Goal: Task Accomplishment & Management: Manage account settings

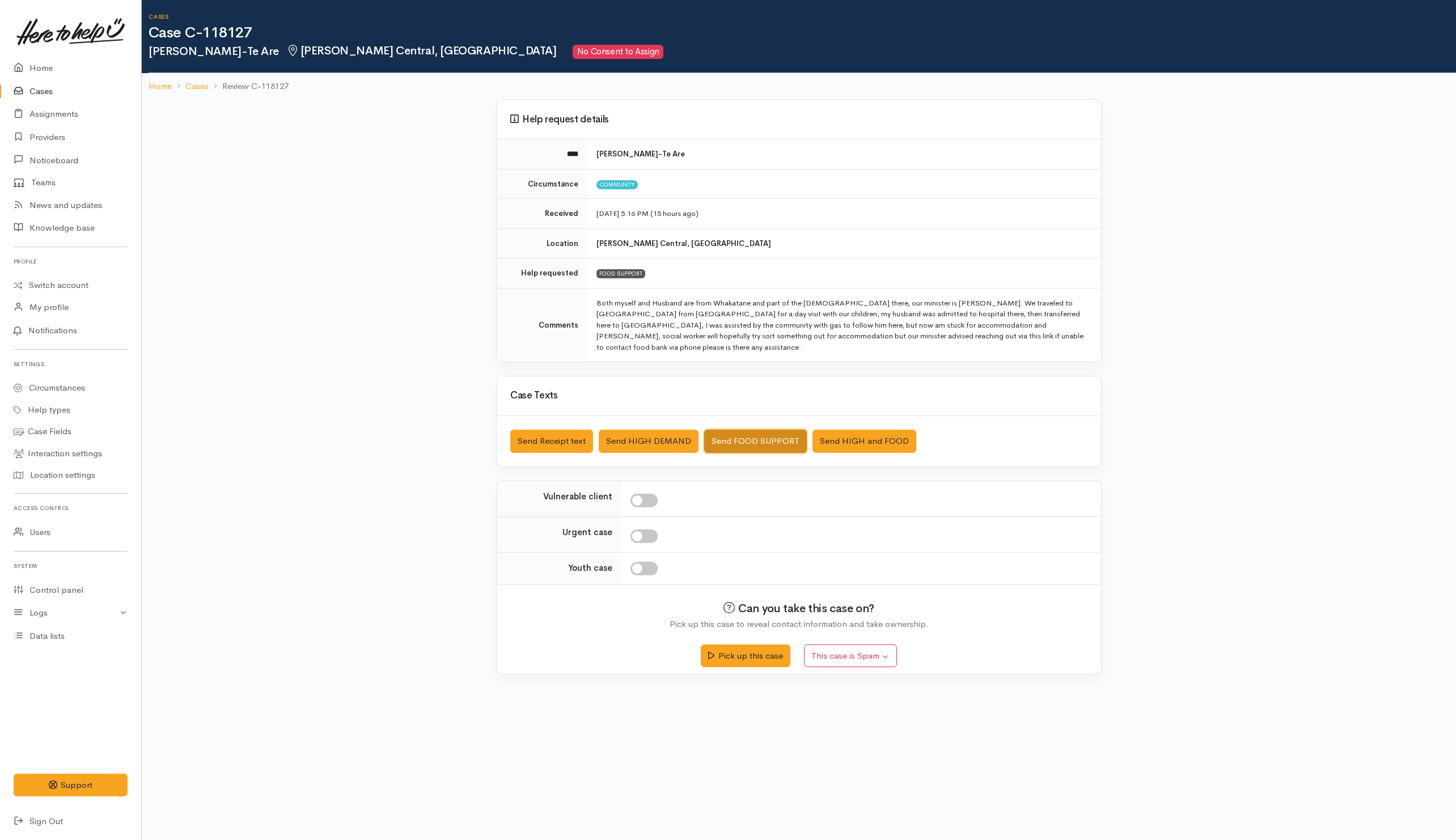
click at [753, 434] on button "Send FOOD SUPPORT" at bounding box center [755, 441] width 103 height 24
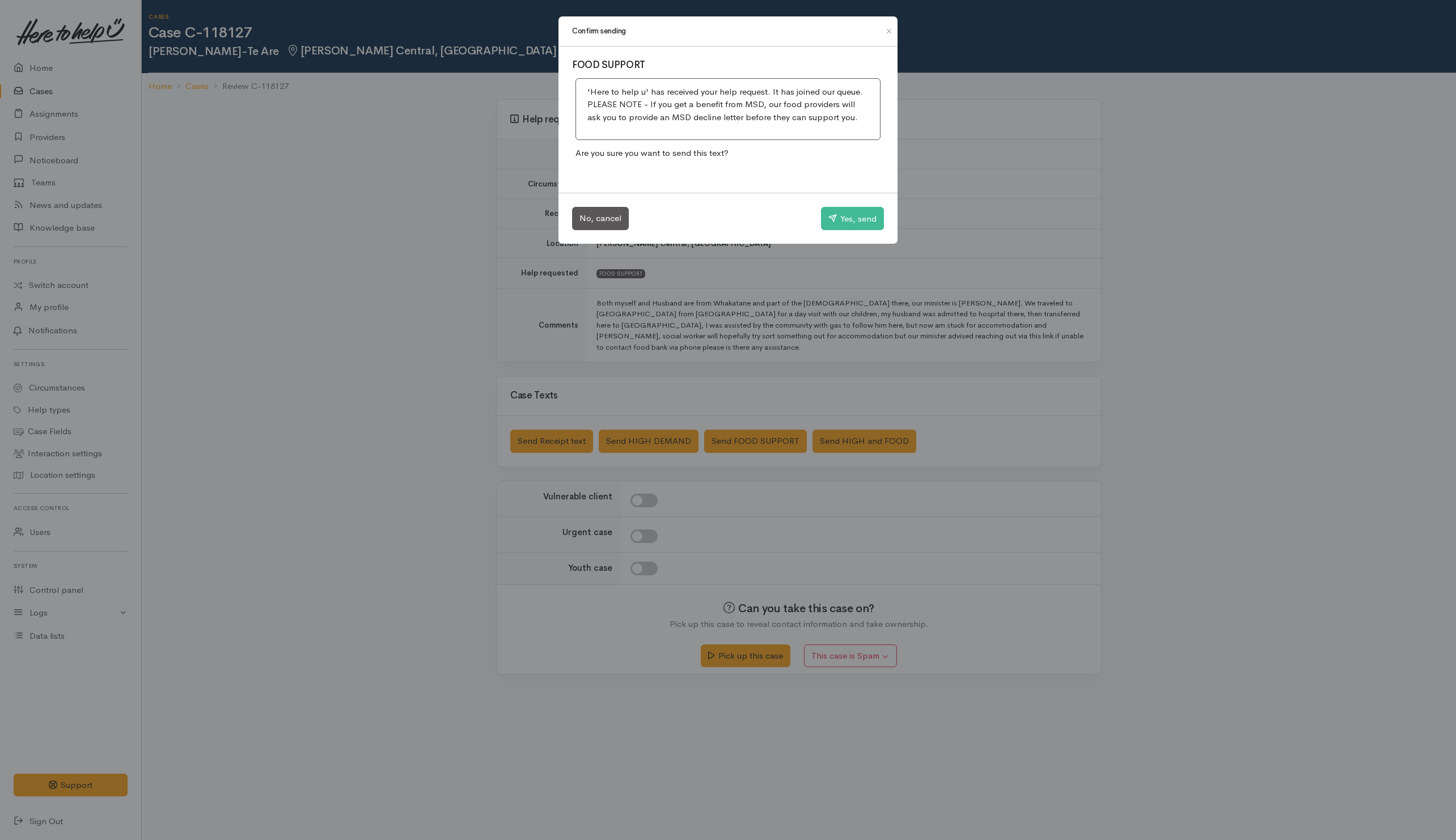
click at [614, 381] on div "Confirm sending FOOD SUPPORT 'Here to help u' has received your help request. I…" at bounding box center [728, 420] width 1456 height 840
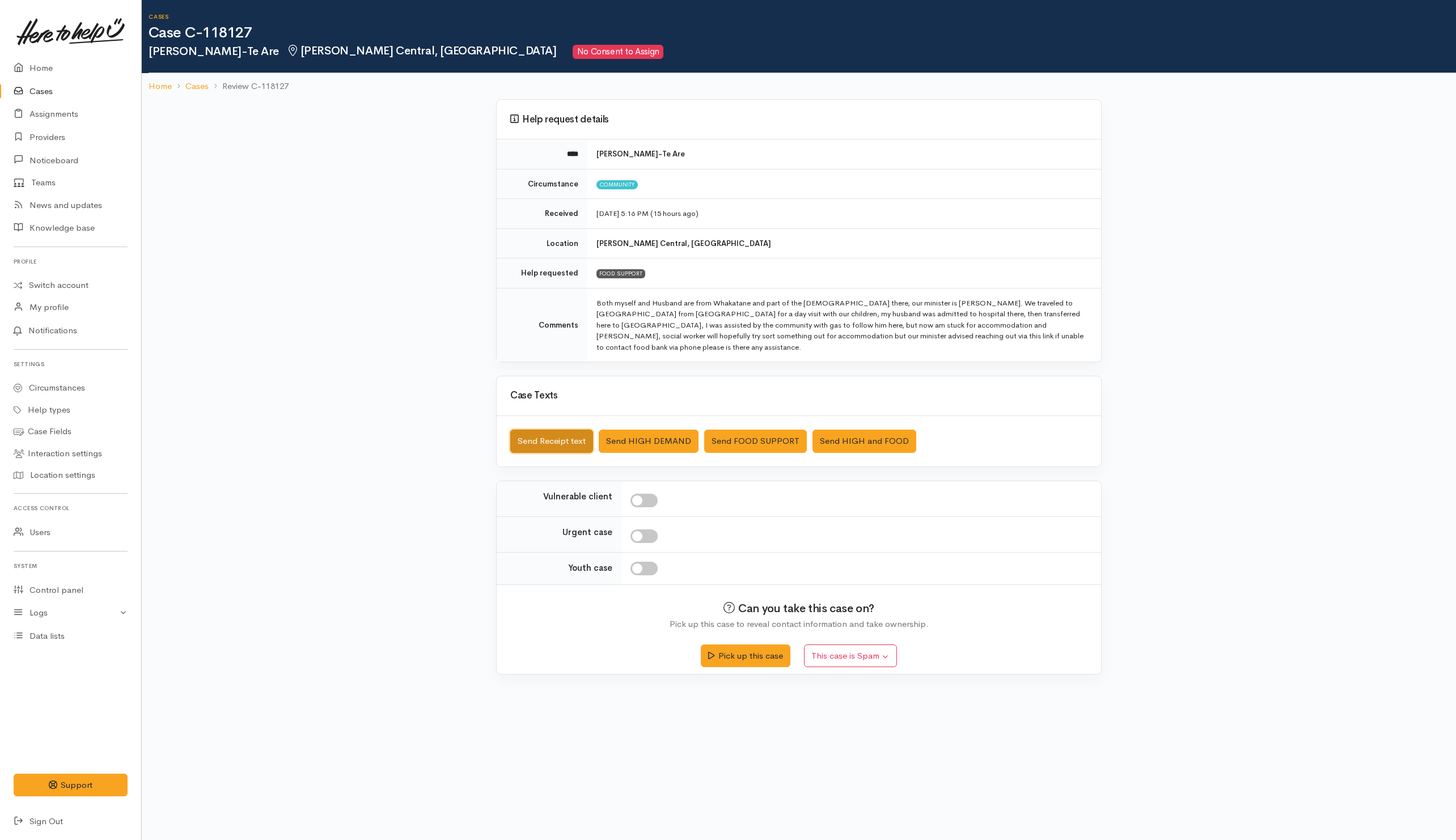
click at [542, 439] on button "Send Receipt text" at bounding box center [552, 441] width 83 height 24
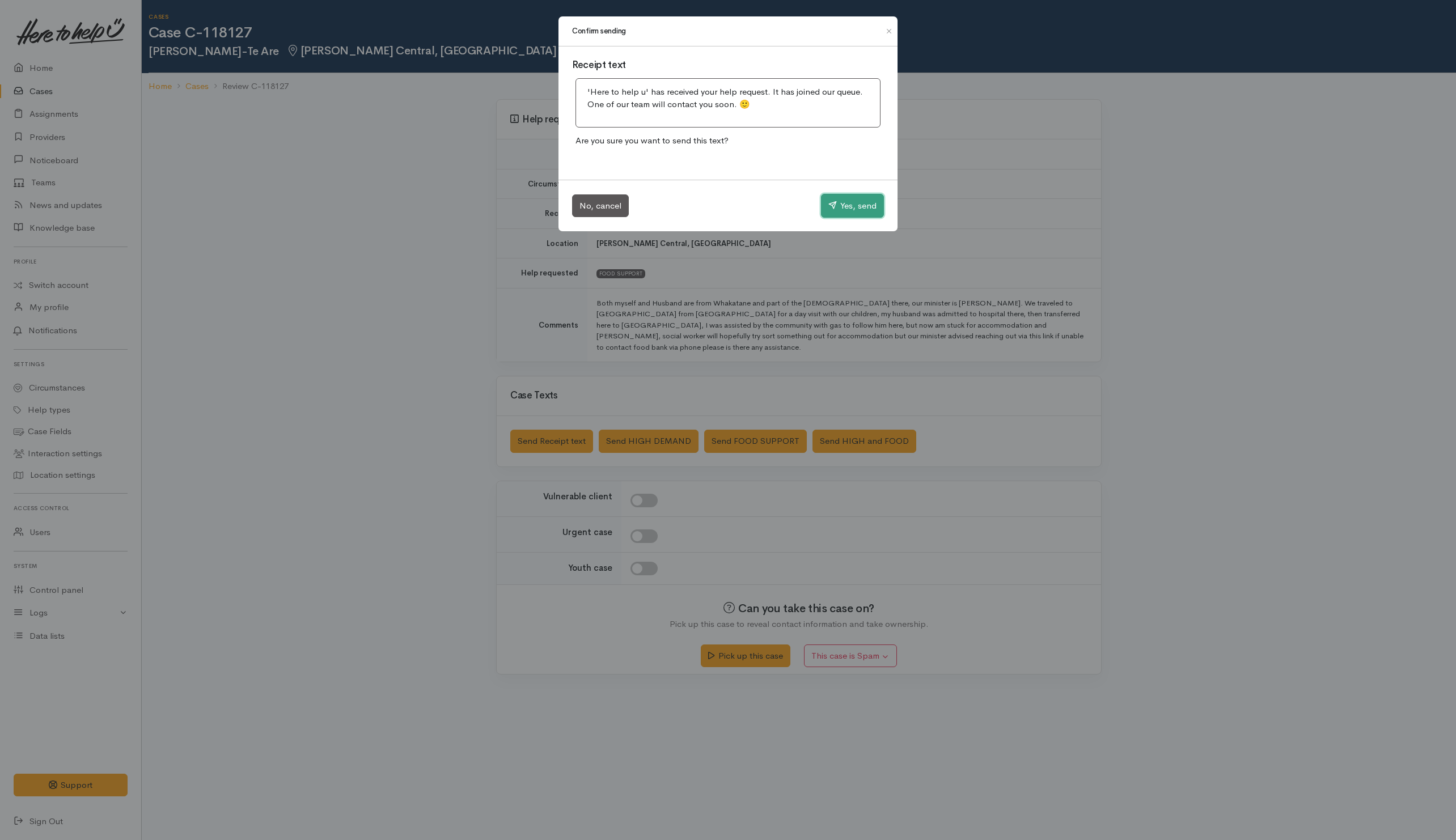
click at [837, 199] on button "Yes, send" at bounding box center [852, 205] width 63 height 24
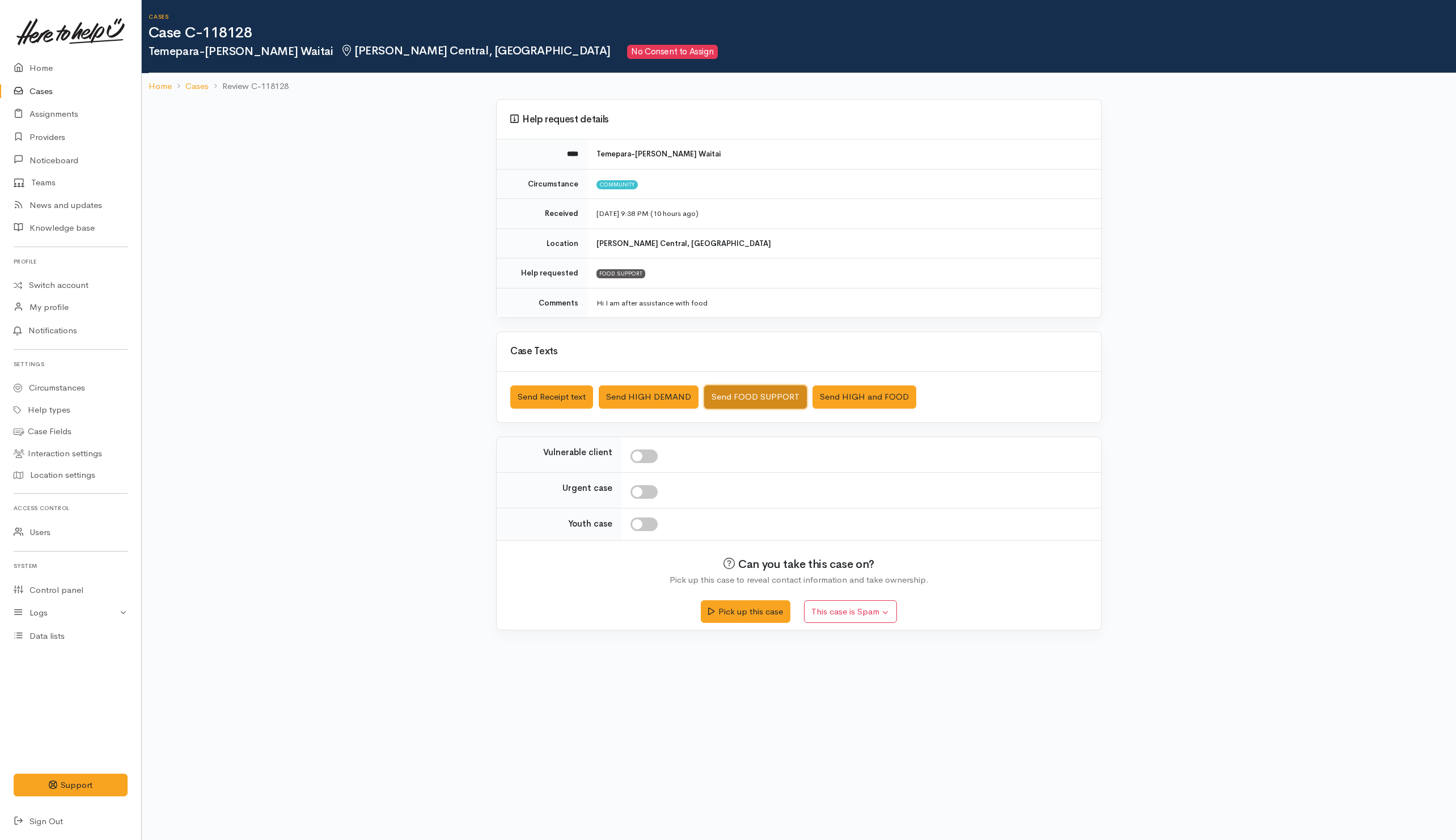
click at [748, 398] on button "Send FOOD SUPPORT" at bounding box center [755, 397] width 103 height 24
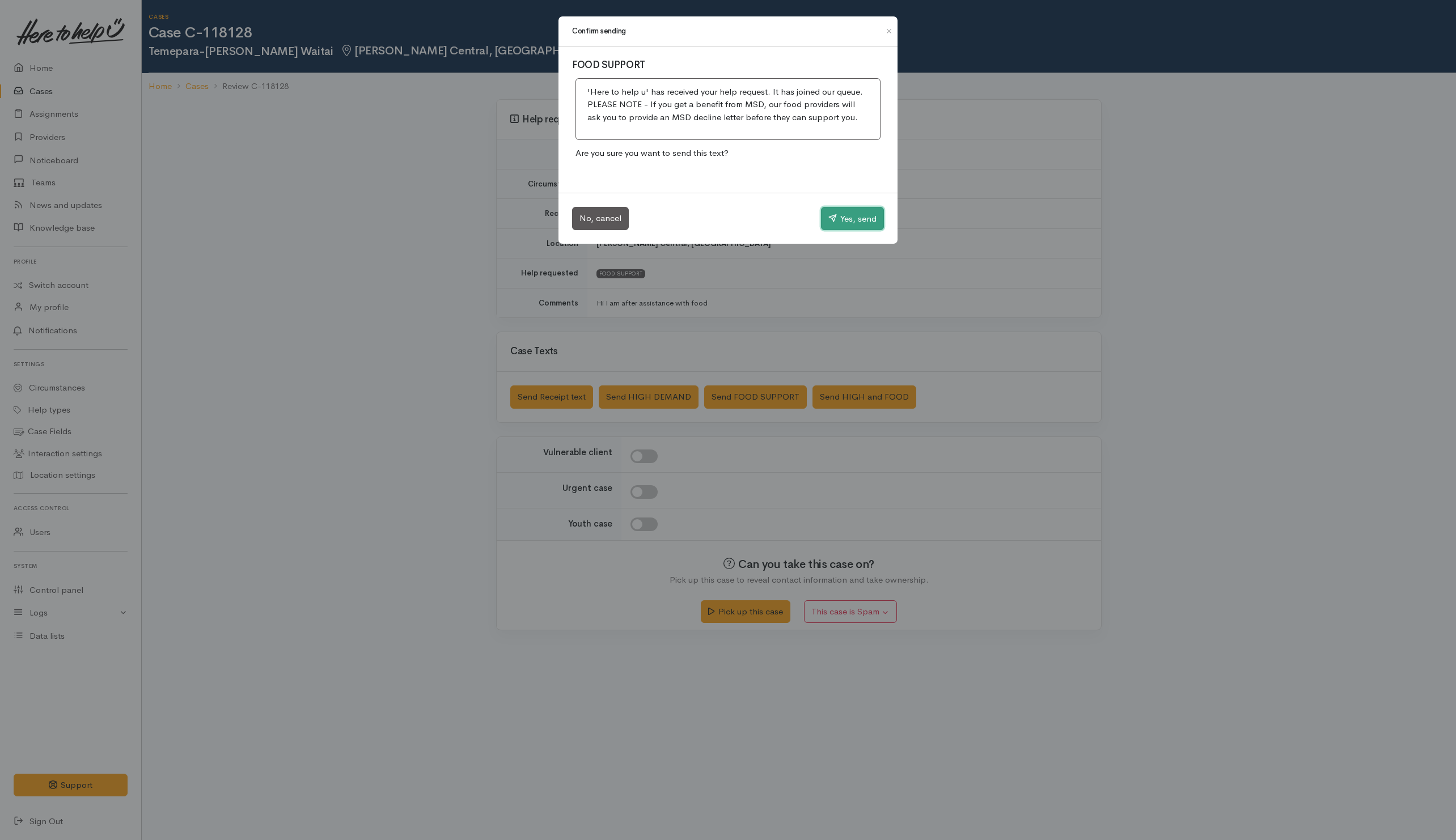
click at [837, 218] on button "Yes, send" at bounding box center [852, 219] width 63 height 24
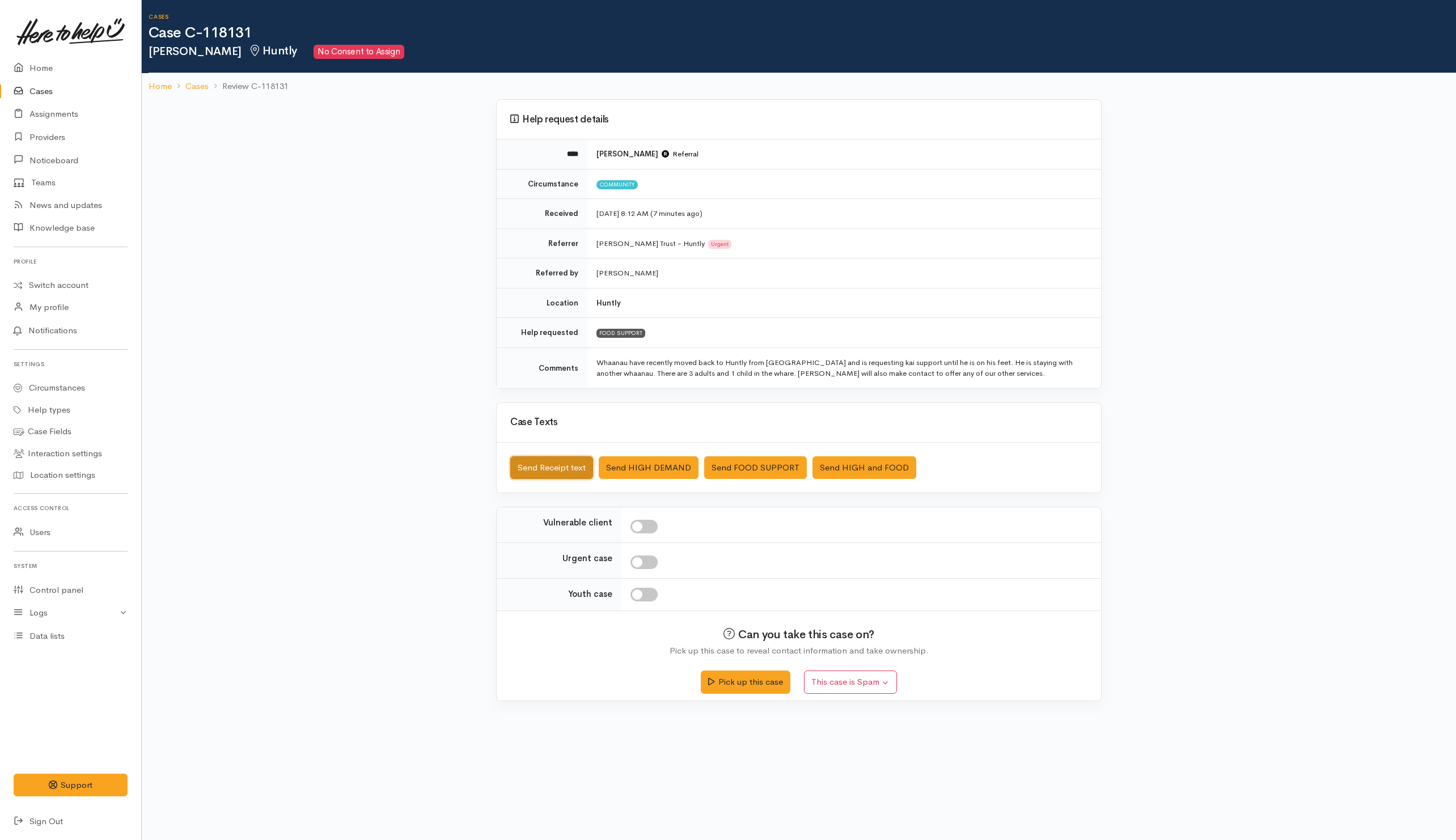
click at [527, 471] on button "Send Receipt text" at bounding box center [552, 468] width 83 height 24
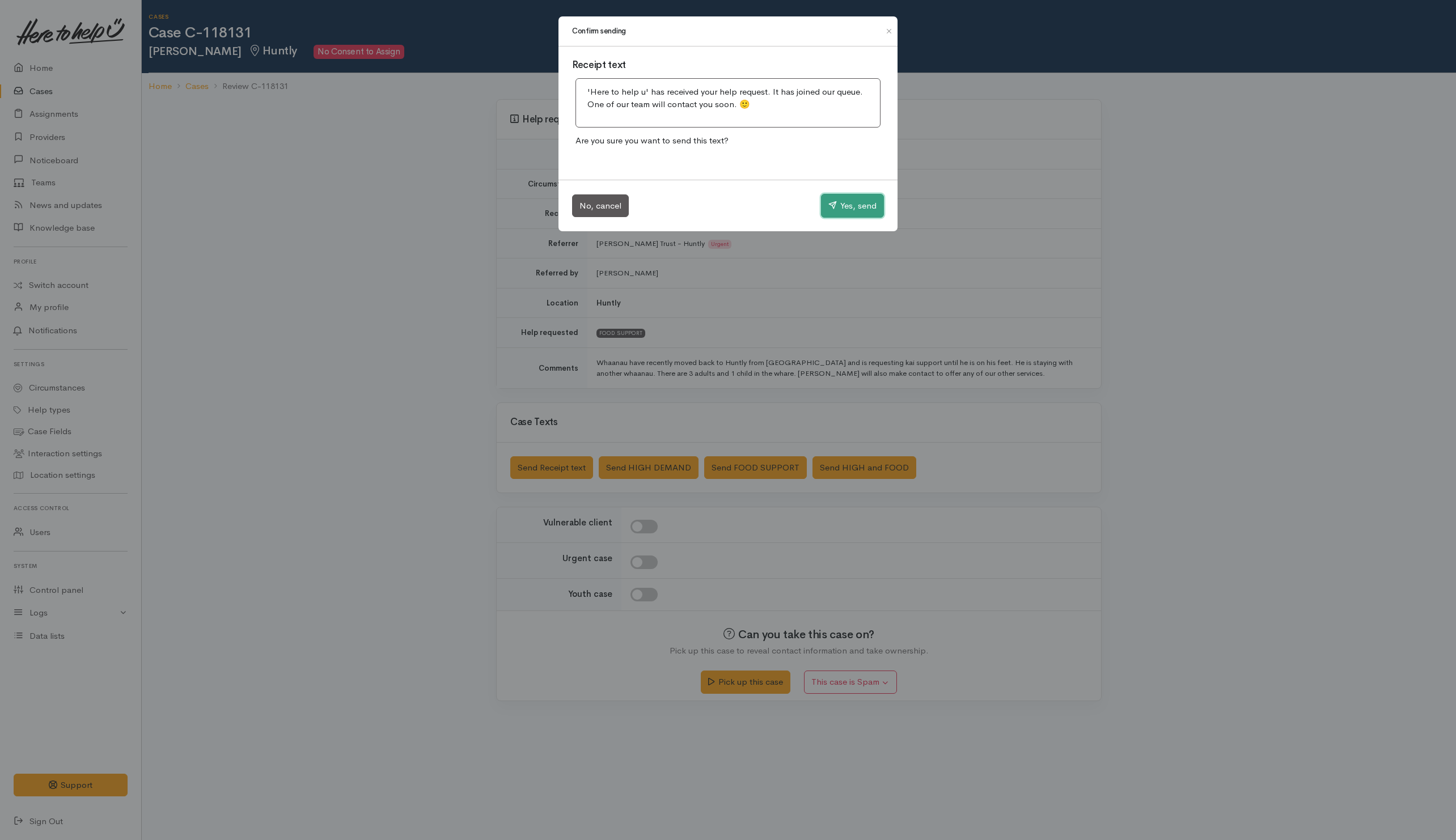
click at [851, 204] on button "Yes, send" at bounding box center [852, 205] width 63 height 24
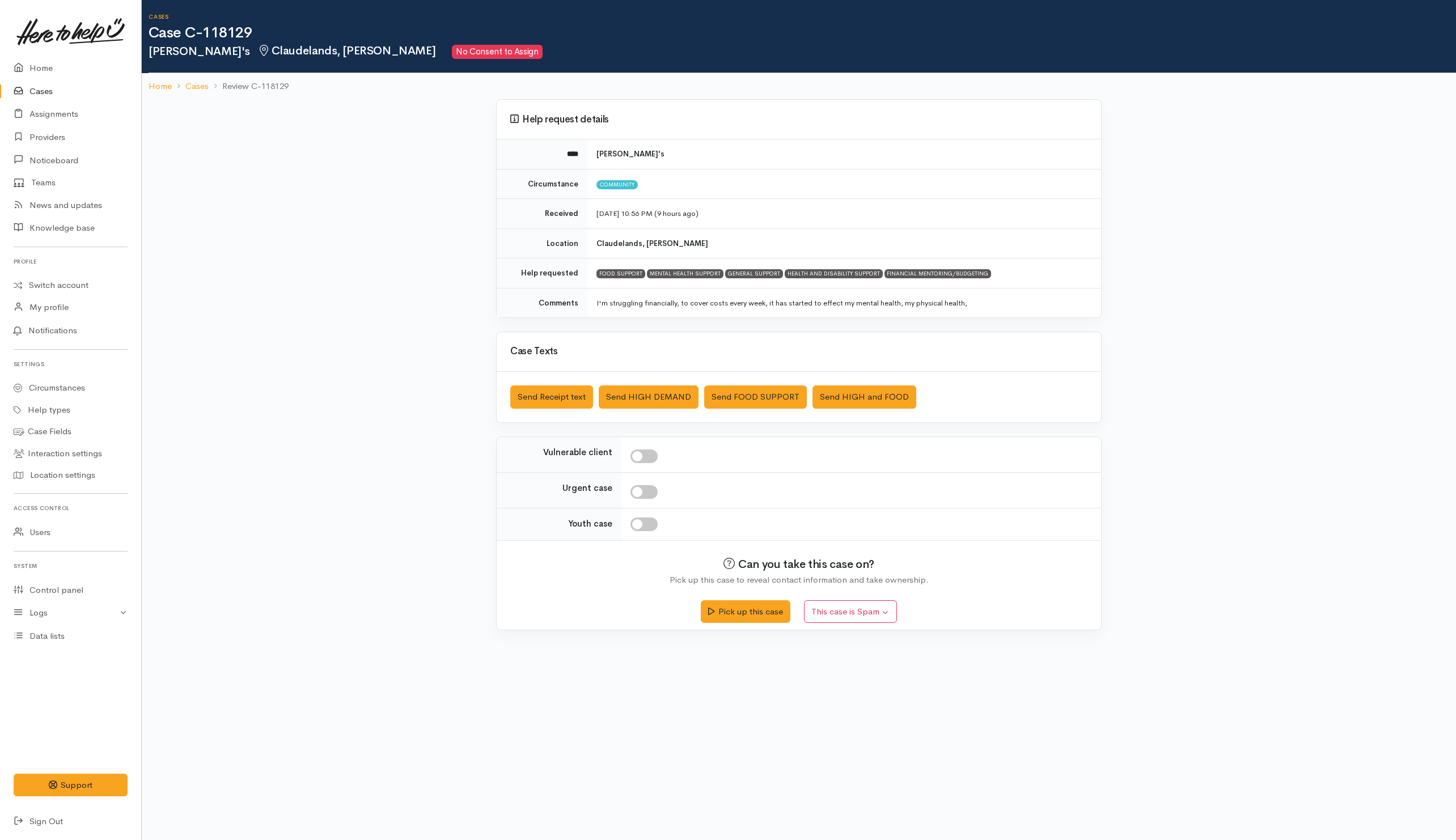
click at [649, 459] on input "checkbox" at bounding box center [644, 456] width 27 height 14
checkbox input "true"
click at [759, 383] on div "Saved The text message has been queued. An error occurred Send Receipt text Sen…" at bounding box center [799, 396] width 604 height 51
click at [757, 399] on button "Send FOOD SUPPORT" at bounding box center [755, 397] width 103 height 24
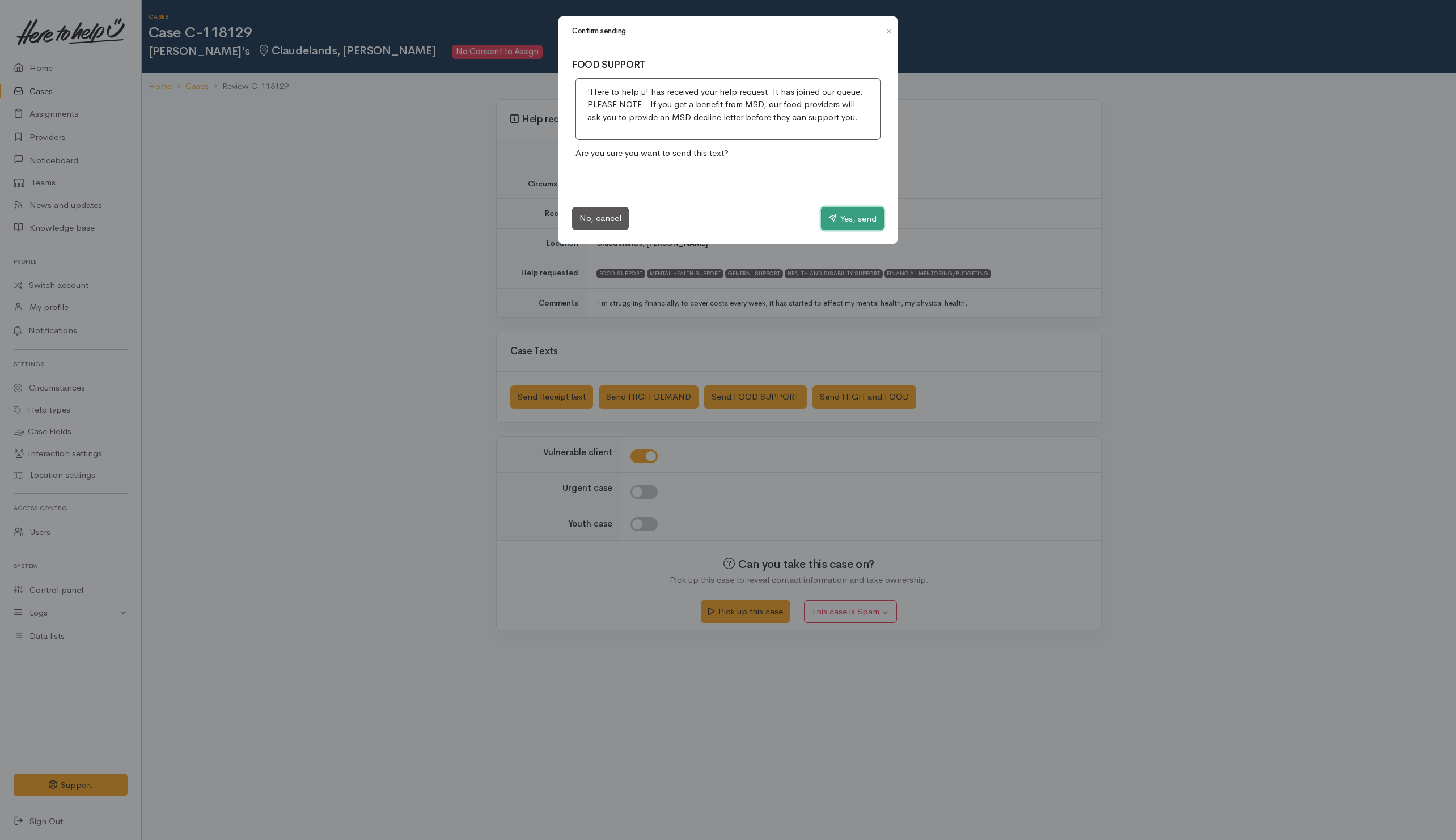
click at [864, 218] on button "Yes, send" at bounding box center [852, 219] width 63 height 24
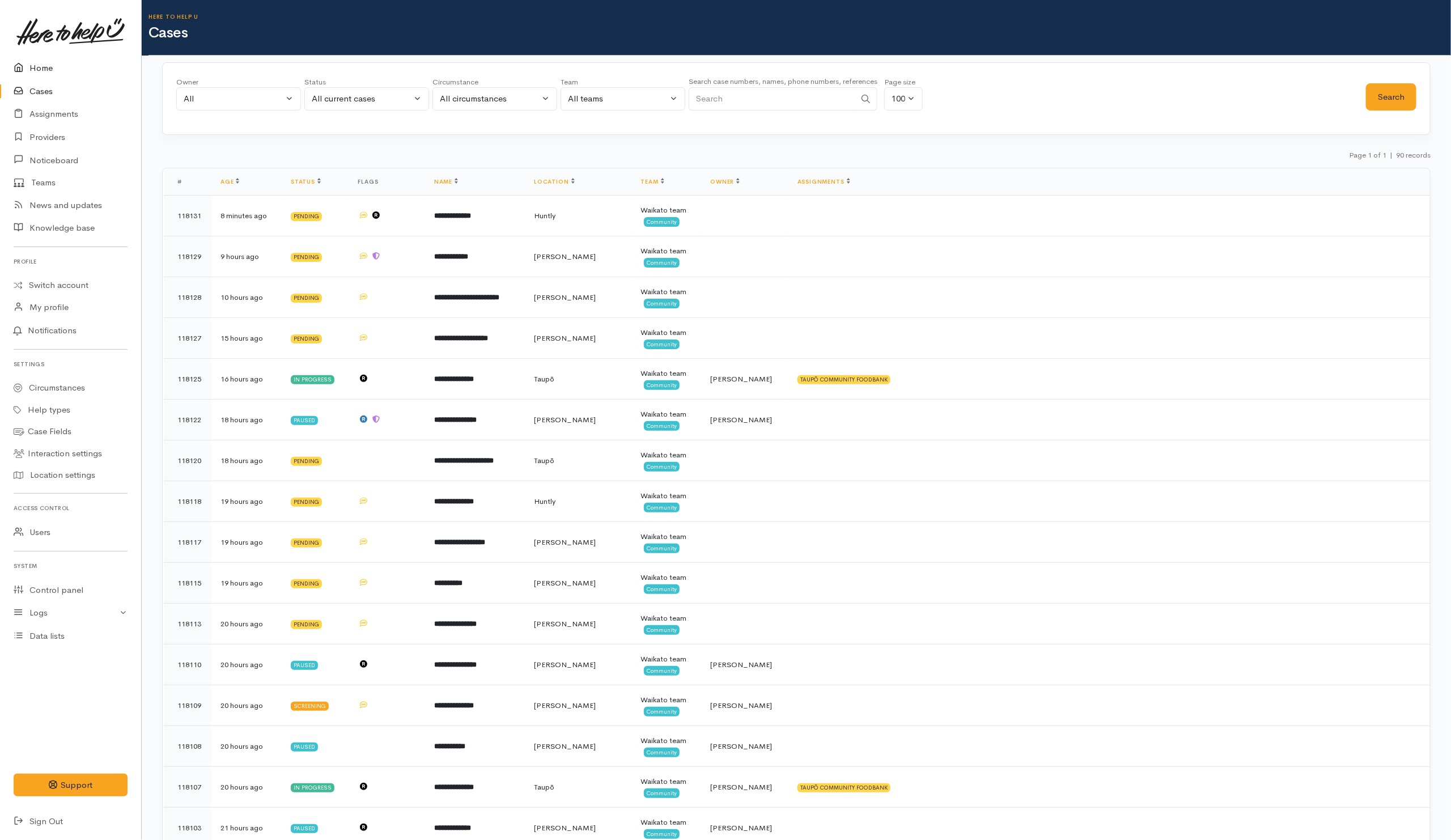
click at [36, 69] on link "Home" at bounding box center [71, 68] width 141 height 24
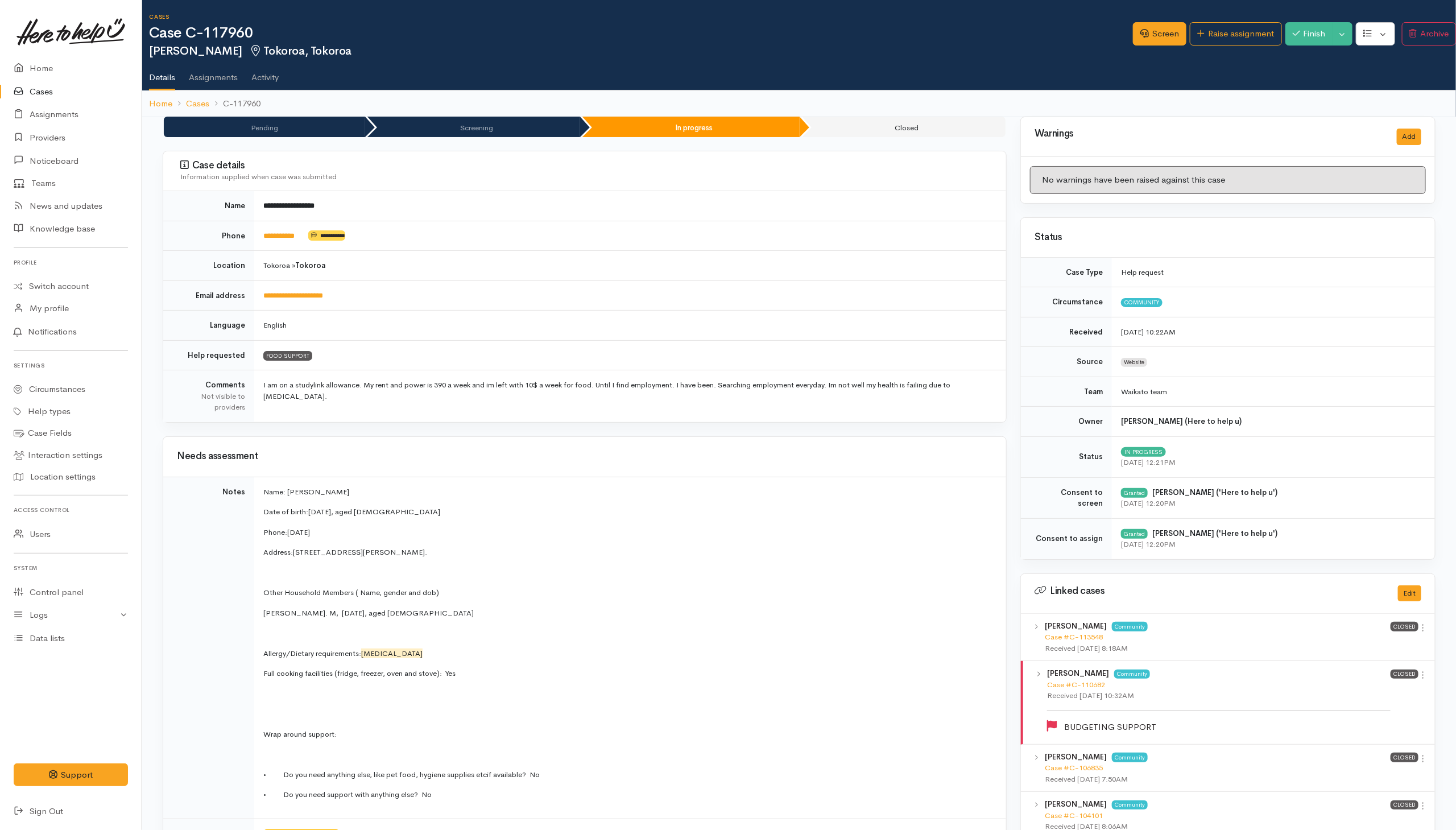
click at [504, 204] on td "**********" at bounding box center [630, 206] width 752 height 29
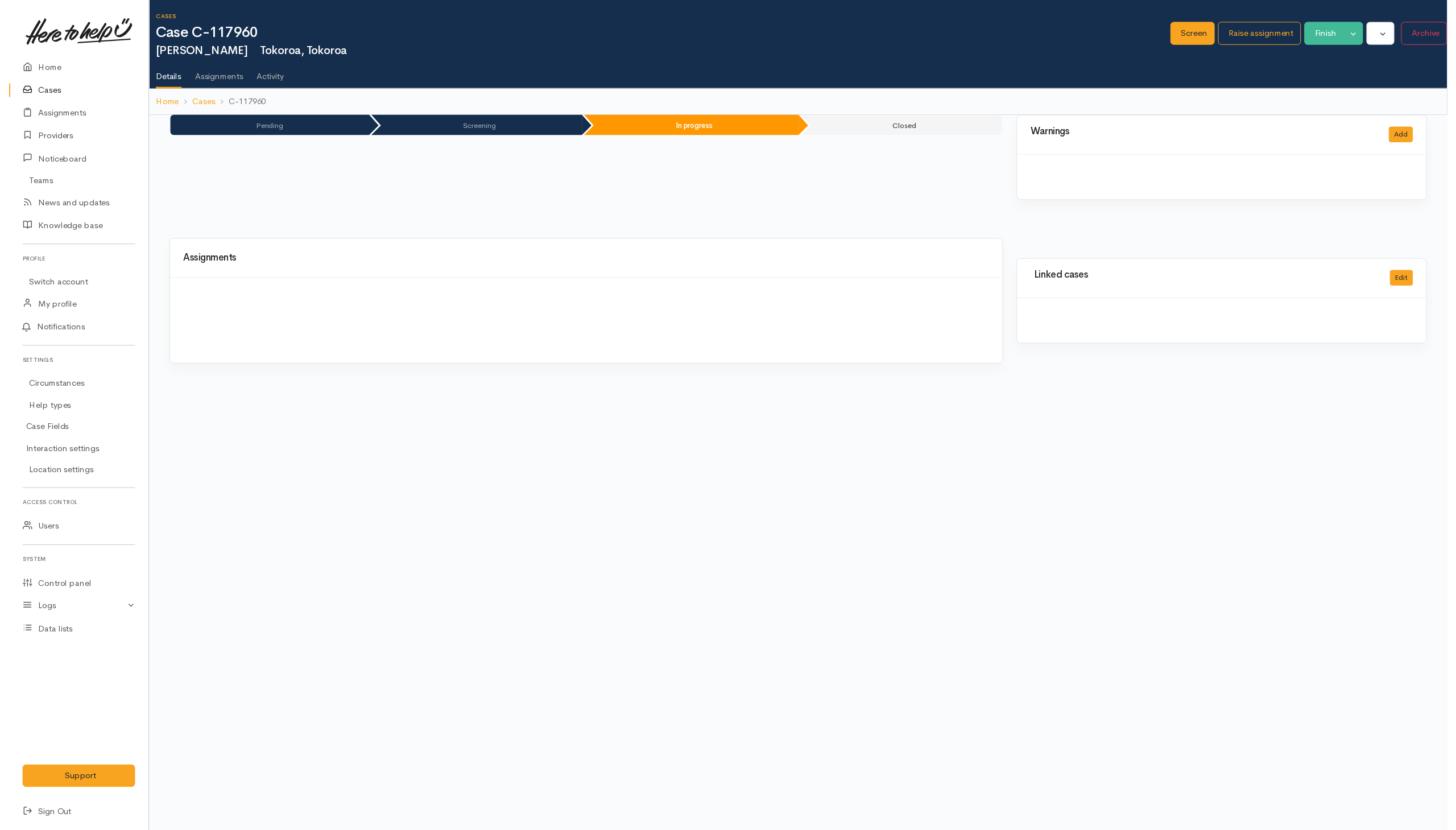
scroll to position [0, 4]
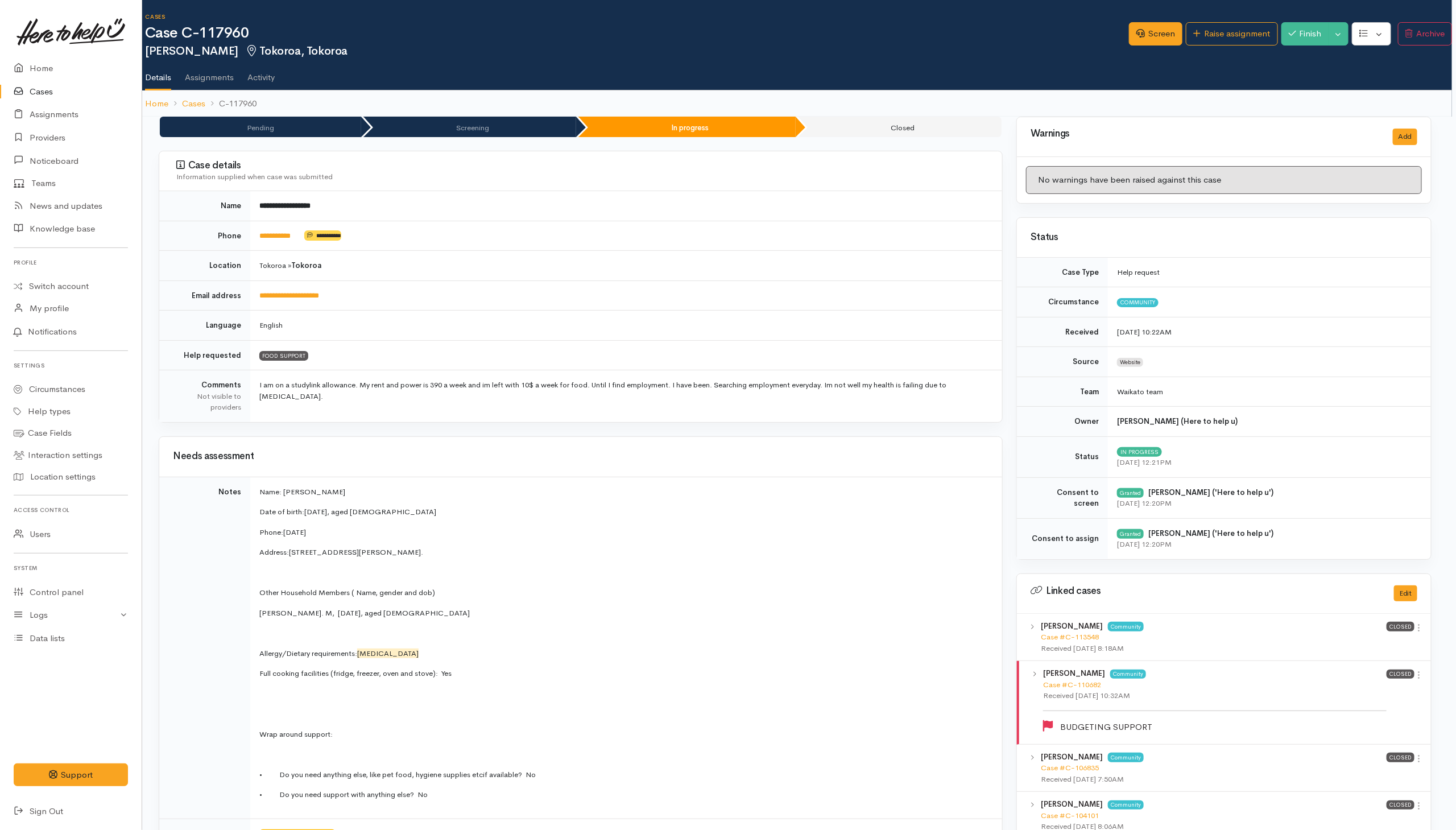
click at [34, 92] on link "Cases" at bounding box center [71, 92] width 142 height 24
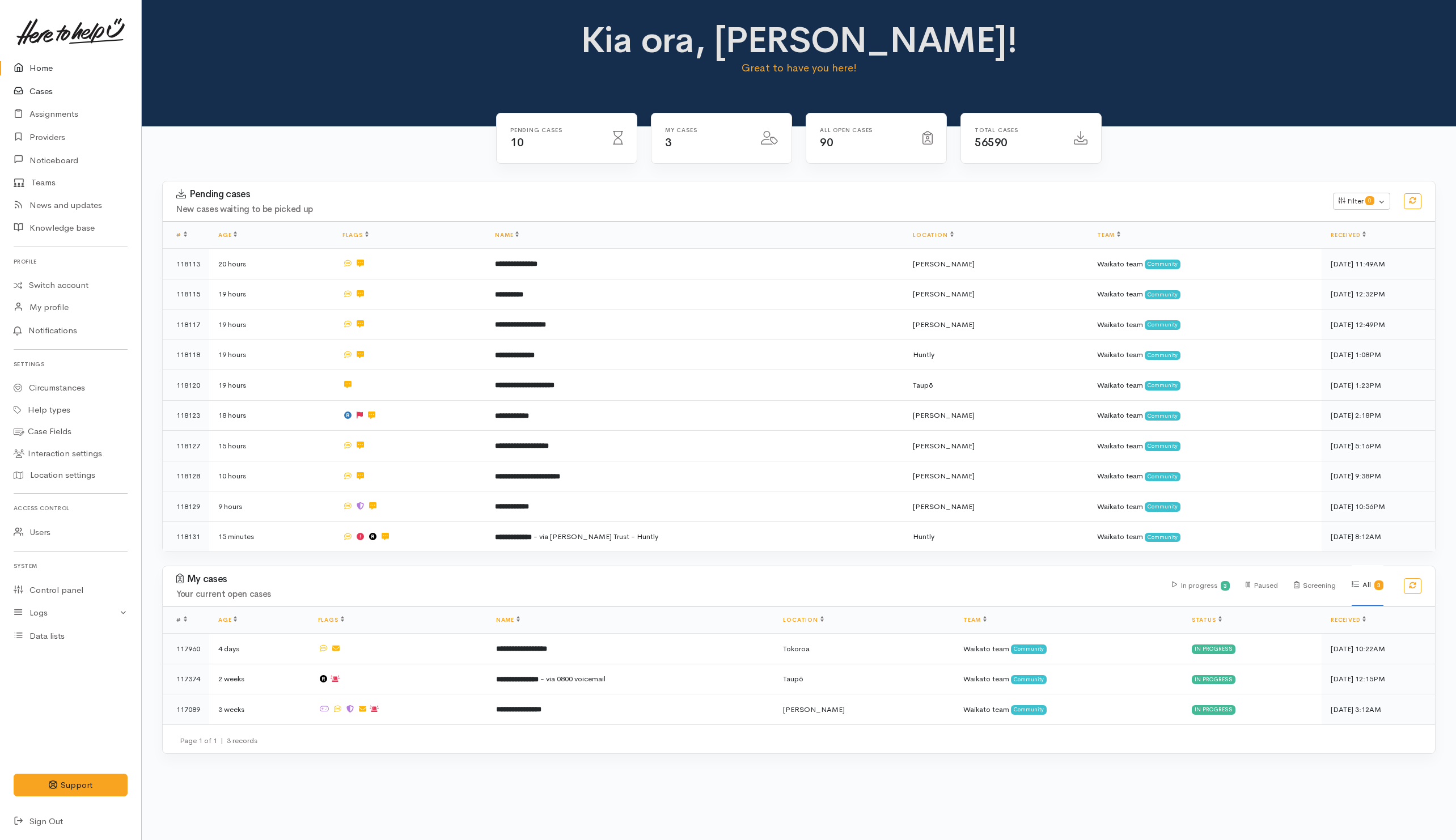
click at [38, 90] on link "Cases" at bounding box center [71, 91] width 141 height 24
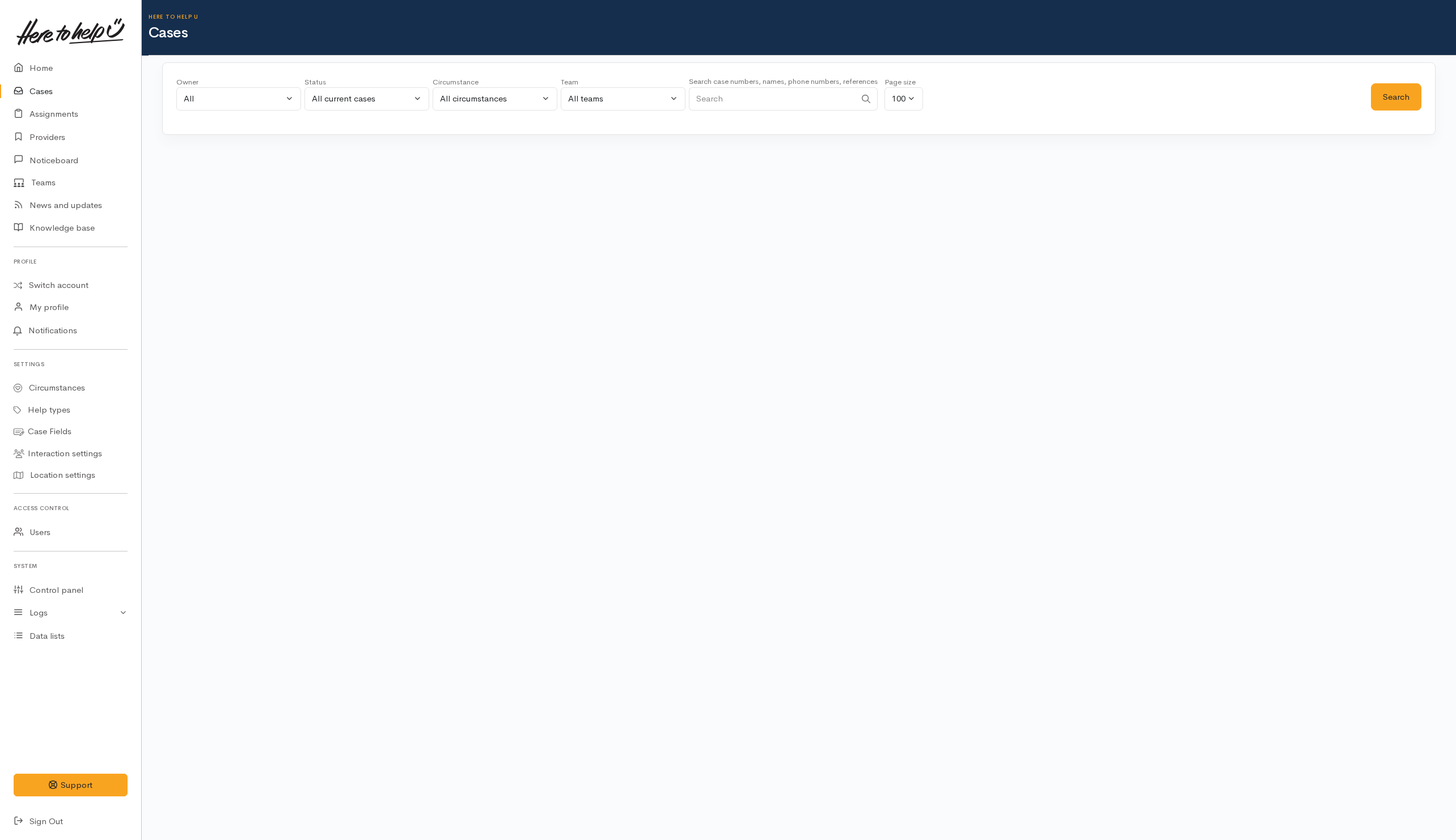
click at [738, 94] on input "Search" at bounding box center [772, 99] width 166 height 24
paste input "211636797"
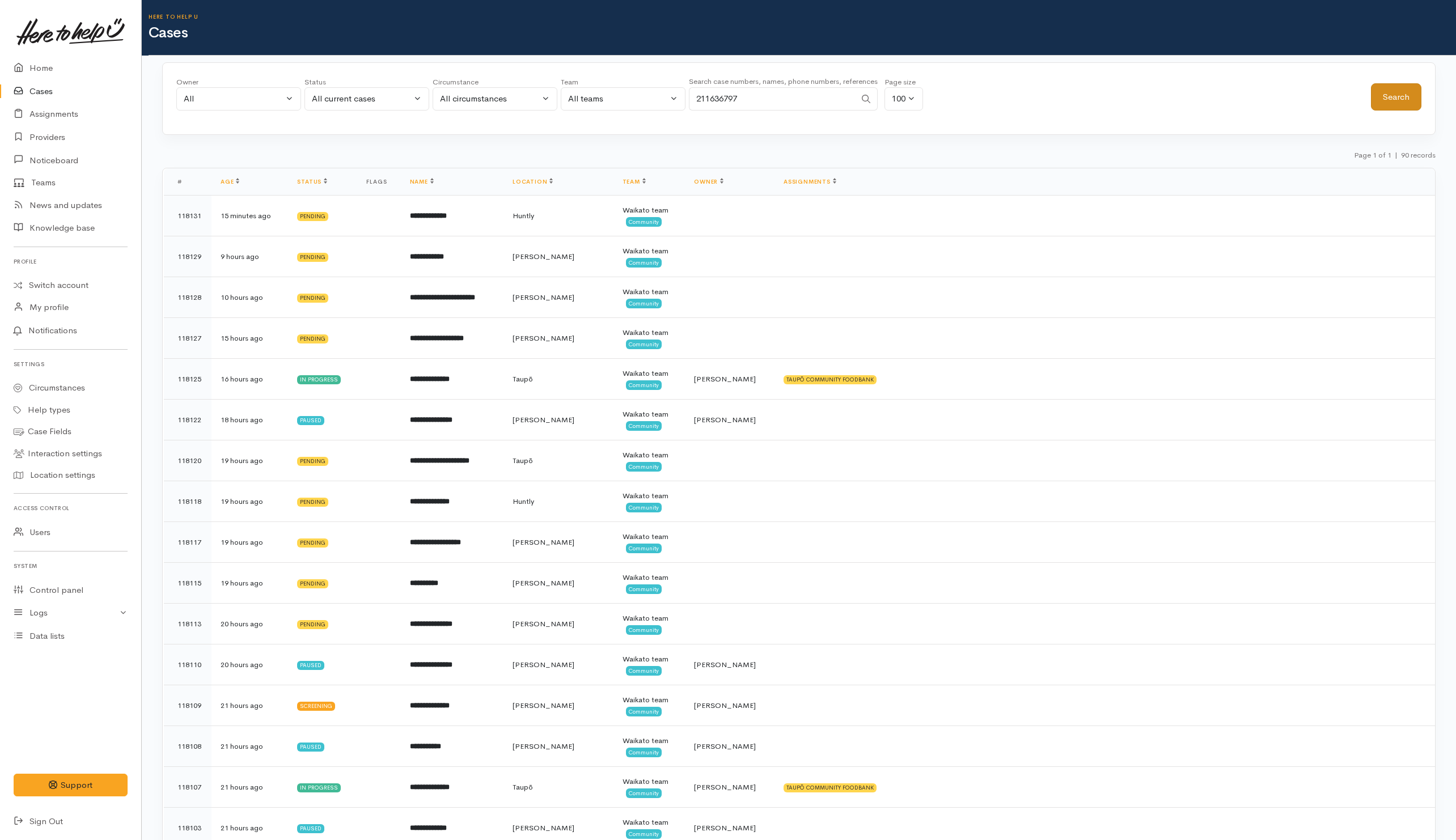
type input "211636797"
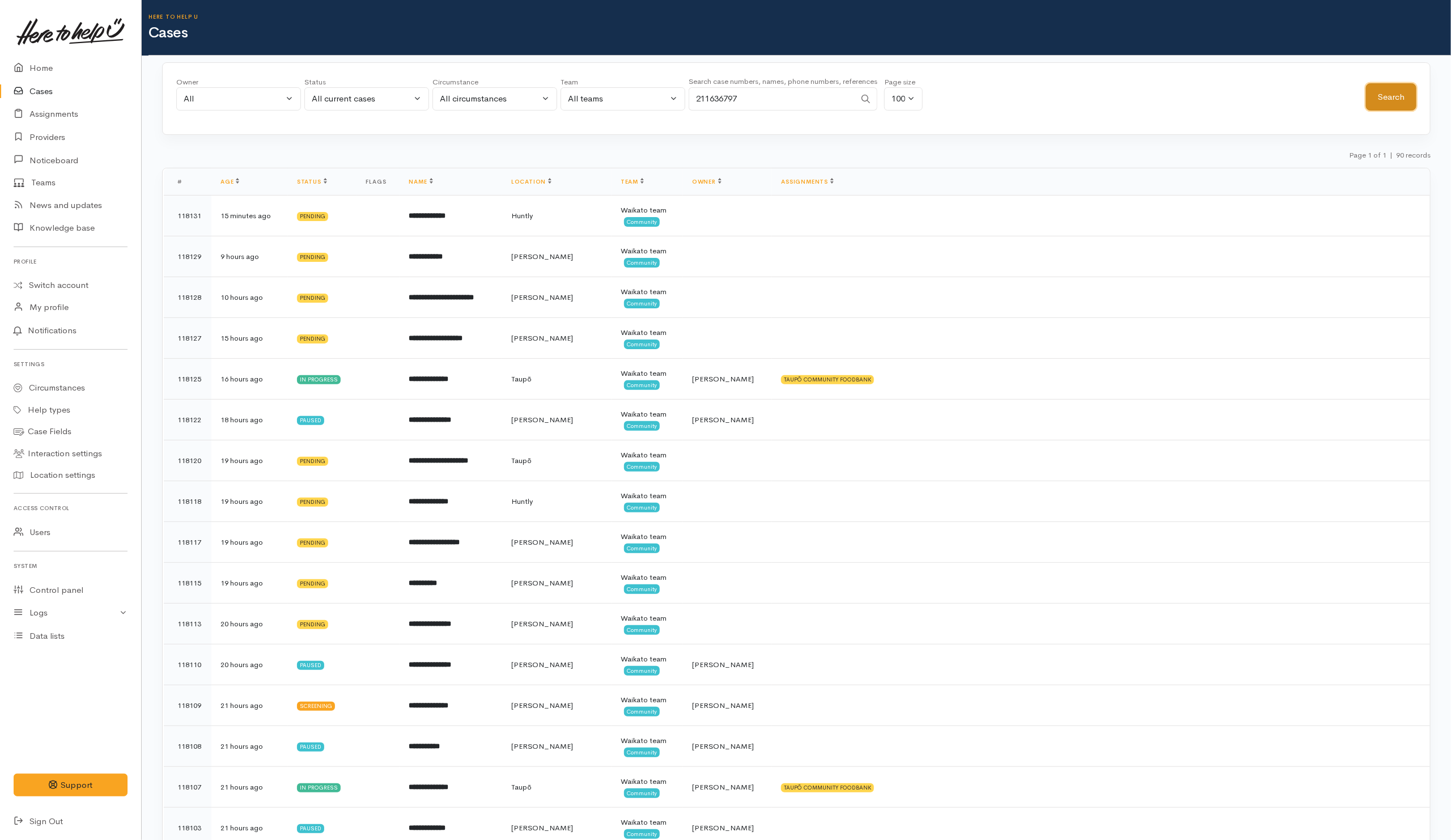
click at [1390, 87] on button "Search" at bounding box center [1391, 97] width 51 height 28
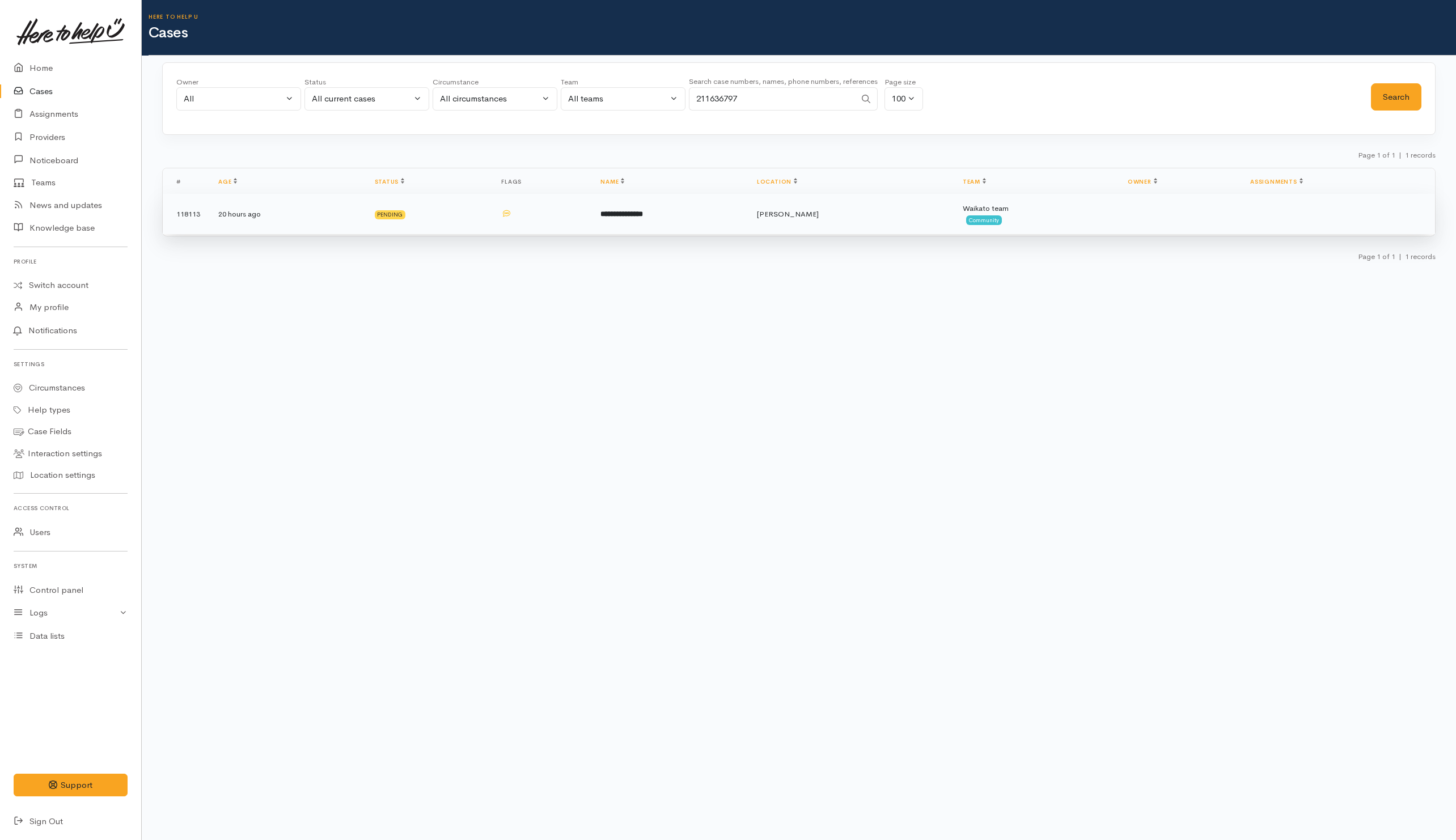
click at [719, 218] on td "**********" at bounding box center [669, 214] width 156 height 41
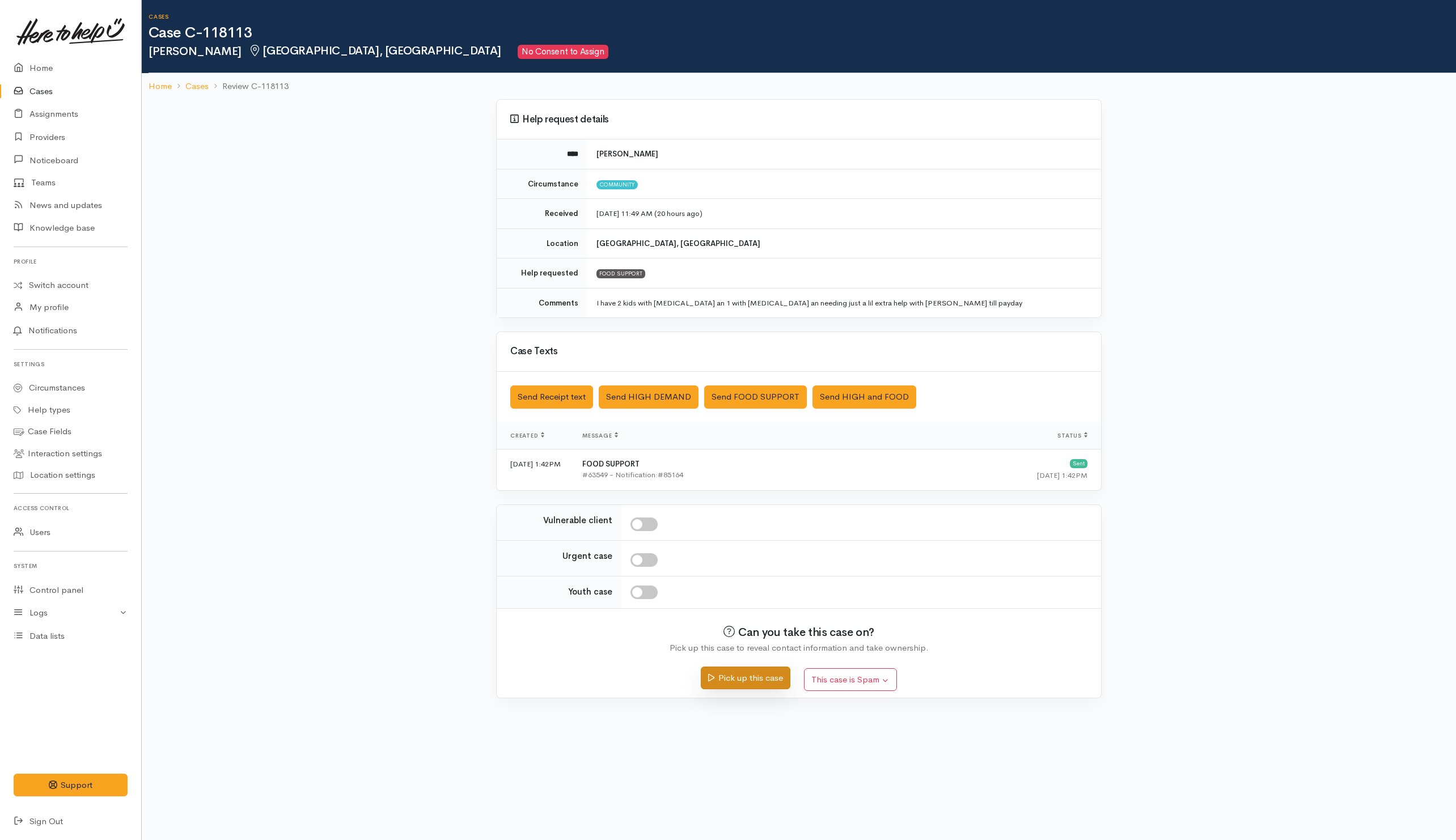
click at [745, 677] on button "Pick up this case" at bounding box center [745, 678] width 89 height 24
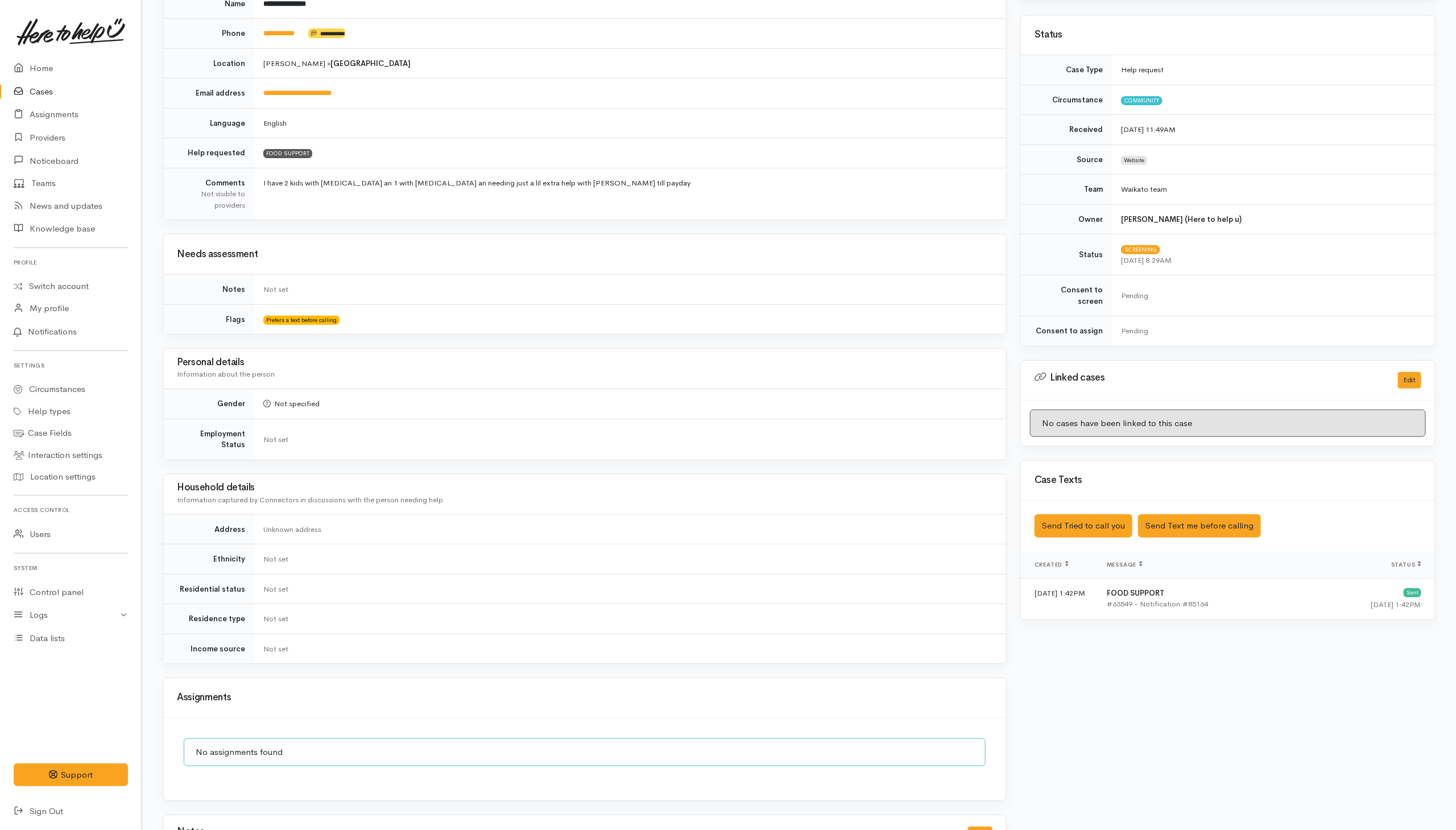
scroll to position [287, 0]
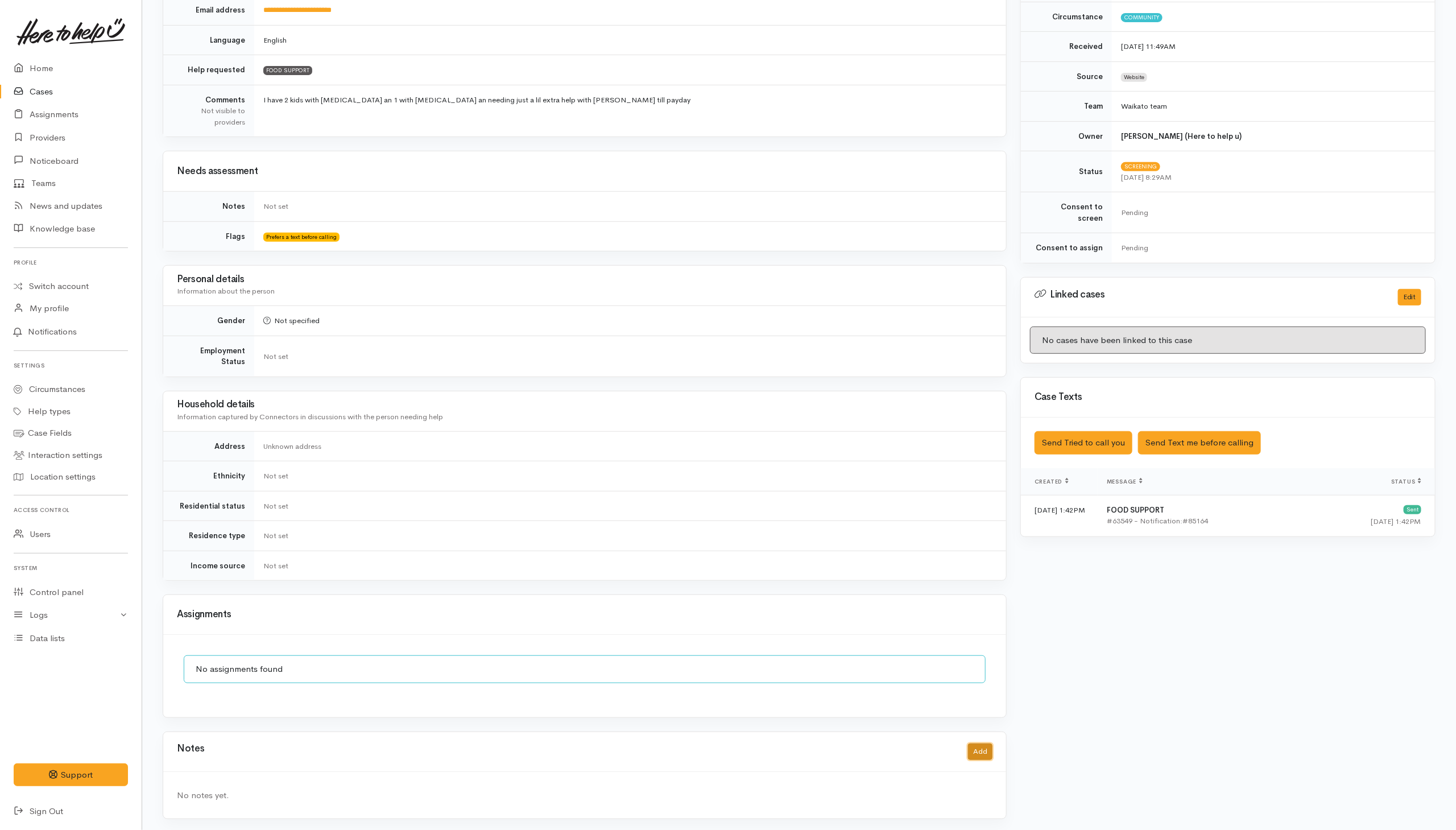
click at [984, 750] on button "Add" at bounding box center [980, 751] width 24 height 16
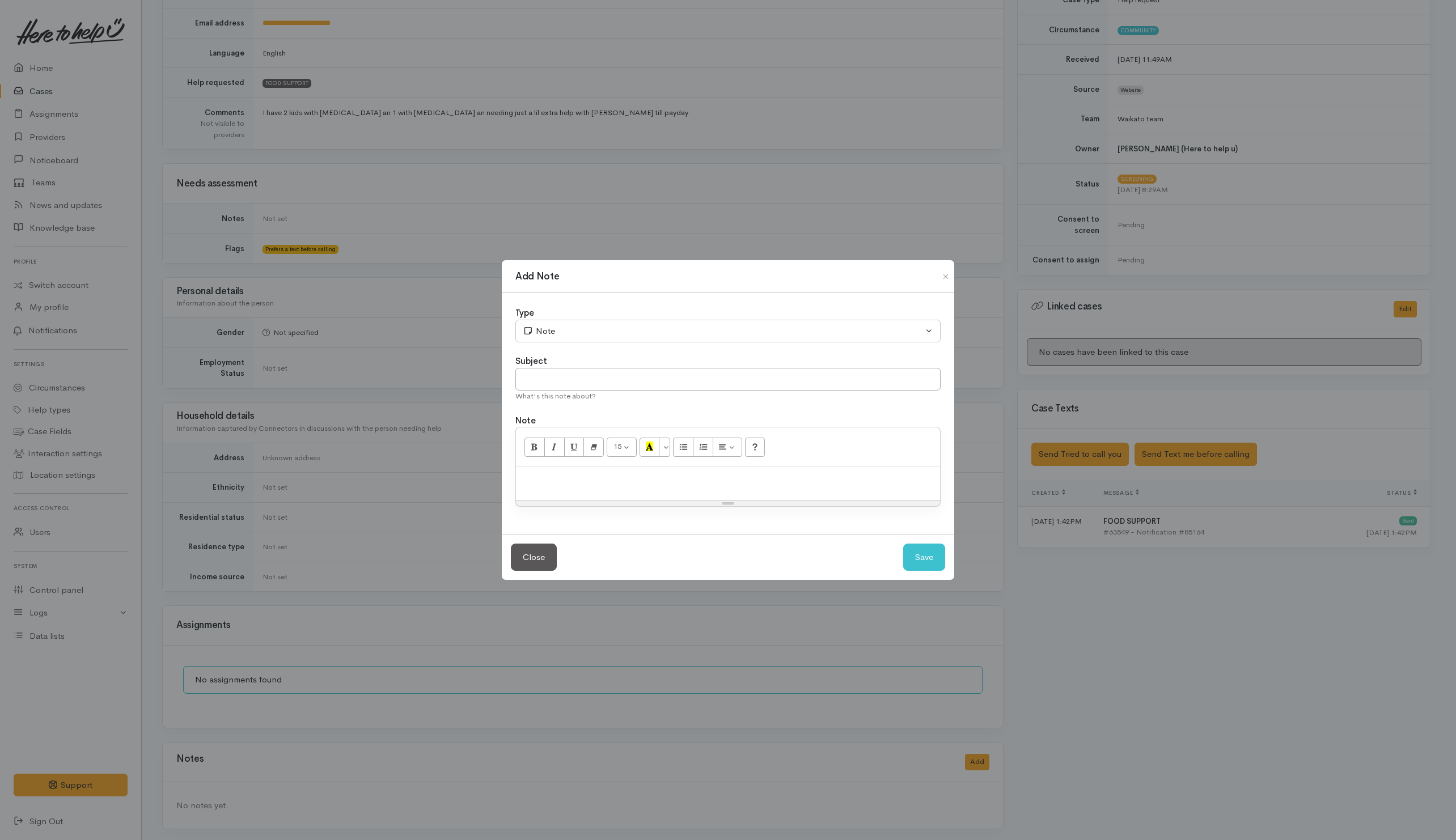
drag, startPoint x: 791, startPoint y: 490, endPoint x: 786, endPoint y: 470, distance: 20.6
click at [792, 483] on div at bounding box center [727, 484] width 424 height 34
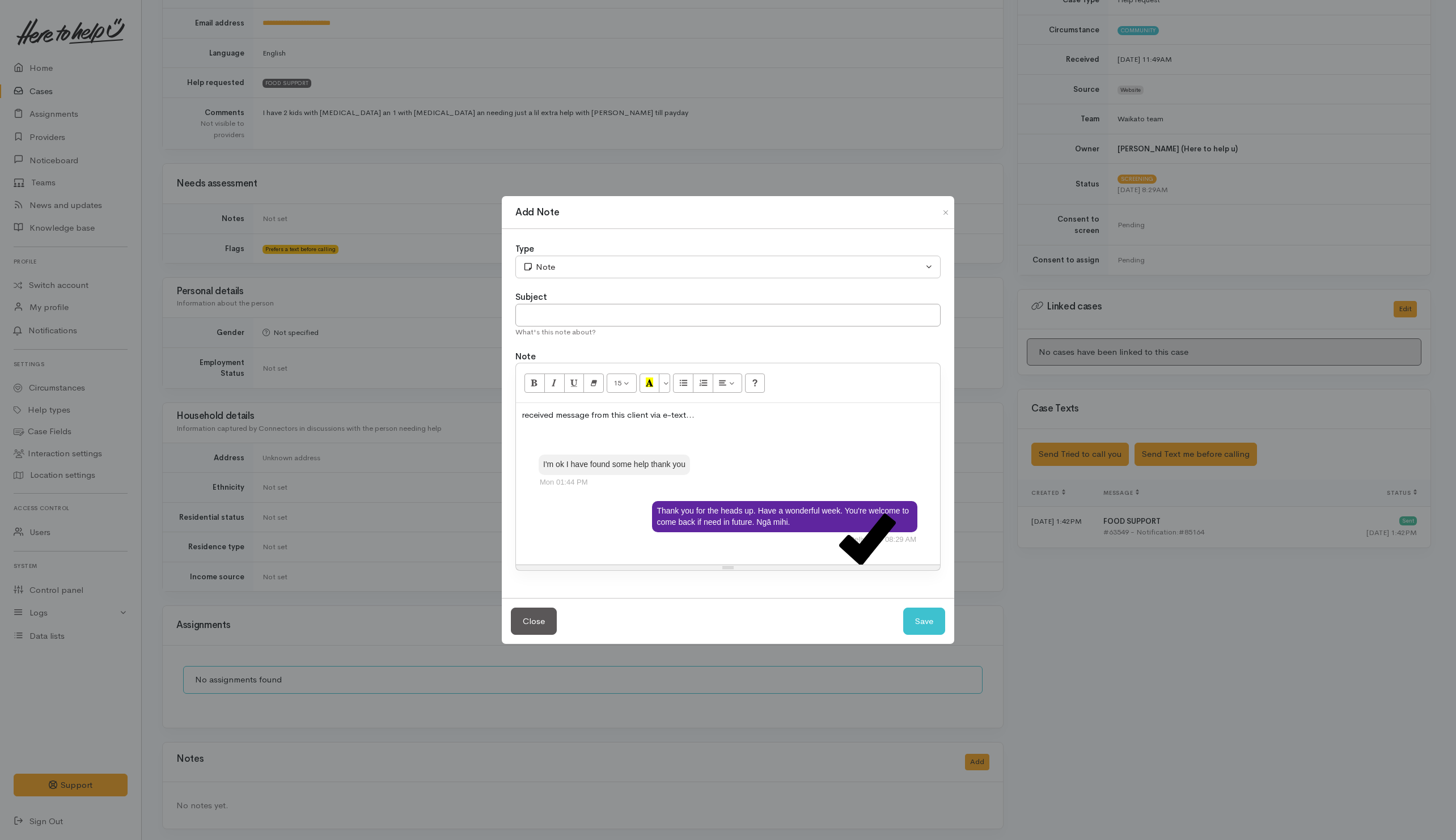
click at [902, 556] on div "received message from this client via e-text... I'm ok I have found some help t…" at bounding box center [727, 483] width 424 height 161
click at [922, 536] on div "received message from this client via e-text... I'm ok I have found some help t…" at bounding box center [727, 483] width 424 height 161
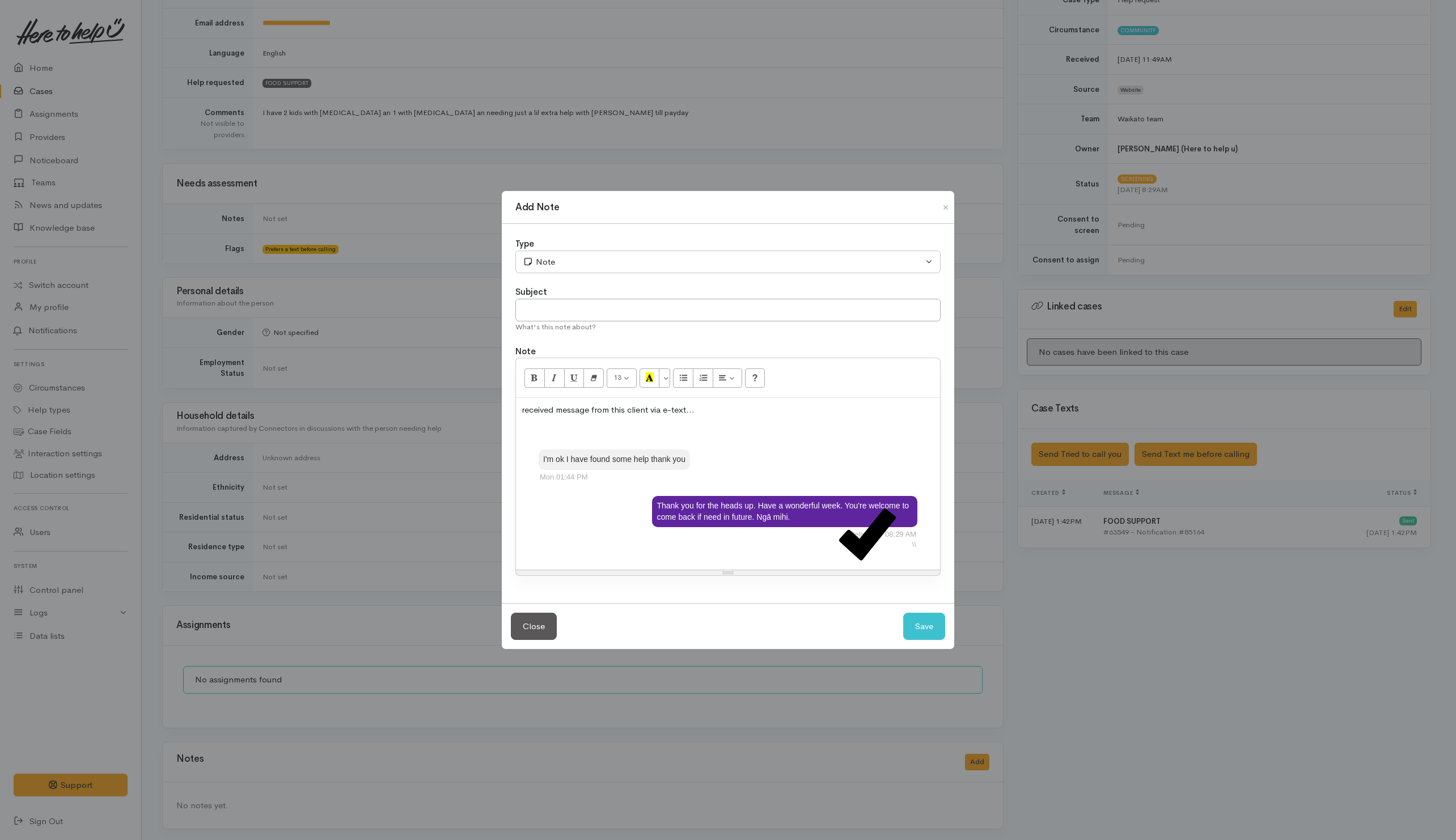
click at [732, 419] on div "received message from this client via e-text... I'm ok I have found some help t…" at bounding box center [727, 484] width 424 height 171
drag, startPoint x: 787, startPoint y: 309, endPoint x: 830, endPoint y: 282, distance: 50.8
click at [788, 305] on input "text" at bounding box center [727, 310] width 425 height 24
type input "Withdrawn"
click at [728, 264] on div "Note" at bounding box center [723, 262] width 400 height 13
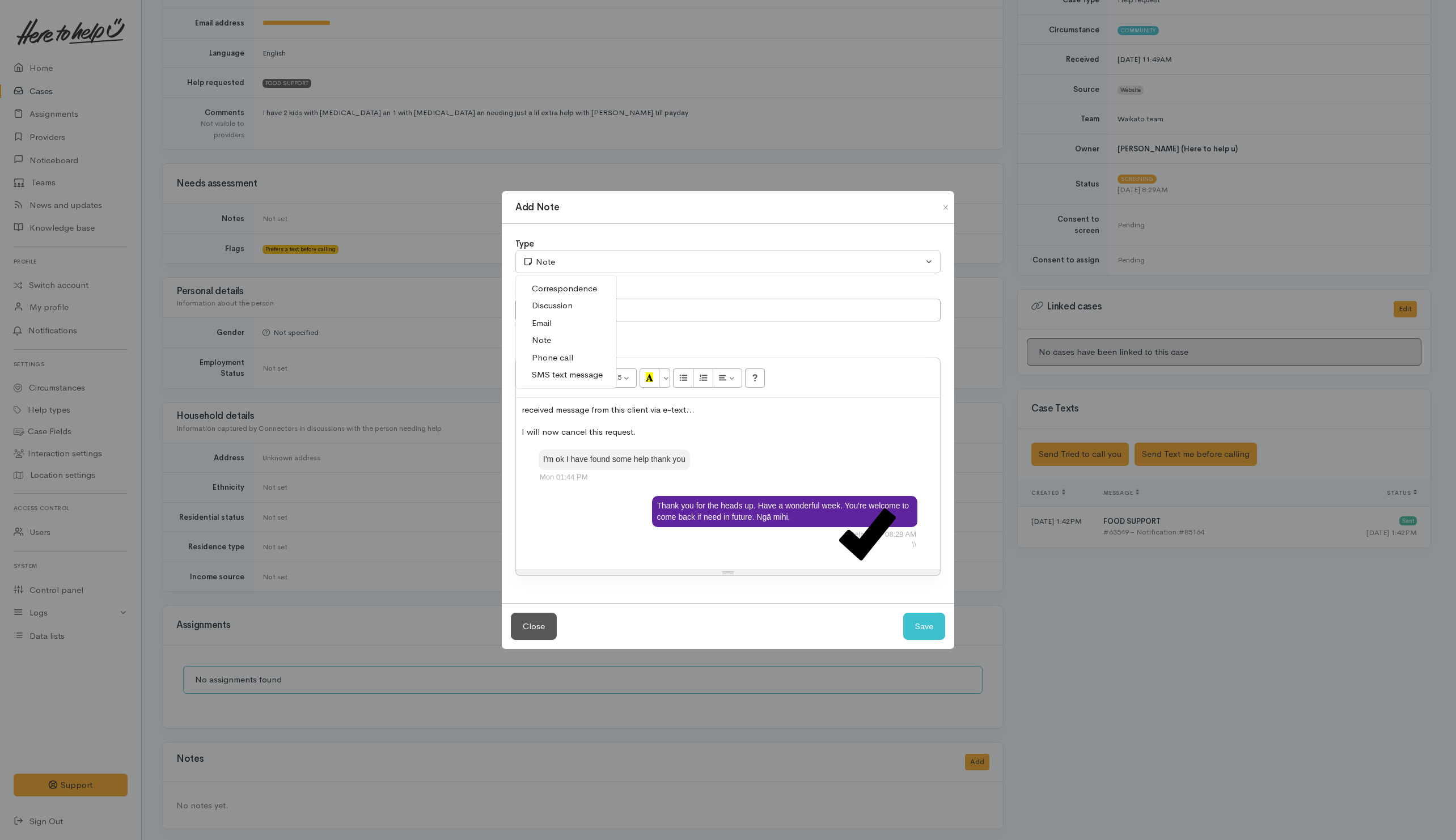
click at [757, 349] on div "Note" at bounding box center [727, 351] width 425 height 13
click at [912, 631] on button "Save" at bounding box center [924, 626] width 42 height 28
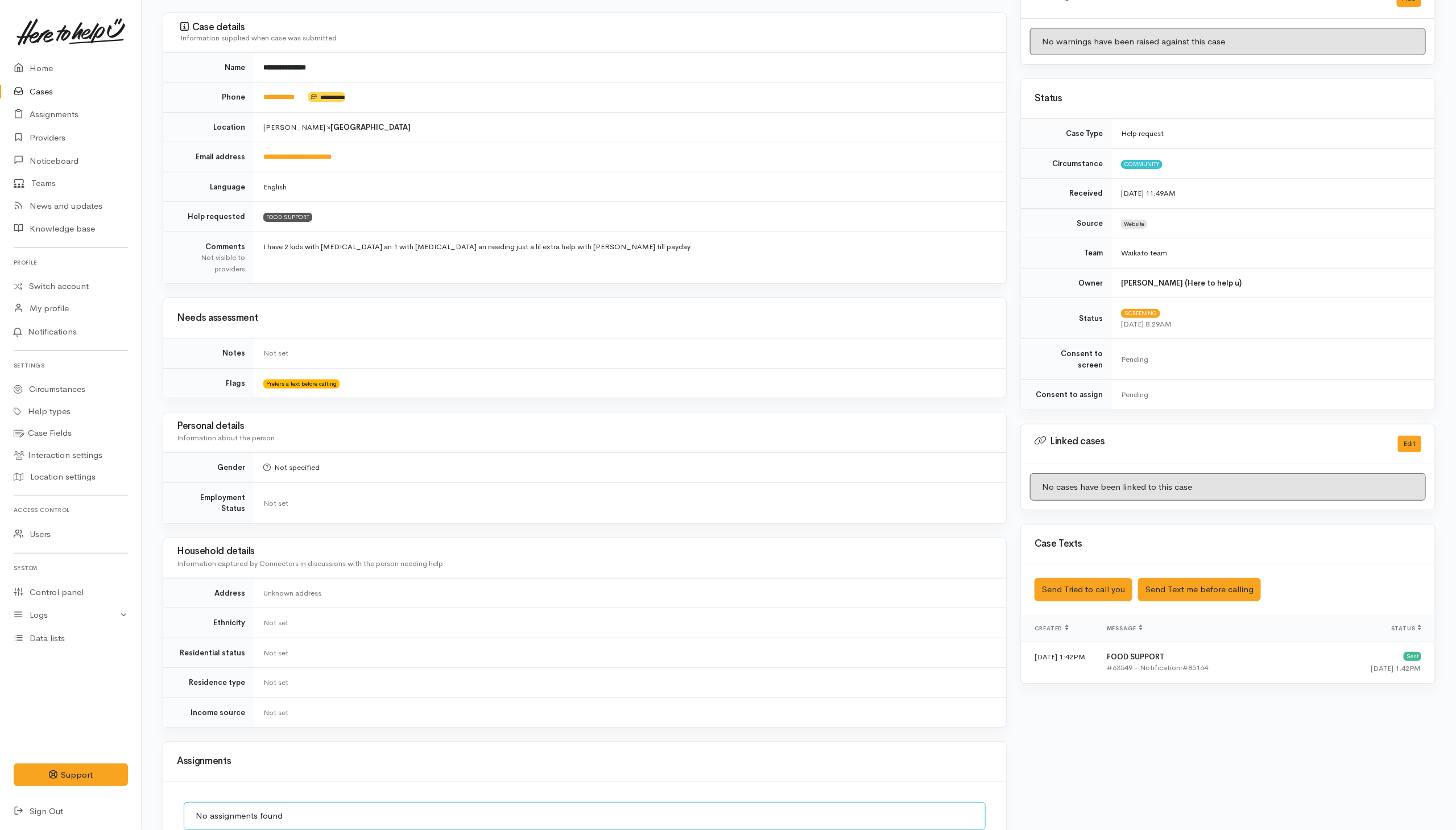
scroll to position [0, 0]
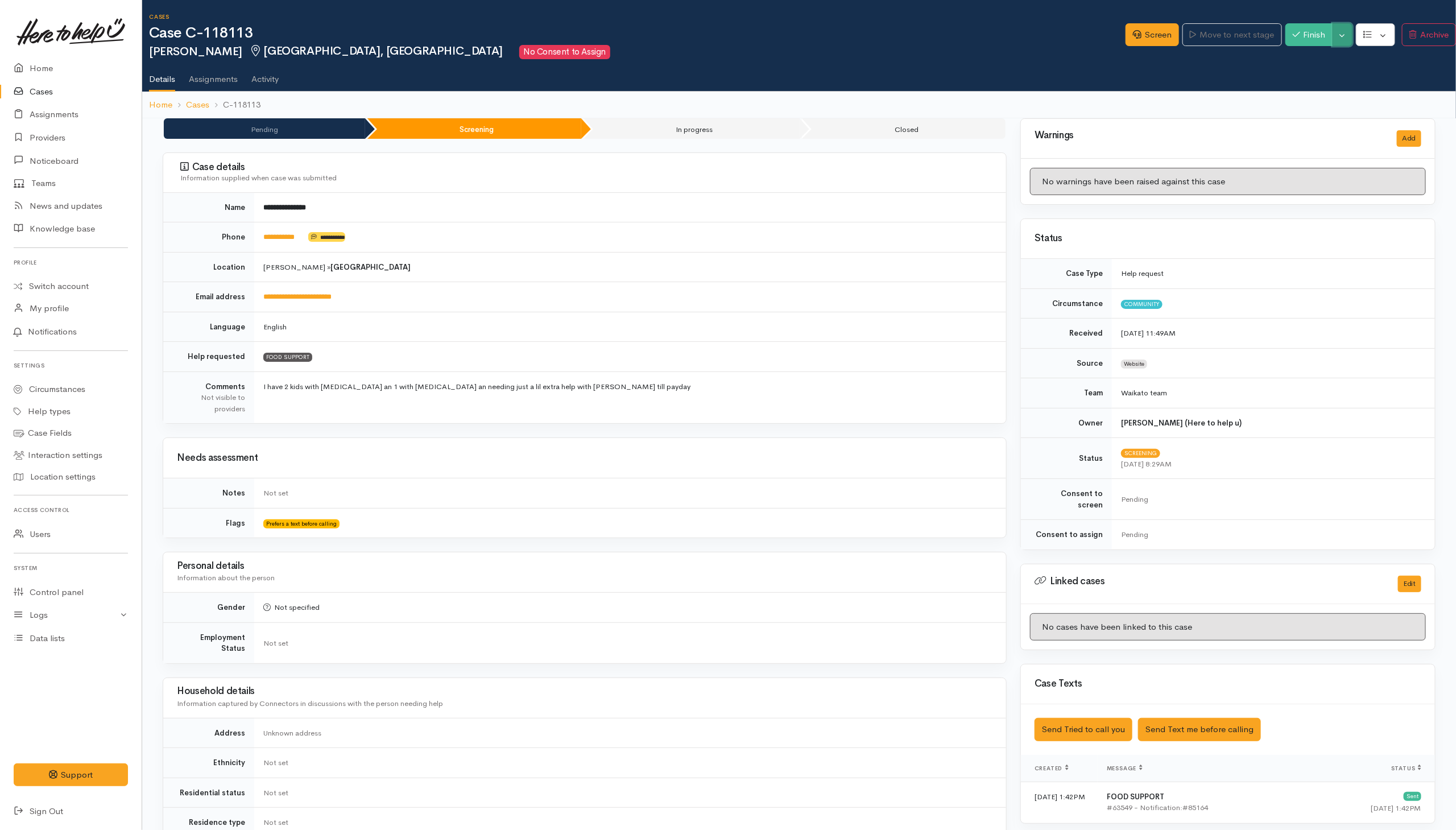
click at [1338, 37] on button "Toggle Dropdown" at bounding box center [1343, 35] width 20 height 24
click at [1353, 75] on link "Cancel" at bounding box center [1381, 79] width 90 height 18
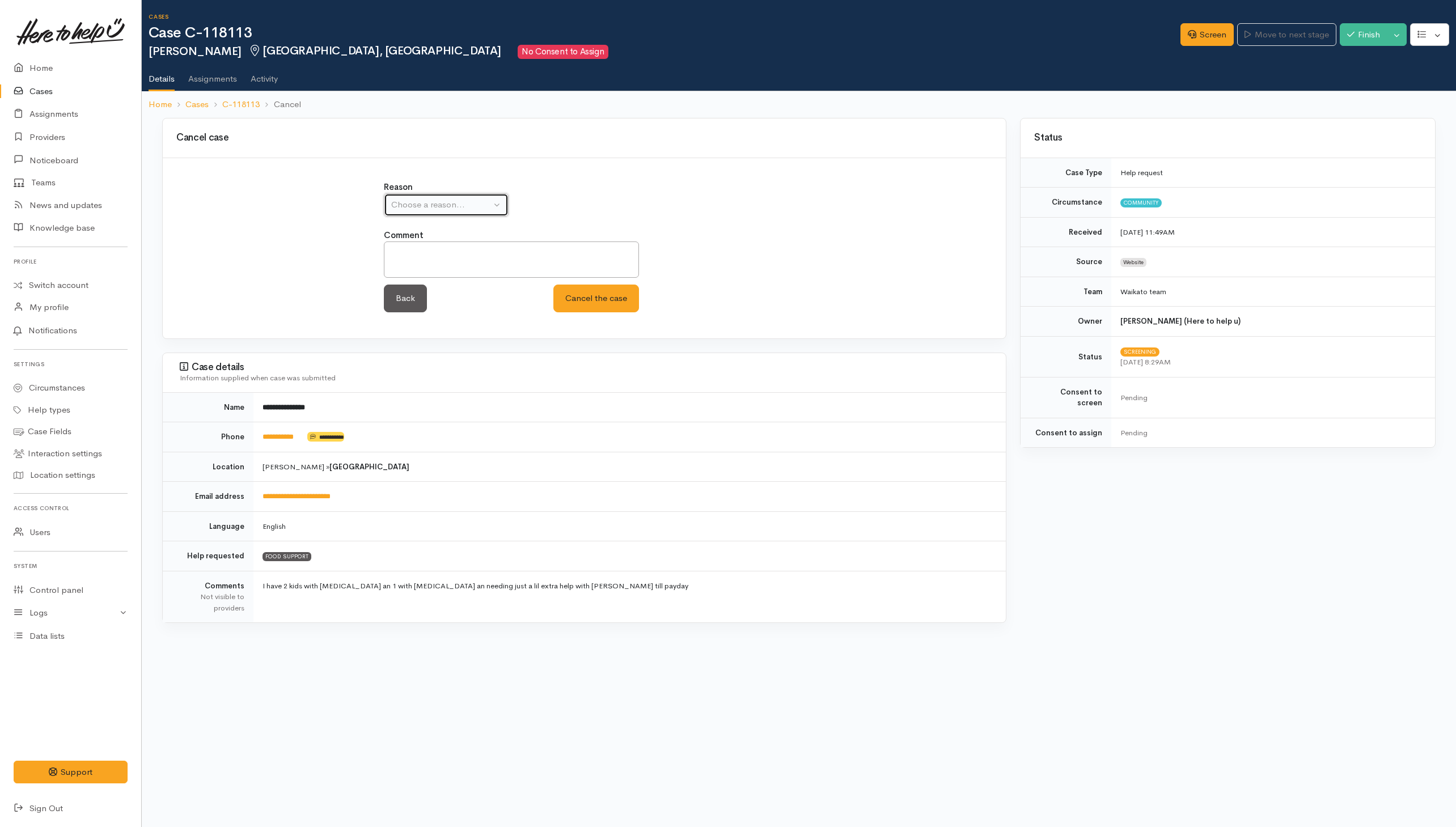
click at [494, 208] on button "Choose a reason..." at bounding box center [446, 205] width 125 height 24
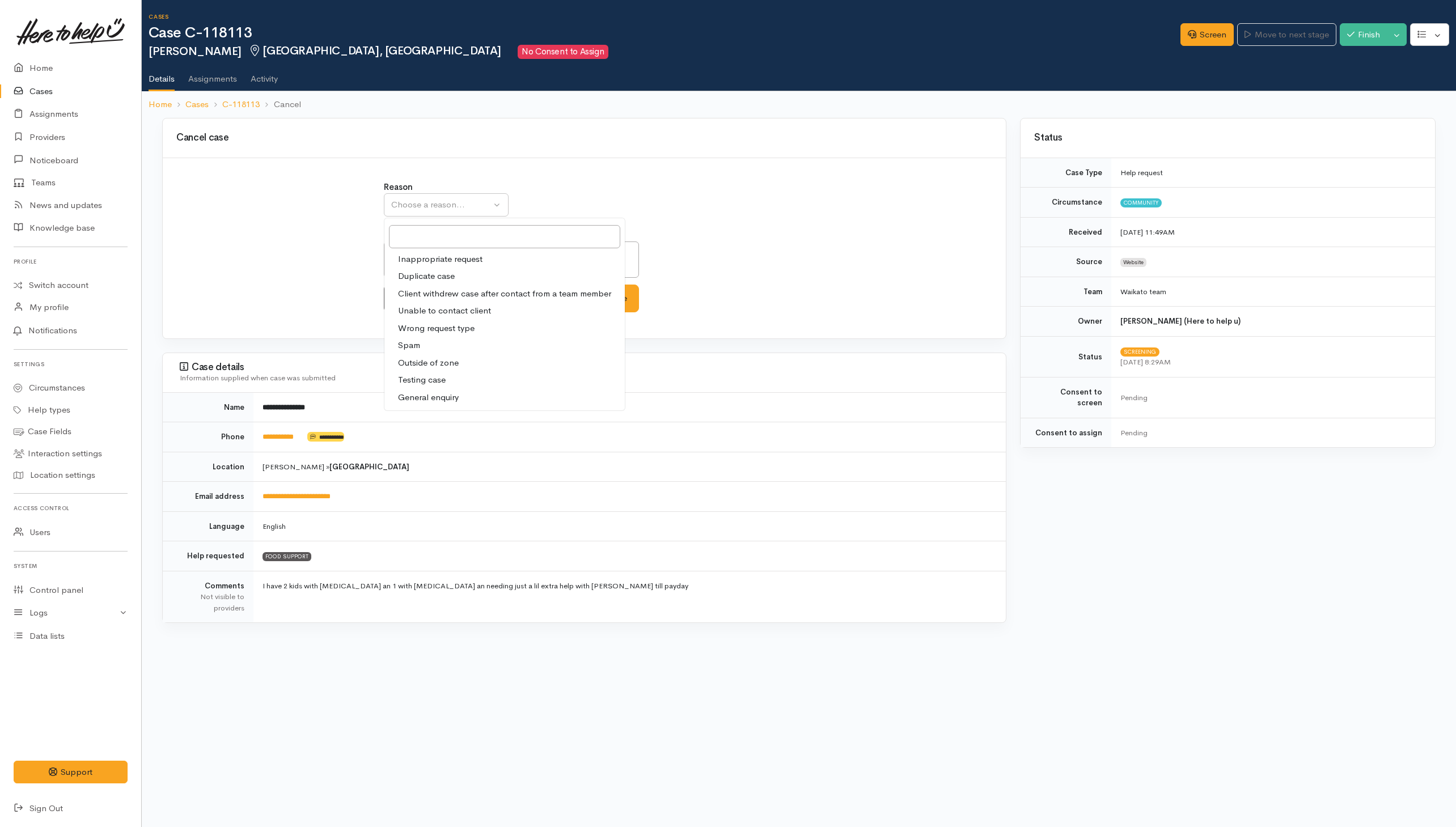
click at [430, 296] on span "Client withdrew case after contact from a team member" at bounding box center [504, 294] width 213 height 13
select select "3"
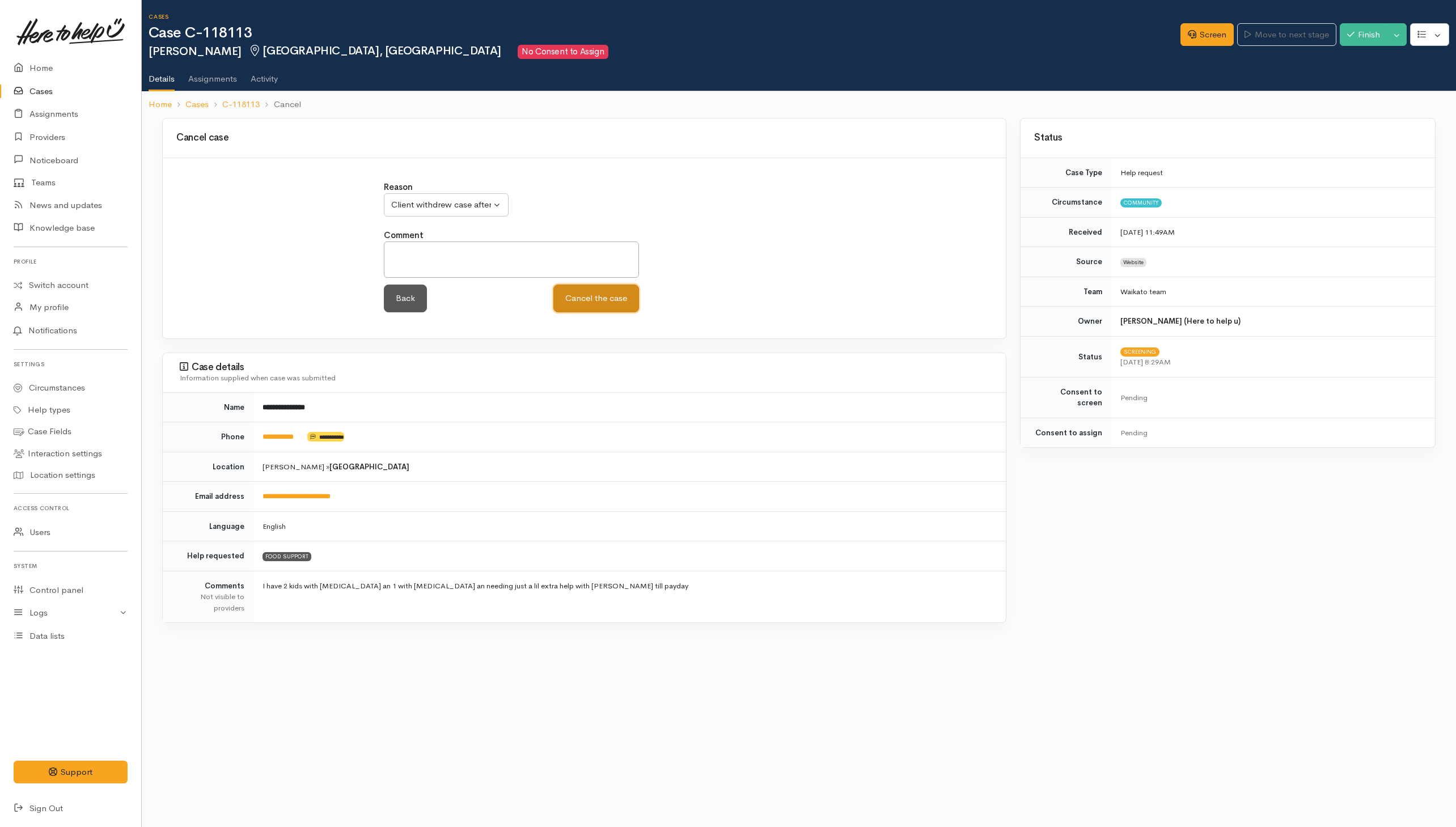
click at [596, 300] on button "Cancel the case" at bounding box center [596, 298] width 86 height 28
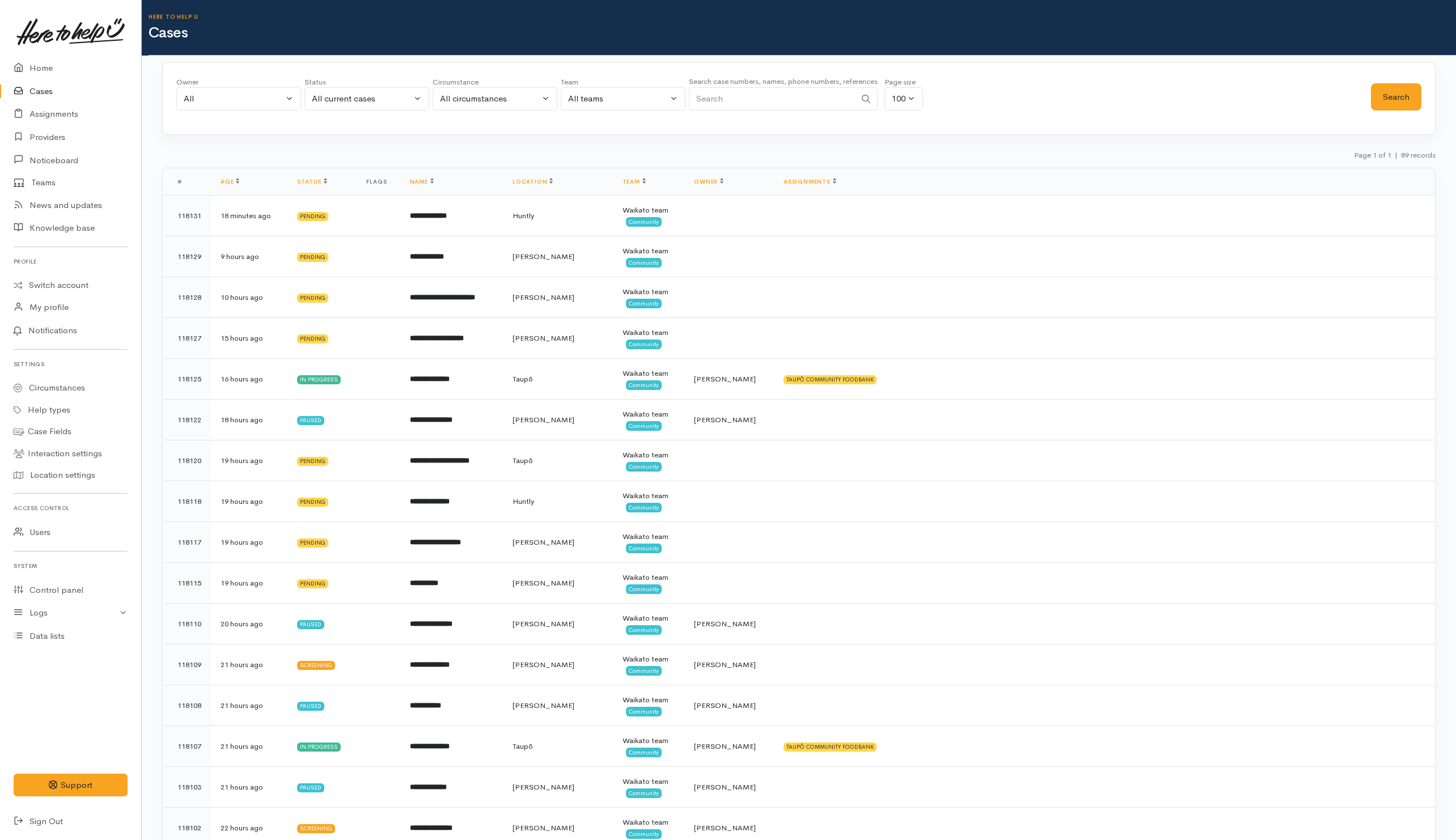
click at [742, 104] on input "Search" at bounding box center [772, 99] width 166 height 24
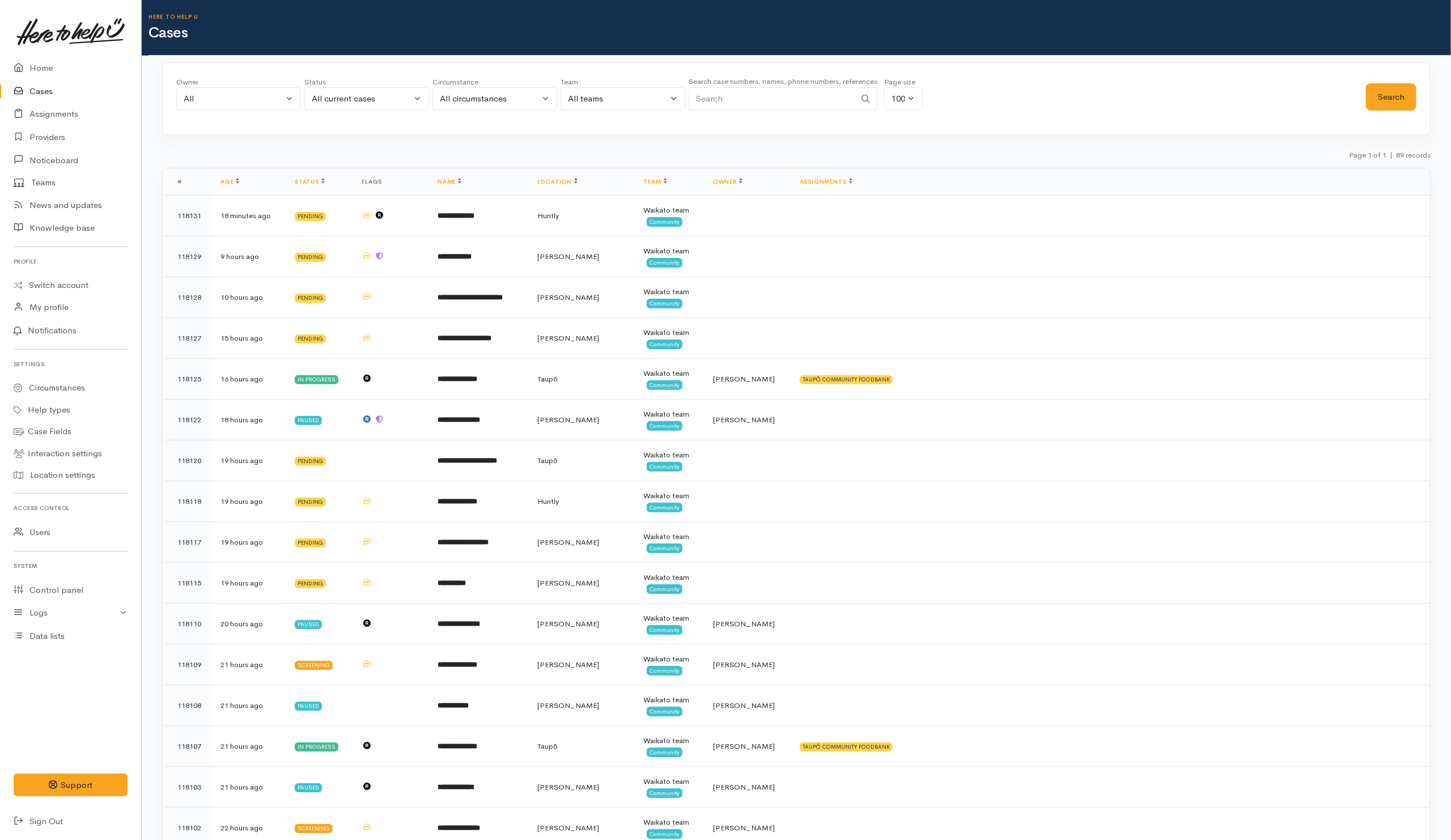
paste input "223681299"
type input "223681299"
click at [1390, 90] on button "Search" at bounding box center [1391, 97] width 51 height 28
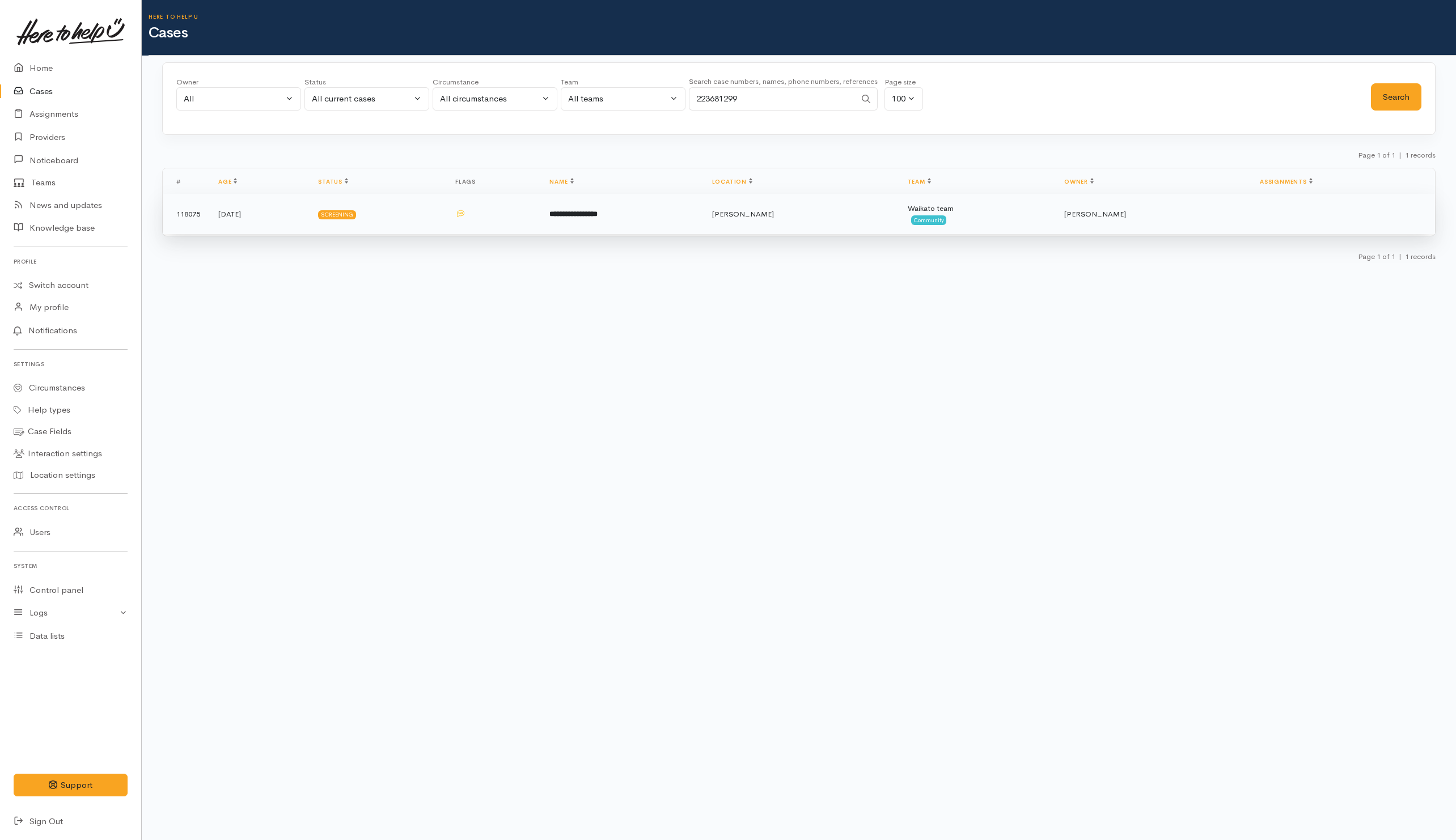
click at [696, 218] on td "**********" at bounding box center [621, 214] width 162 height 41
click at [702, 224] on td "**********" at bounding box center [621, 214] width 162 height 41
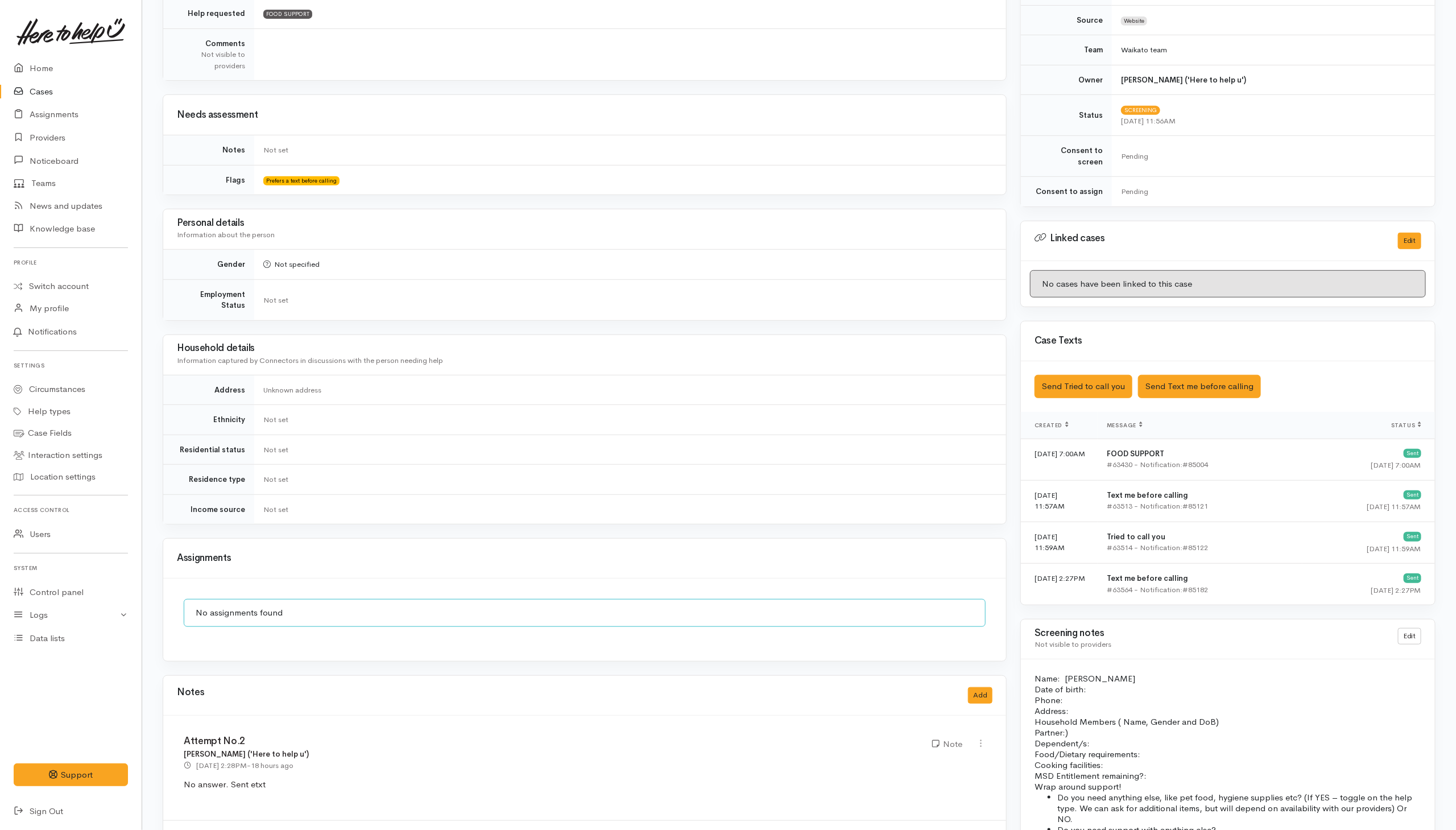
scroll to position [450, 0]
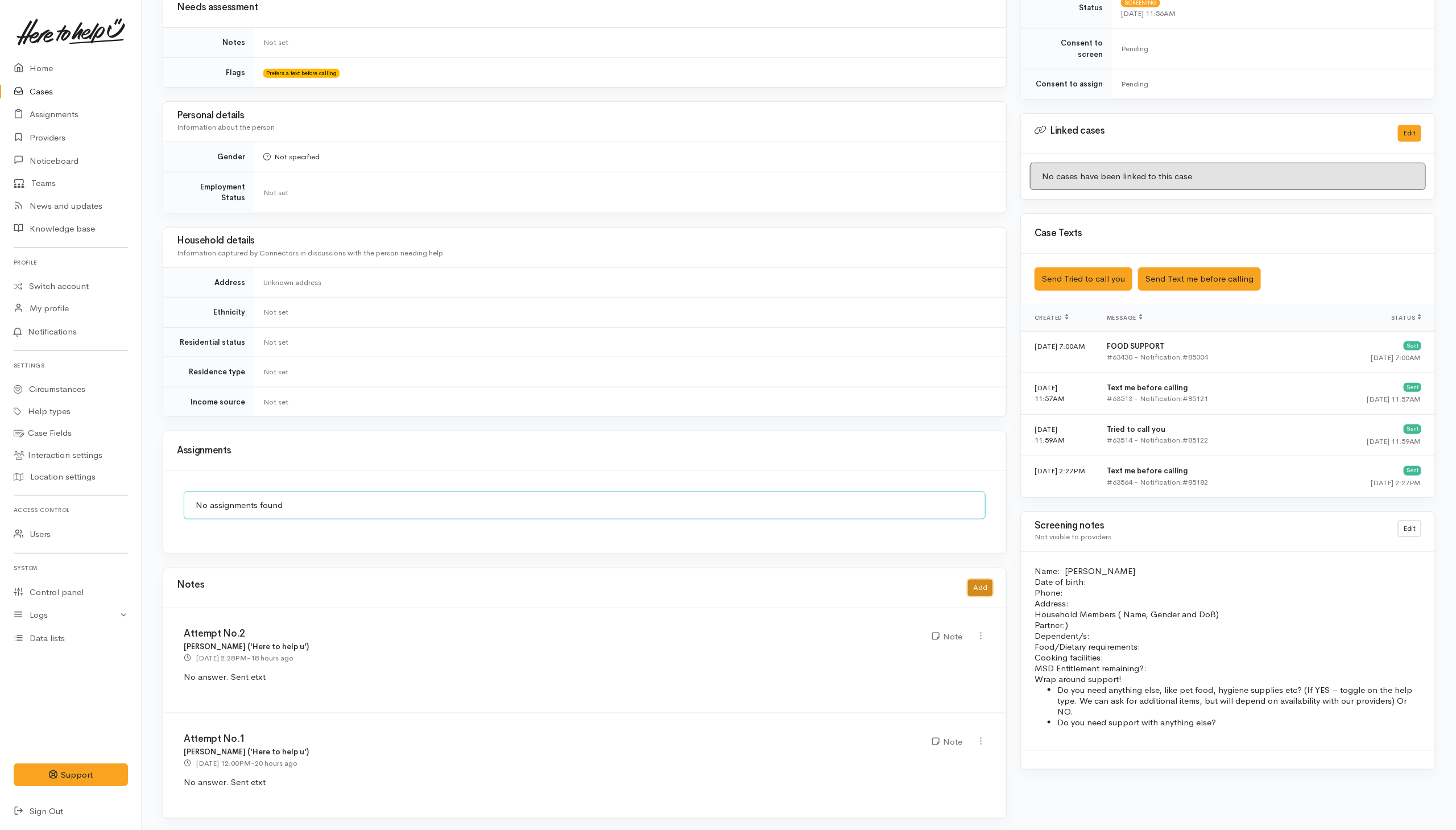
click at [976, 586] on button "Add" at bounding box center [980, 588] width 24 height 16
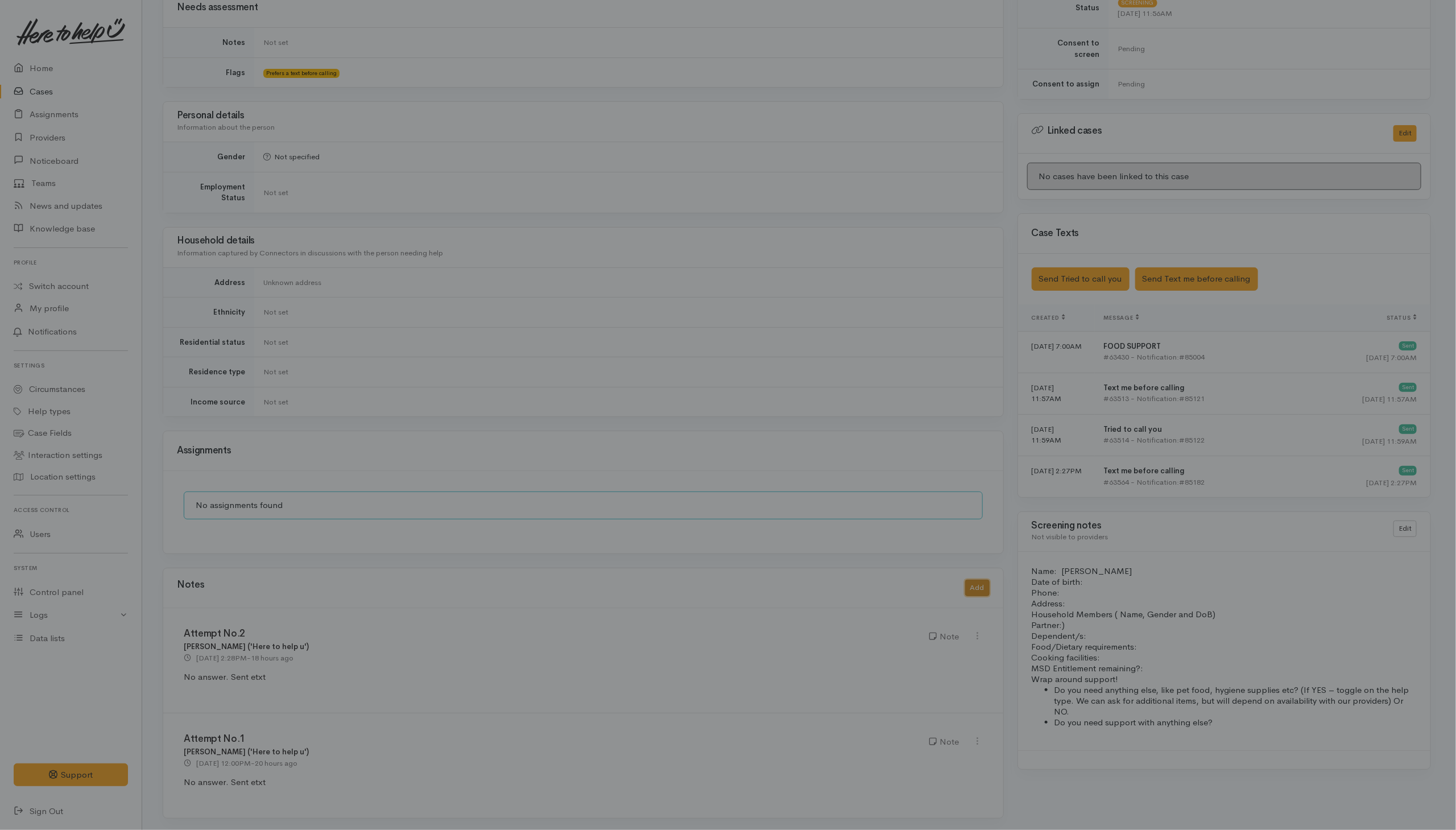
scroll to position [437, 0]
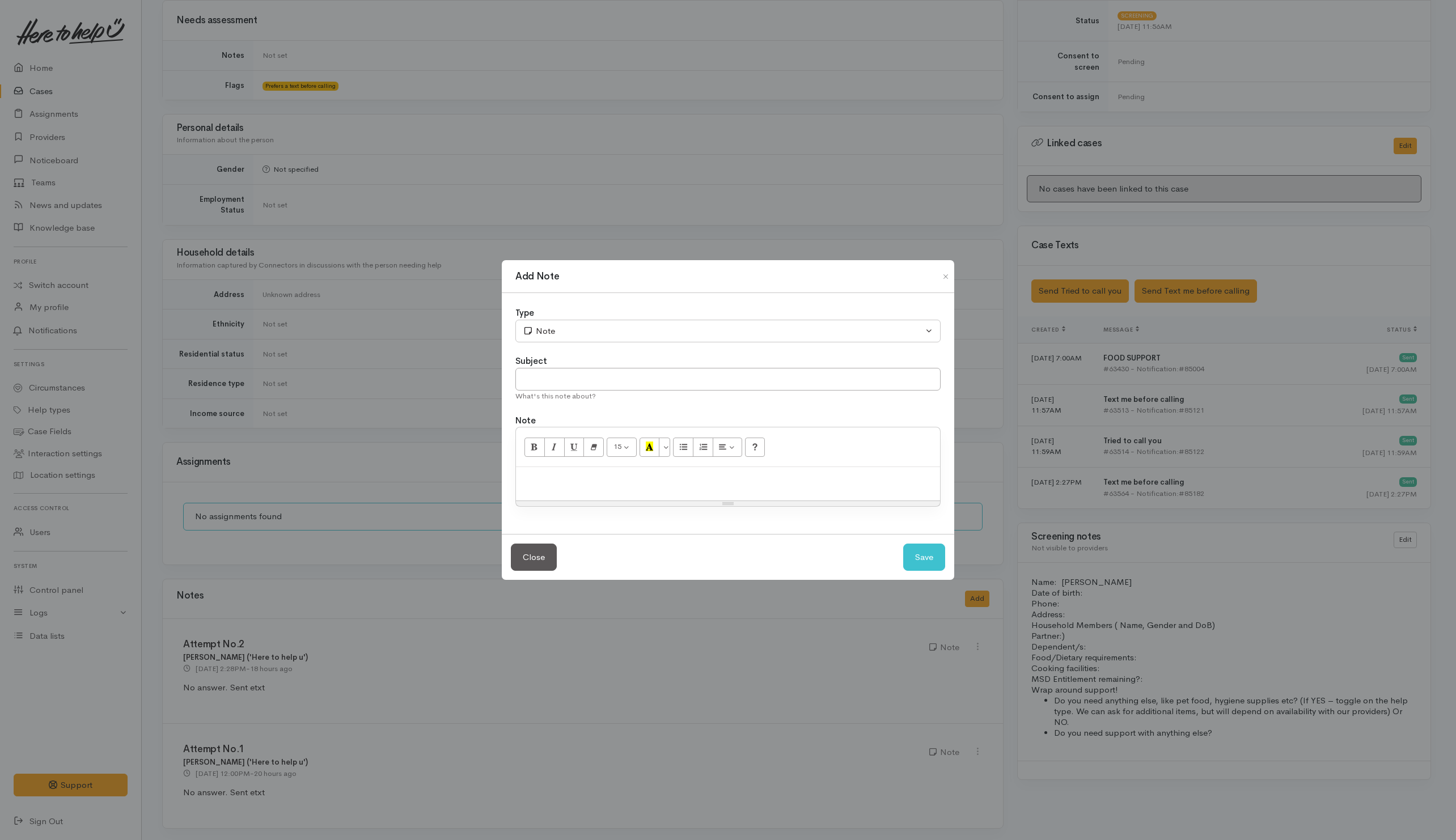
click at [701, 488] on div at bounding box center [727, 484] width 424 height 34
paste div
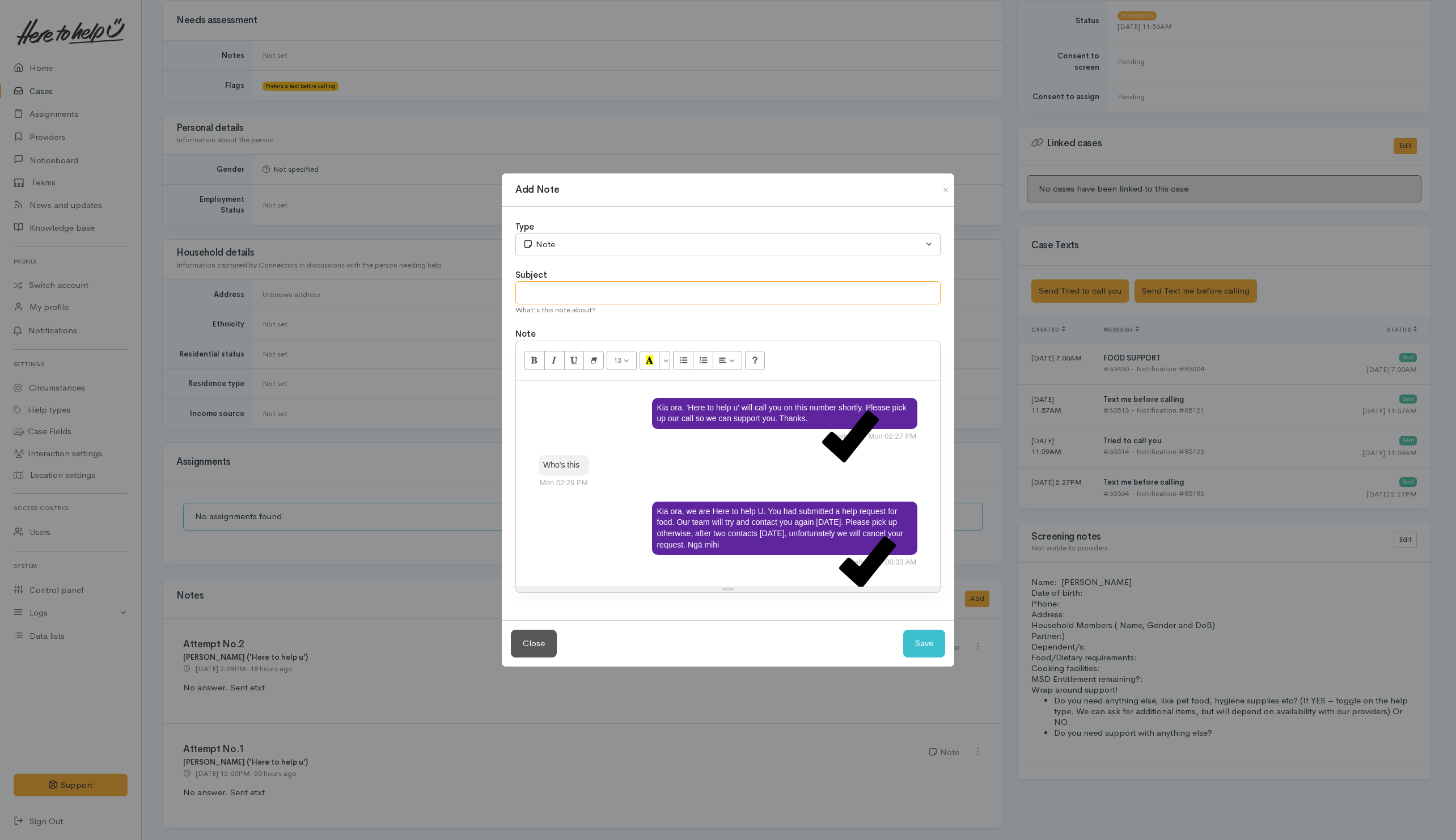
click at [567, 295] on input "text" at bounding box center [727, 293] width 425 height 24
type input "Correspondence via e-text"
click at [582, 246] on div "Note" at bounding box center [723, 244] width 400 height 13
drag, startPoint x: 559, startPoint y: 269, endPoint x: 587, endPoint y: 298, distance: 40.3
click at [560, 269] on span "Correspondence" at bounding box center [564, 271] width 65 height 13
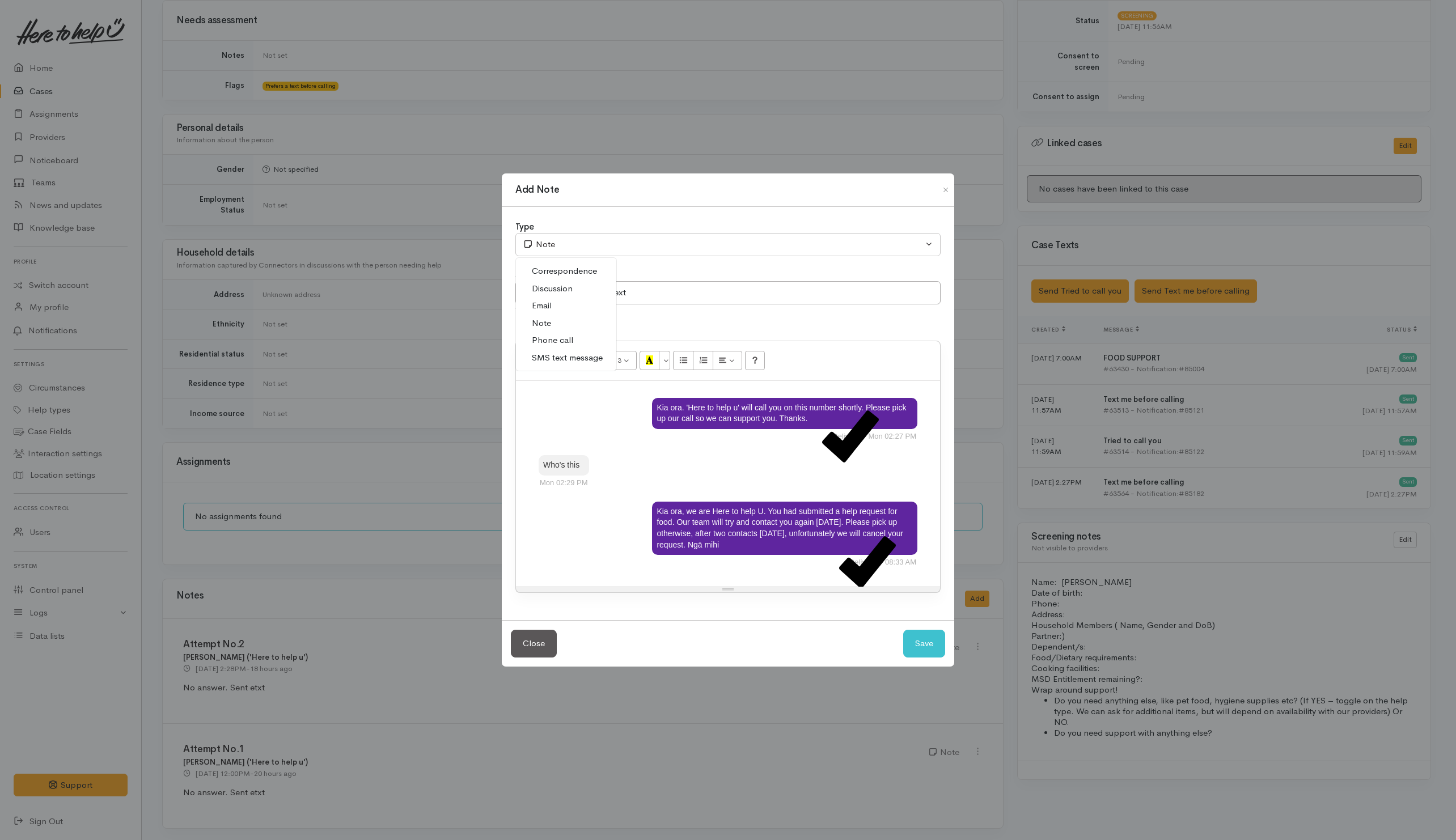
select select "6"
click at [926, 650] on button "Save" at bounding box center [924, 644] width 42 height 28
select select "1"
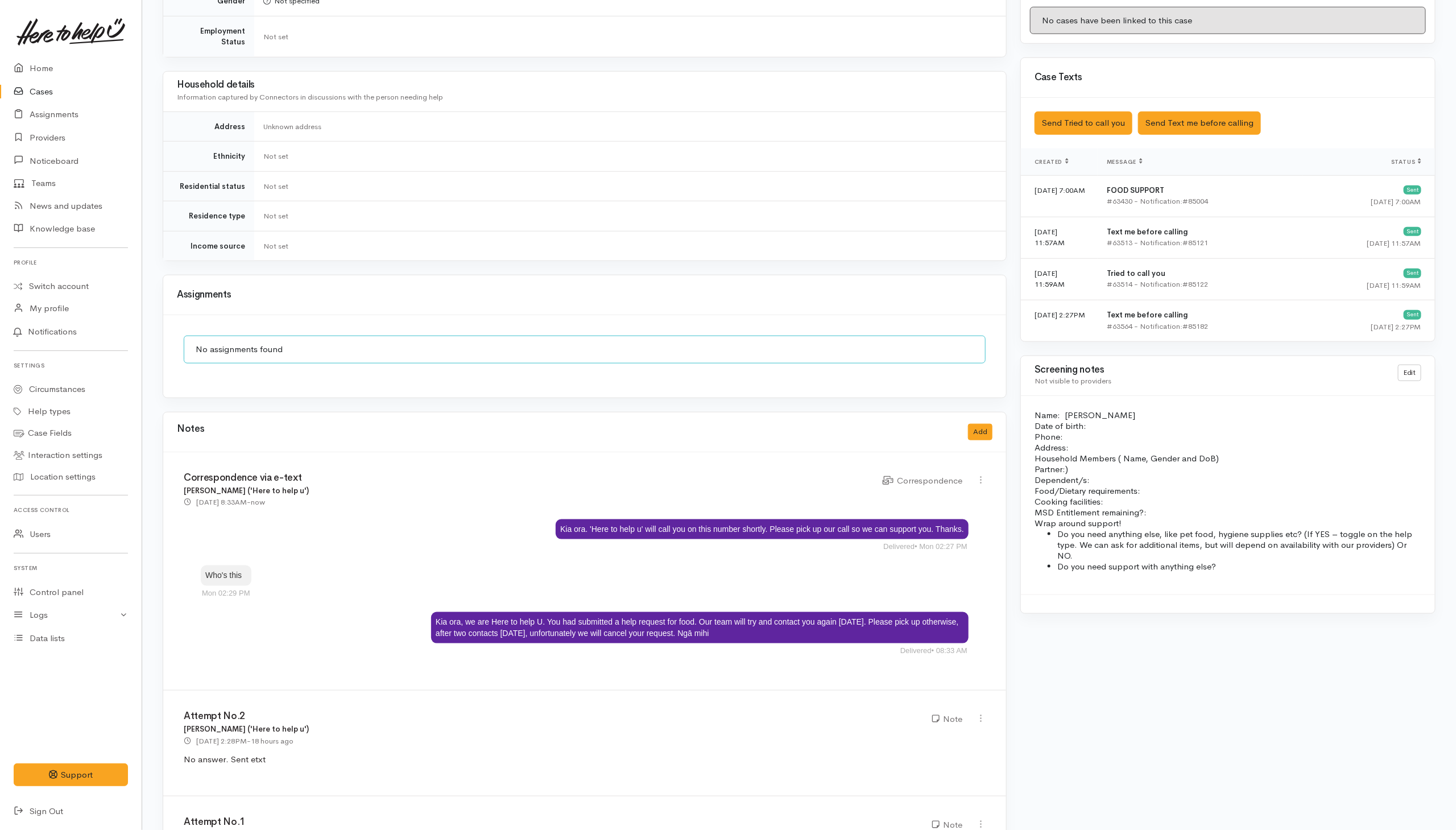
scroll to position [608, 0]
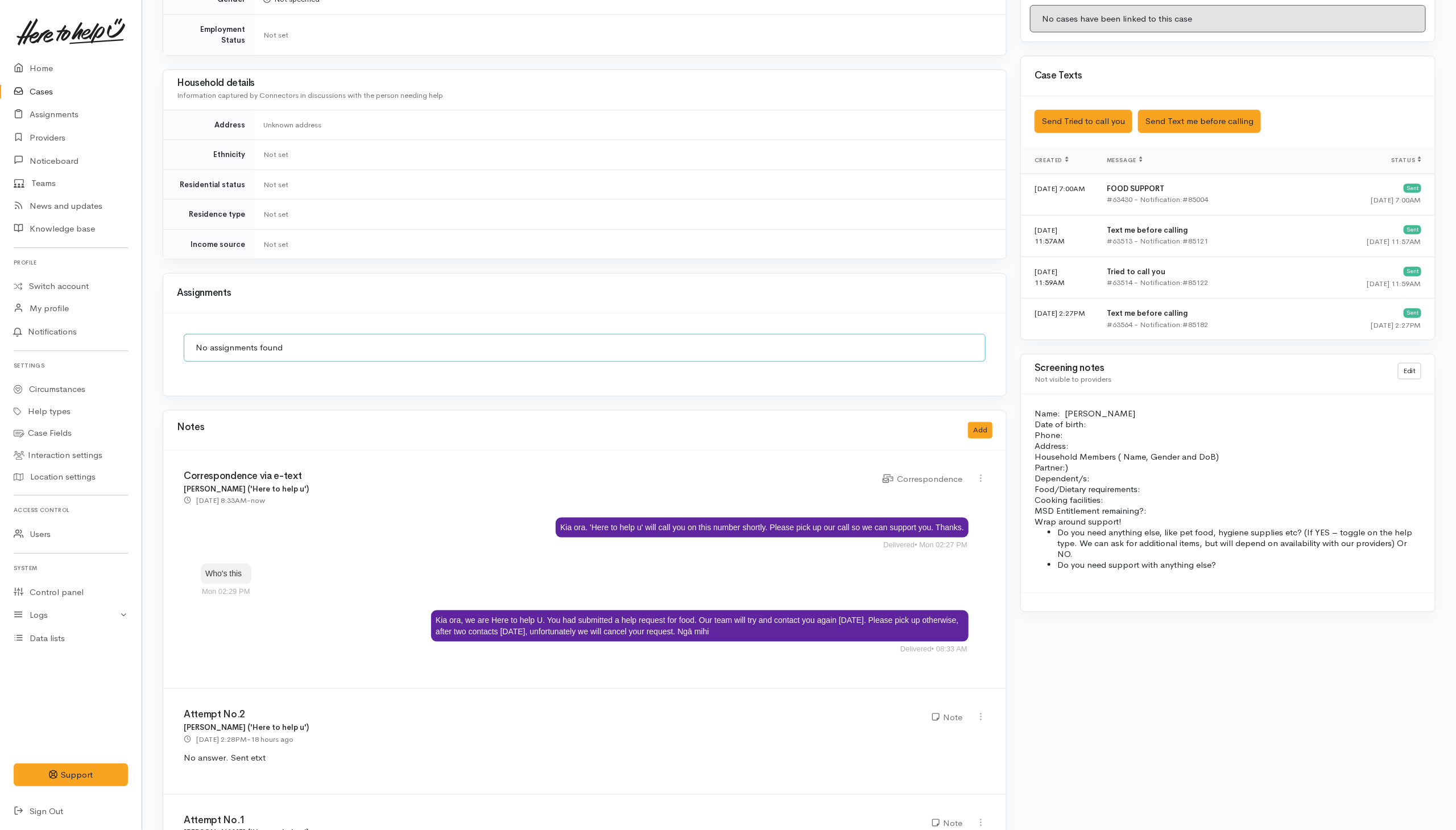
click at [51, 90] on link "Cases" at bounding box center [71, 92] width 142 height 24
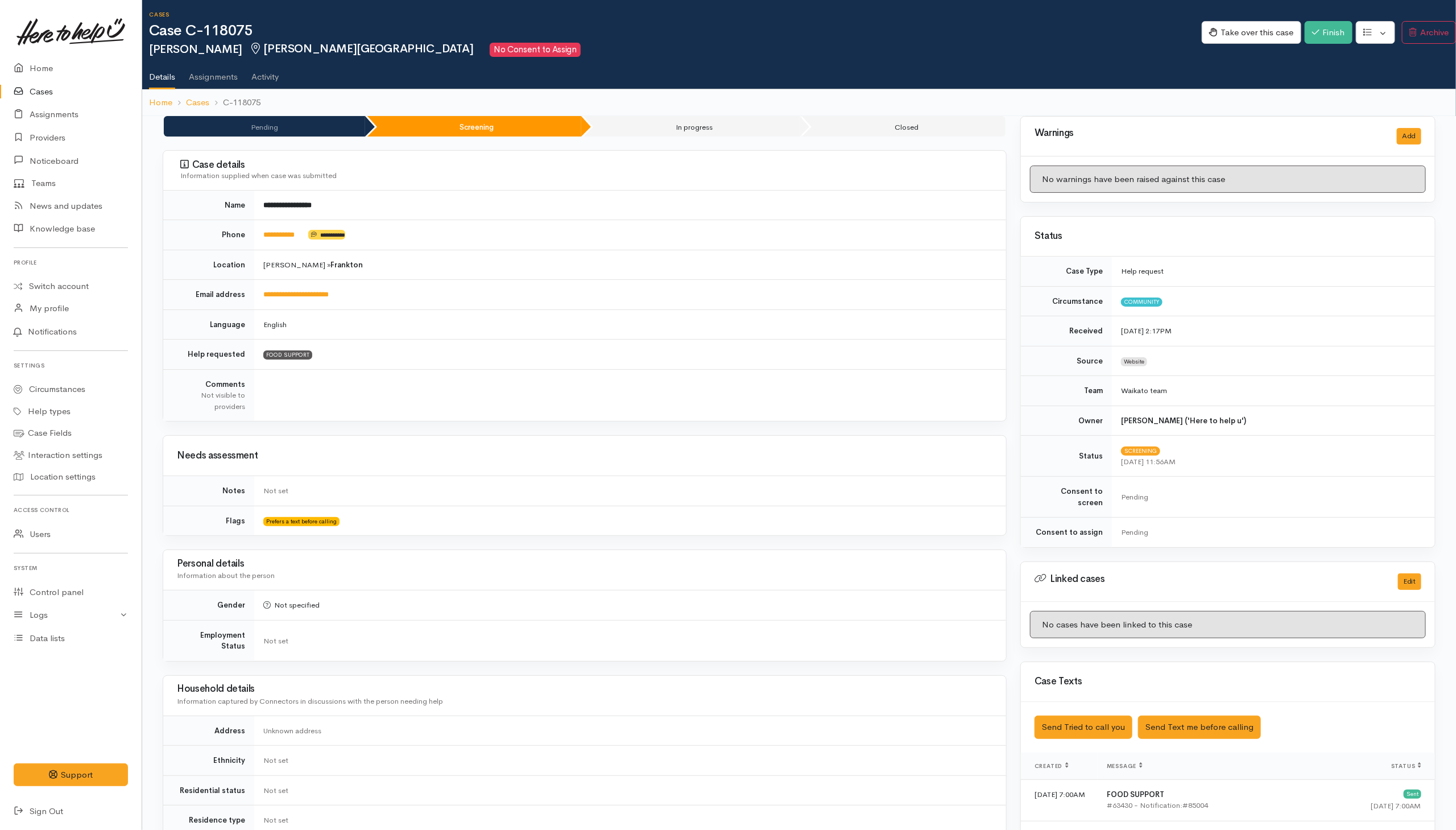
scroll to position [0, 0]
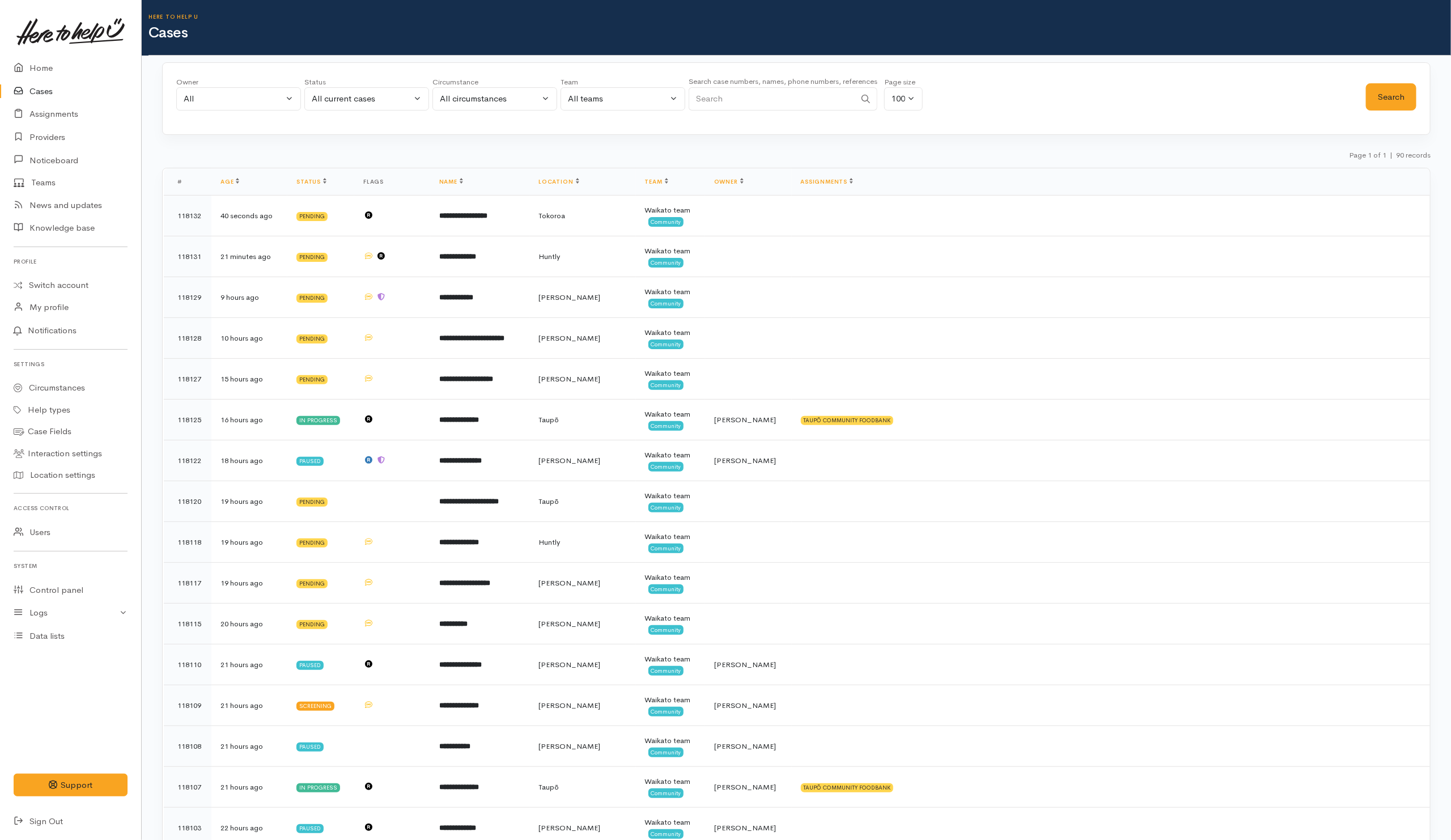
click at [762, 103] on input "Search" at bounding box center [772, 99] width 166 height 24
paste input "204666096"
type input "204666096"
click at [1402, 99] on button "Search" at bounding box center [1391, 97] width 51 height 28
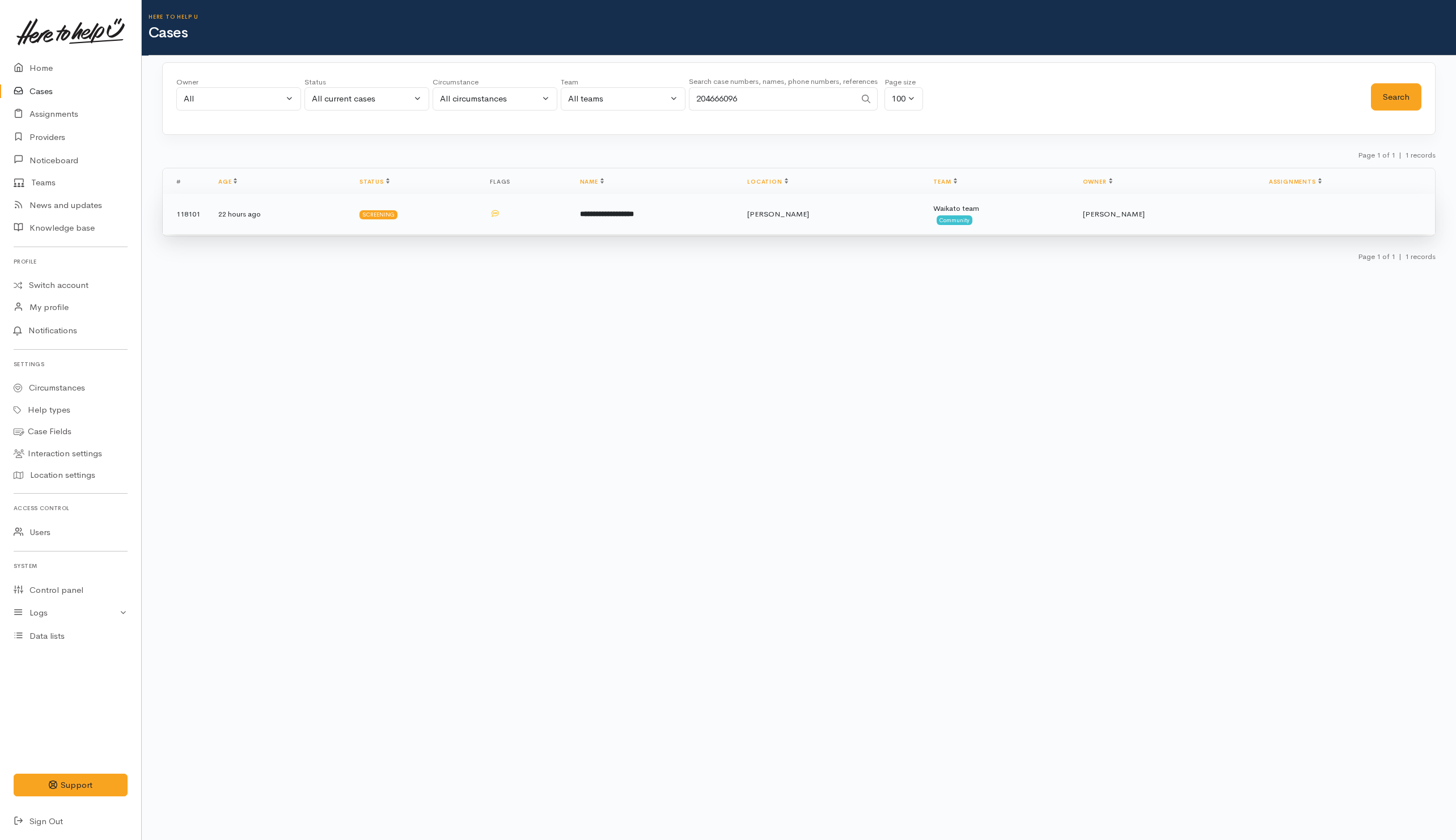
click td "**********"
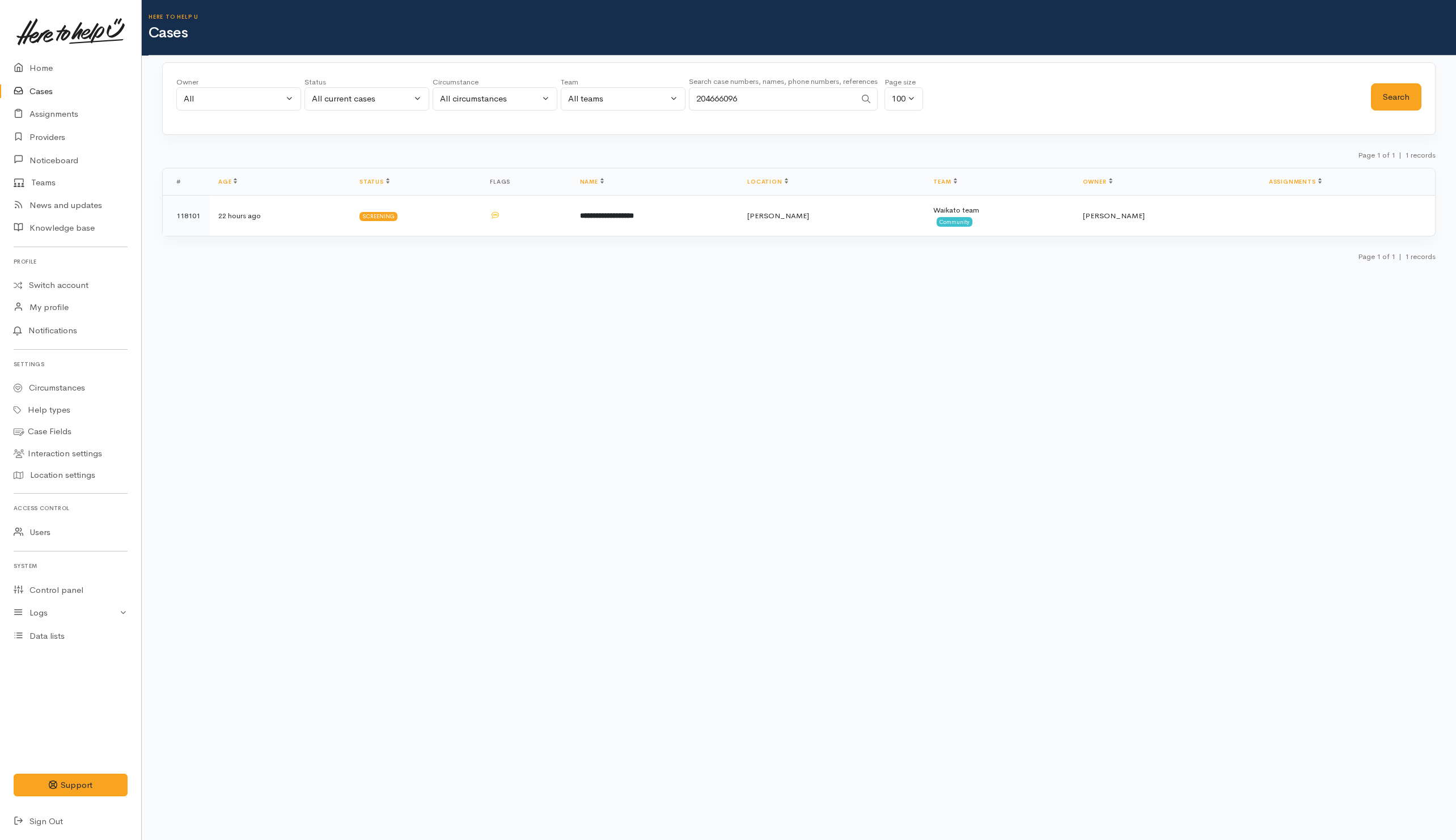
drag, startPoint x: 767, startPoint y: 100, endPoint x: 605, endPoint y: 99, distance: 162.0
click div "Owner All My cases Aandrea Murray ('Here to help u') Akash Prakash ('Here to he…"
paste input "1512195"
type input "21512195"
click button "Search"
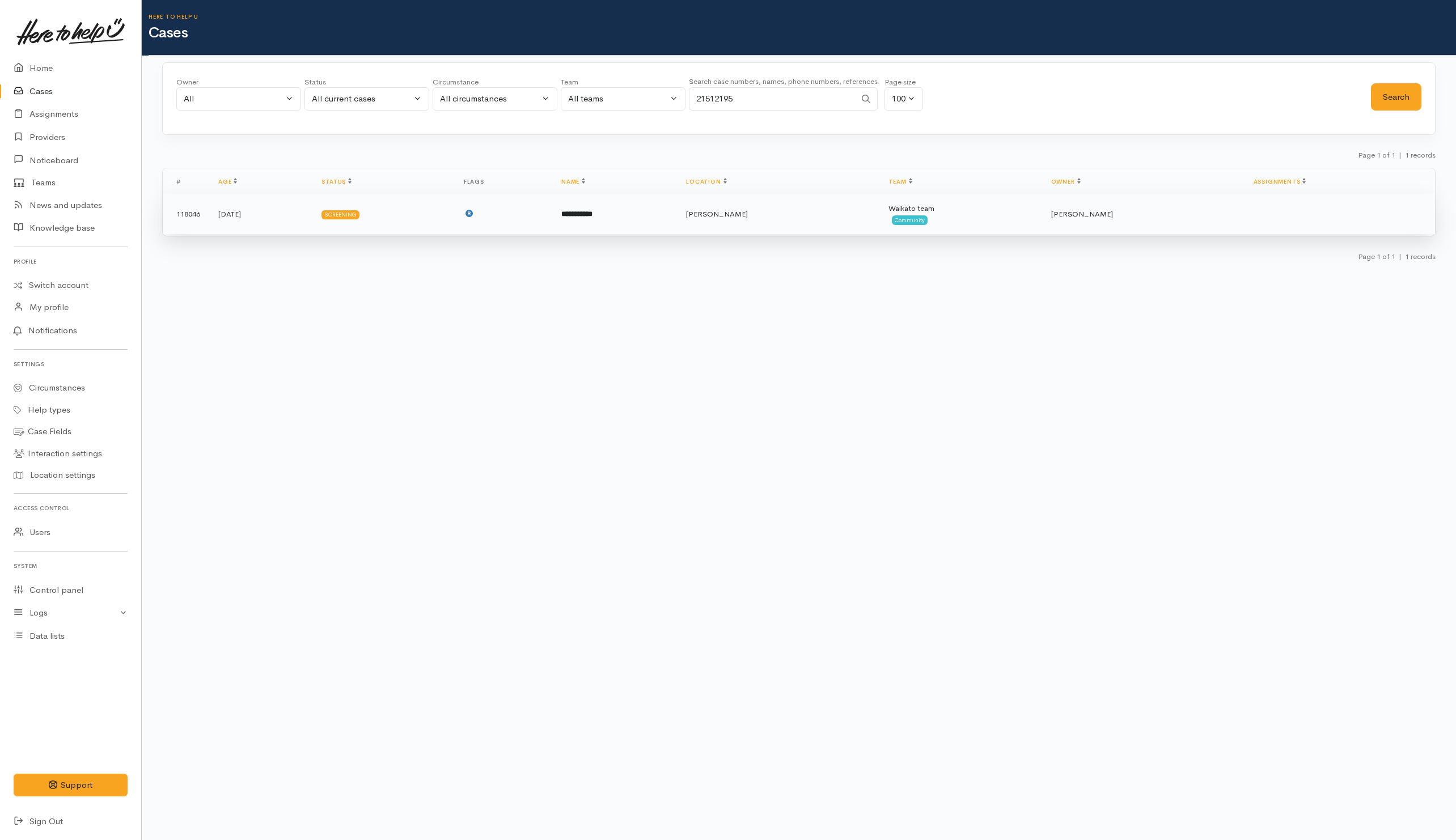
click td "**********"
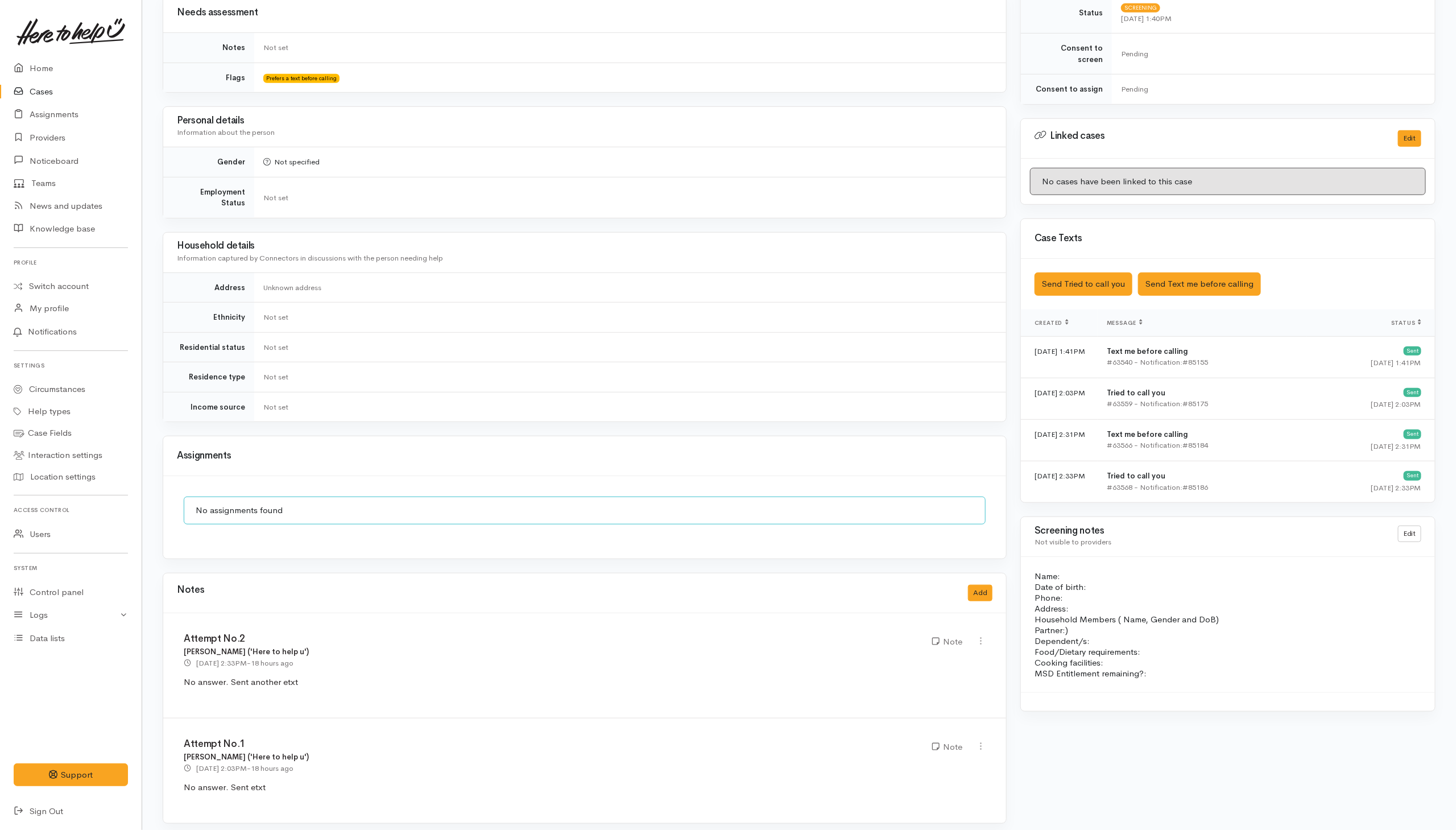
scroll to position [450, 0]
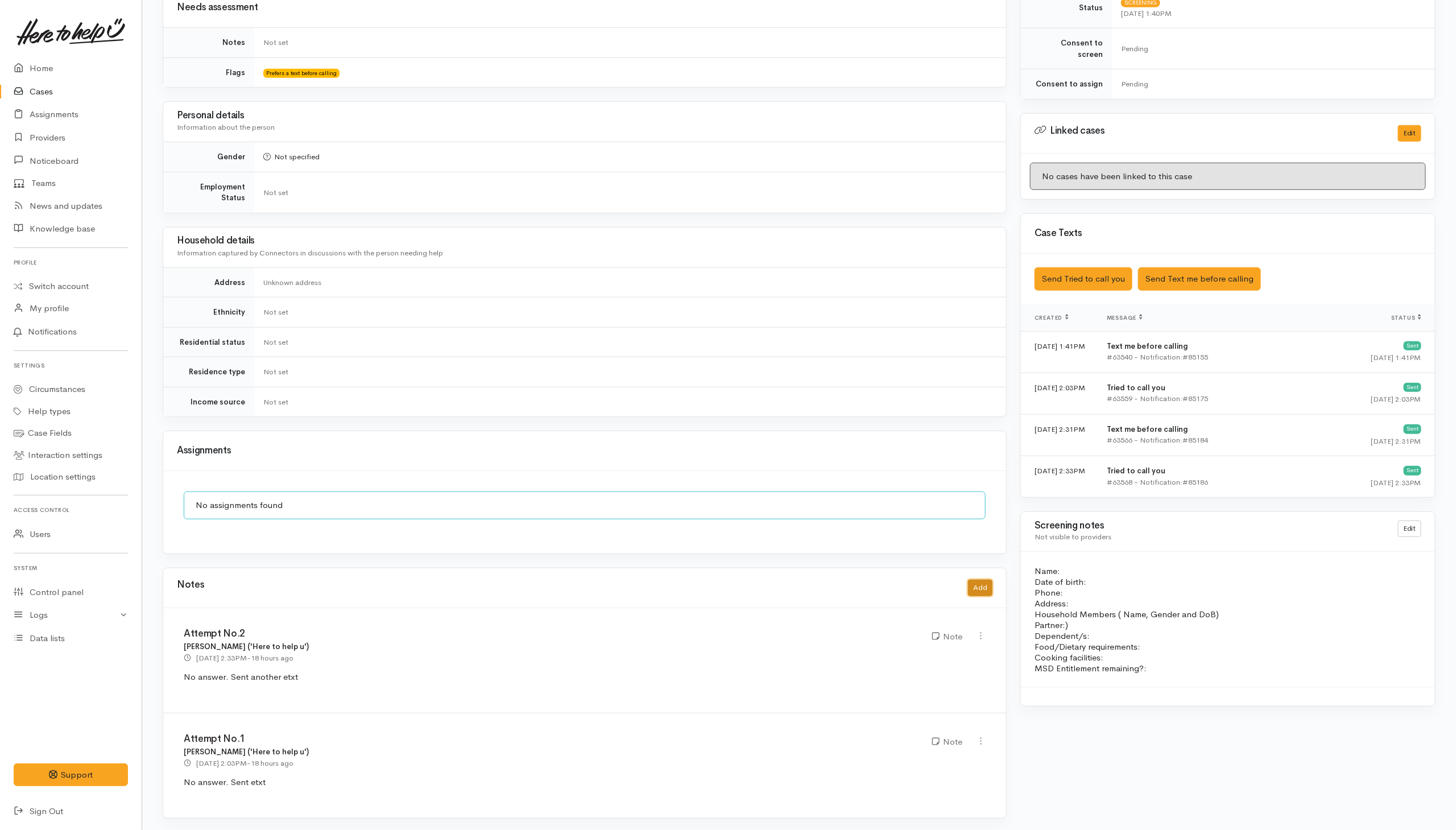
click at [976, 587] on button "Add" at bounding box center [980, 588] width 24 height 16
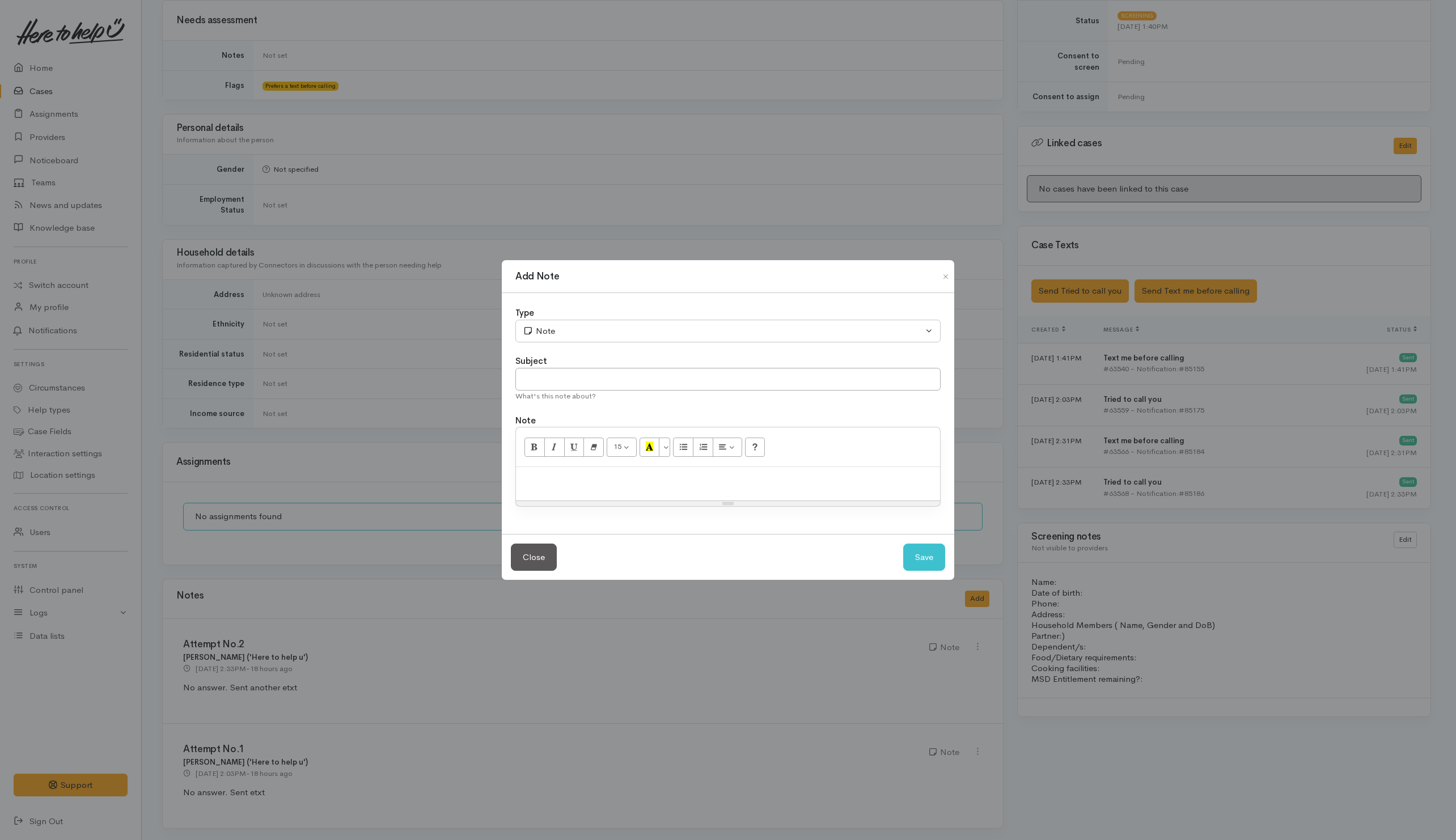
click at [616, 479] on p at bounding box center [728, 479] width 413 height 13
paste div
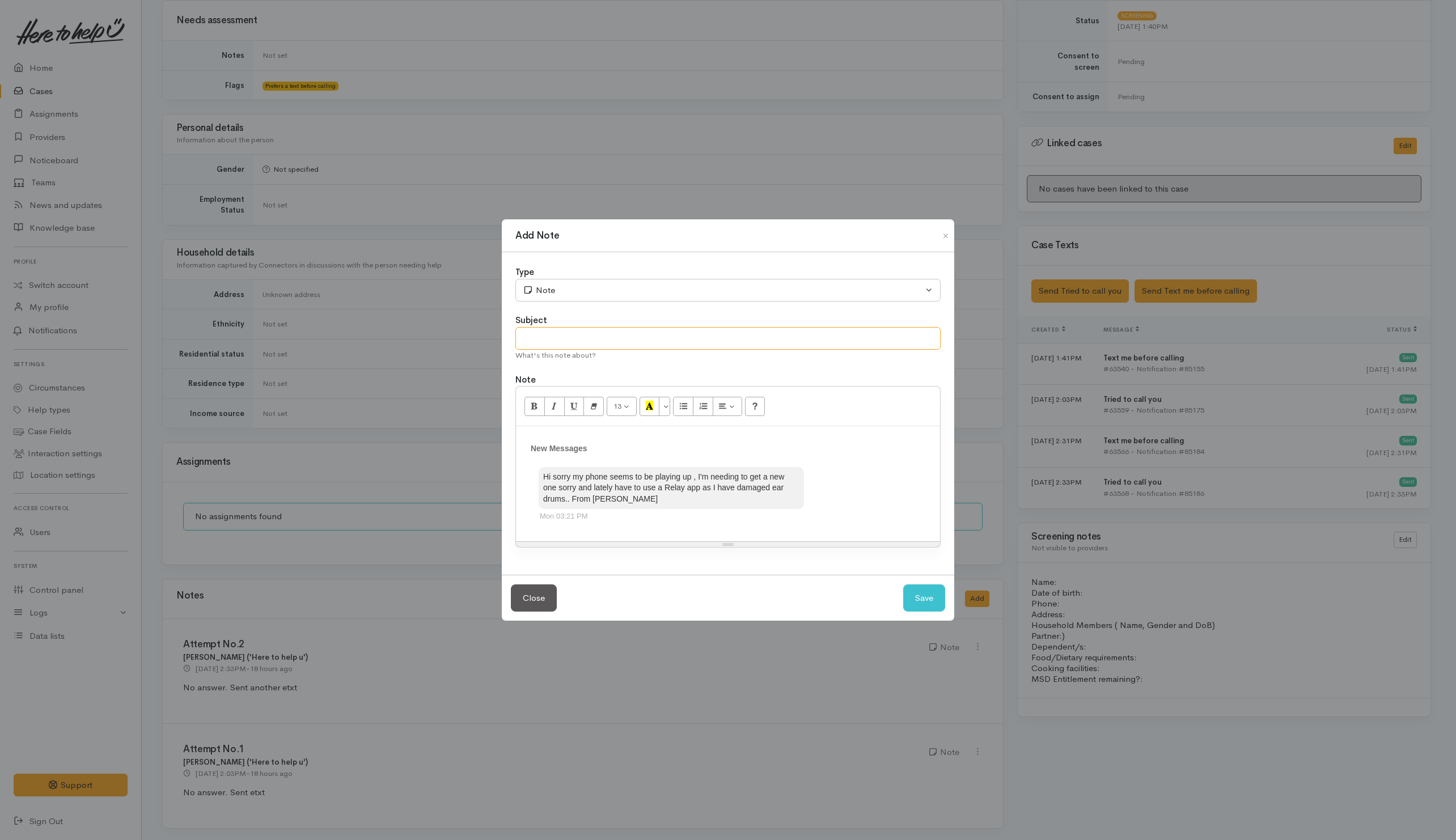
click at [568, 341] on input "text" at bounding box center [727, 339] width 425 height 24
type input "Recieved via etext"
click at [599, 287] on div "Note" at bounding box center [723, 291] width 400 height 13
click at [699, 314] on div "Subject" at bounding box center [727, 321] width 425 height 13
click at [919, 608] on button "Save" at bounding box center [924, 598] width 42 height 28
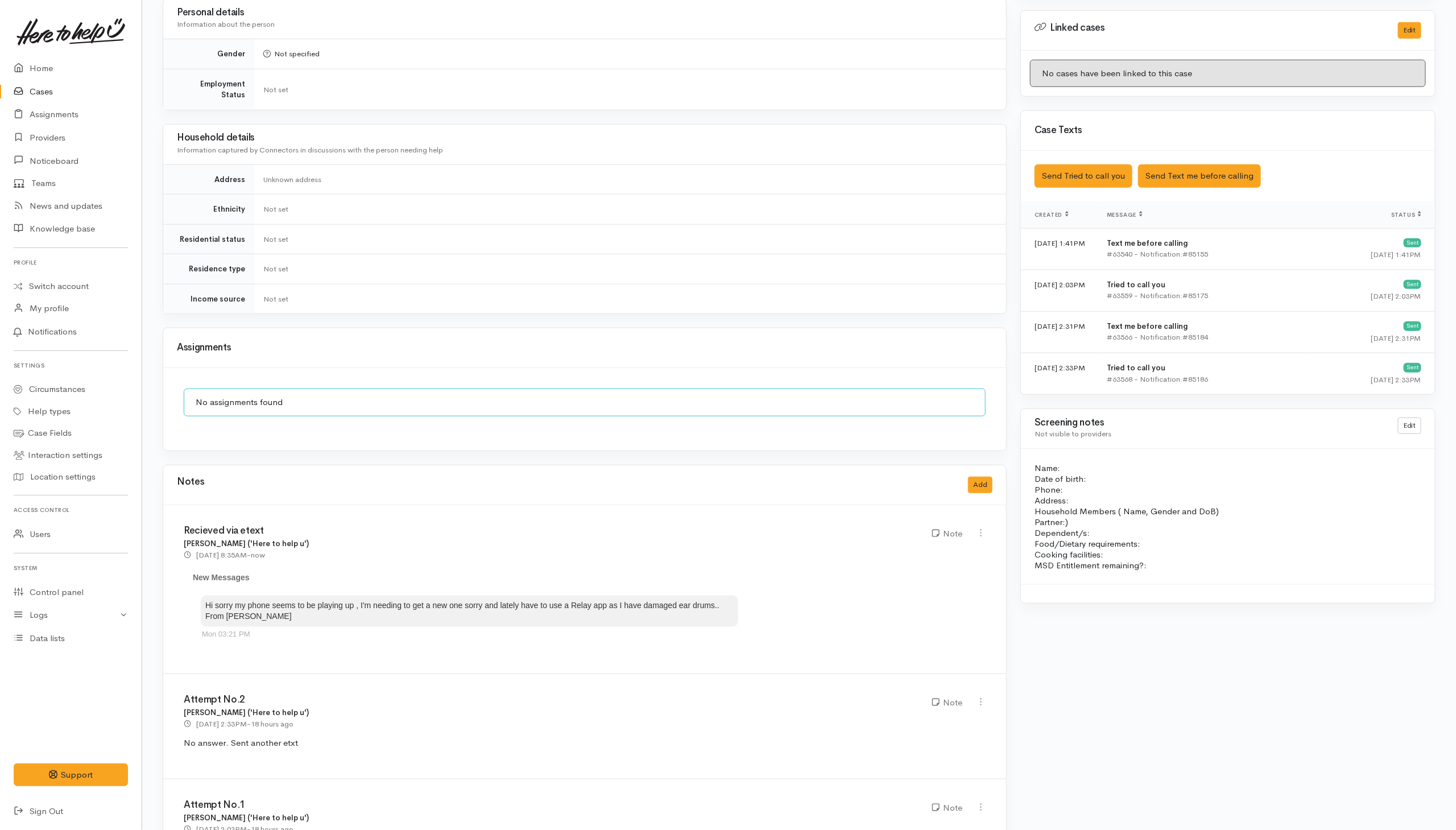
scroll to position [620, 0]
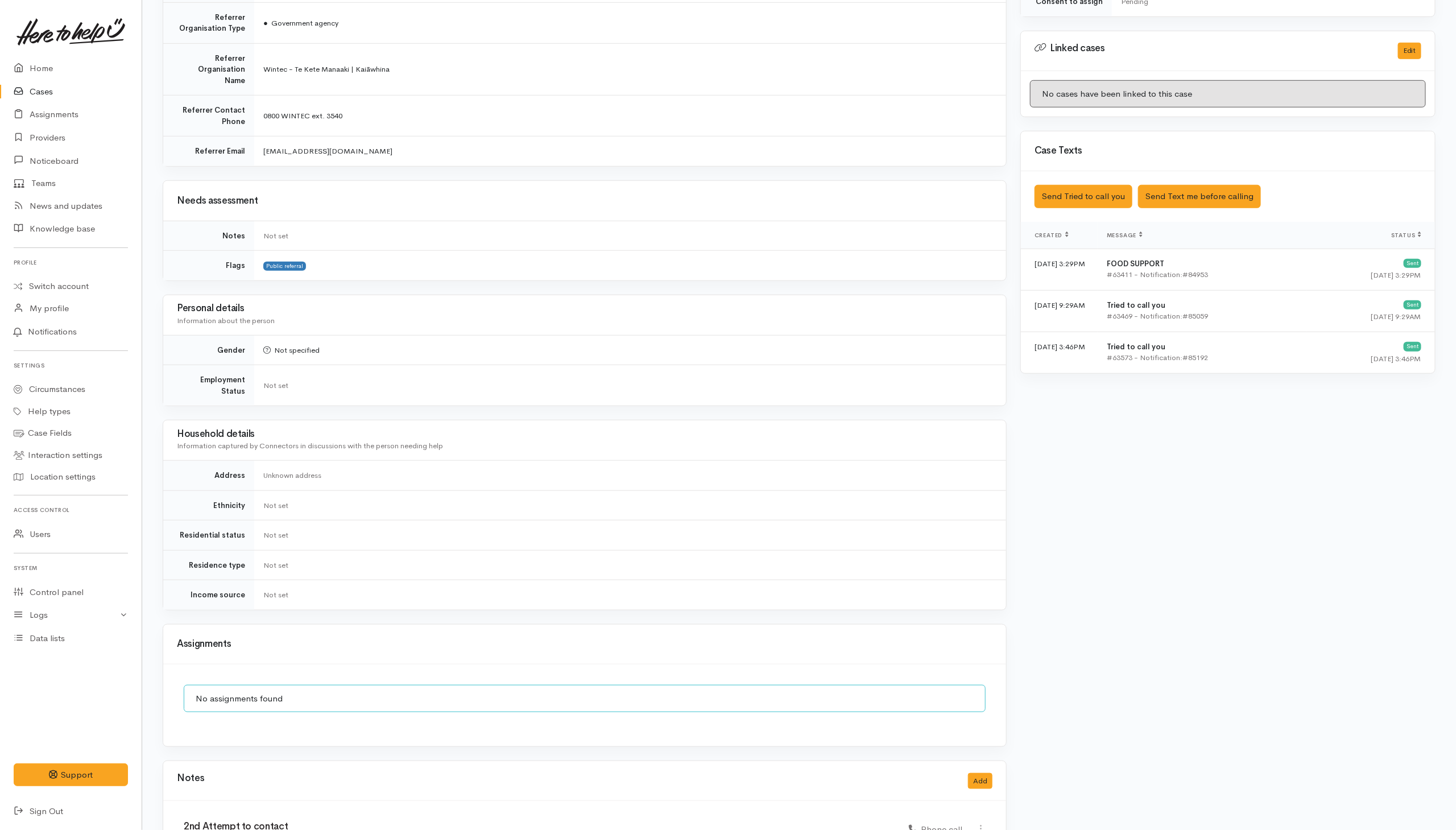
scroll to position [682, 0]
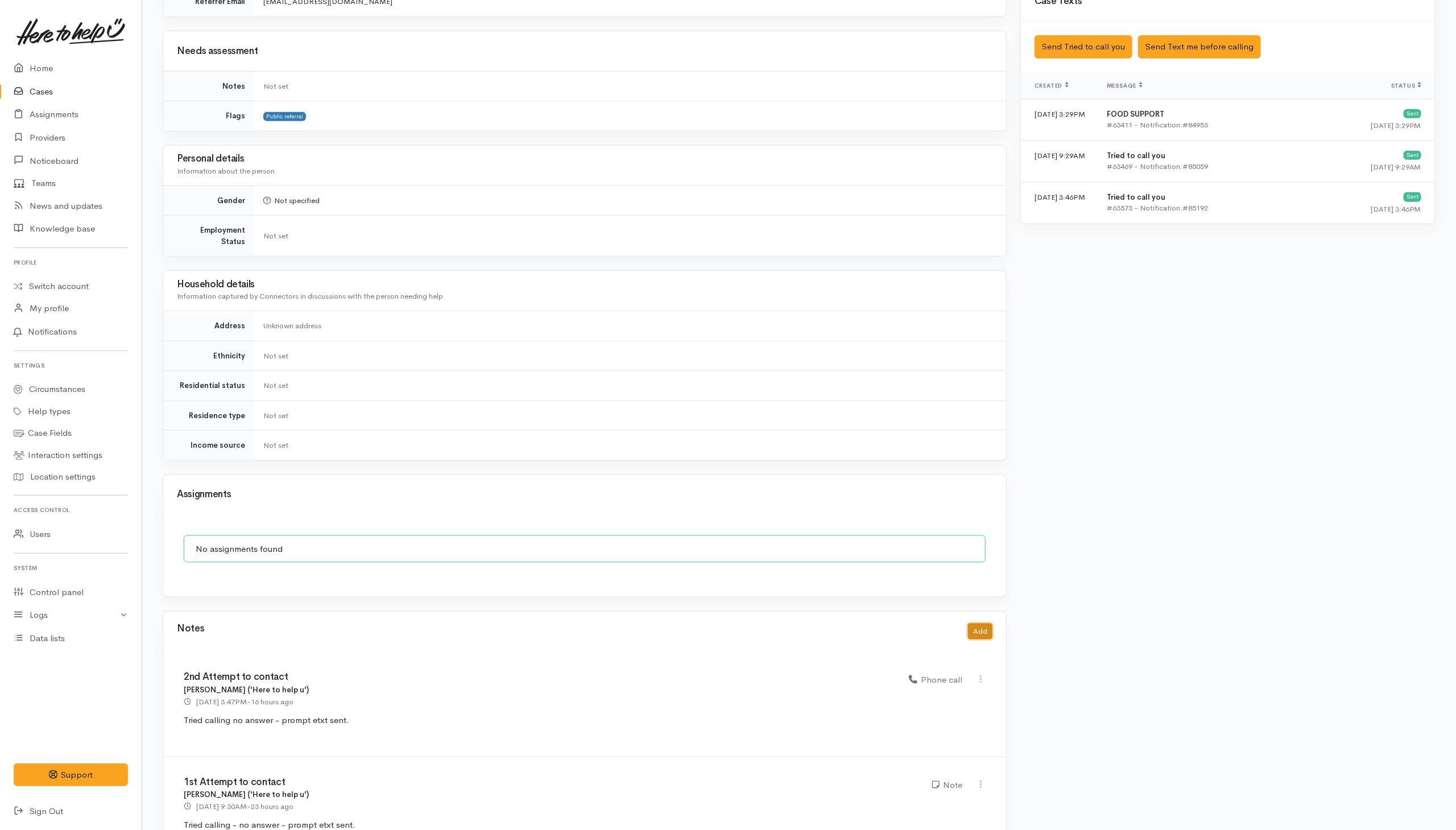
click at [980, 624] on button "Add" at bounding box center [980, 631] width 24 height 16
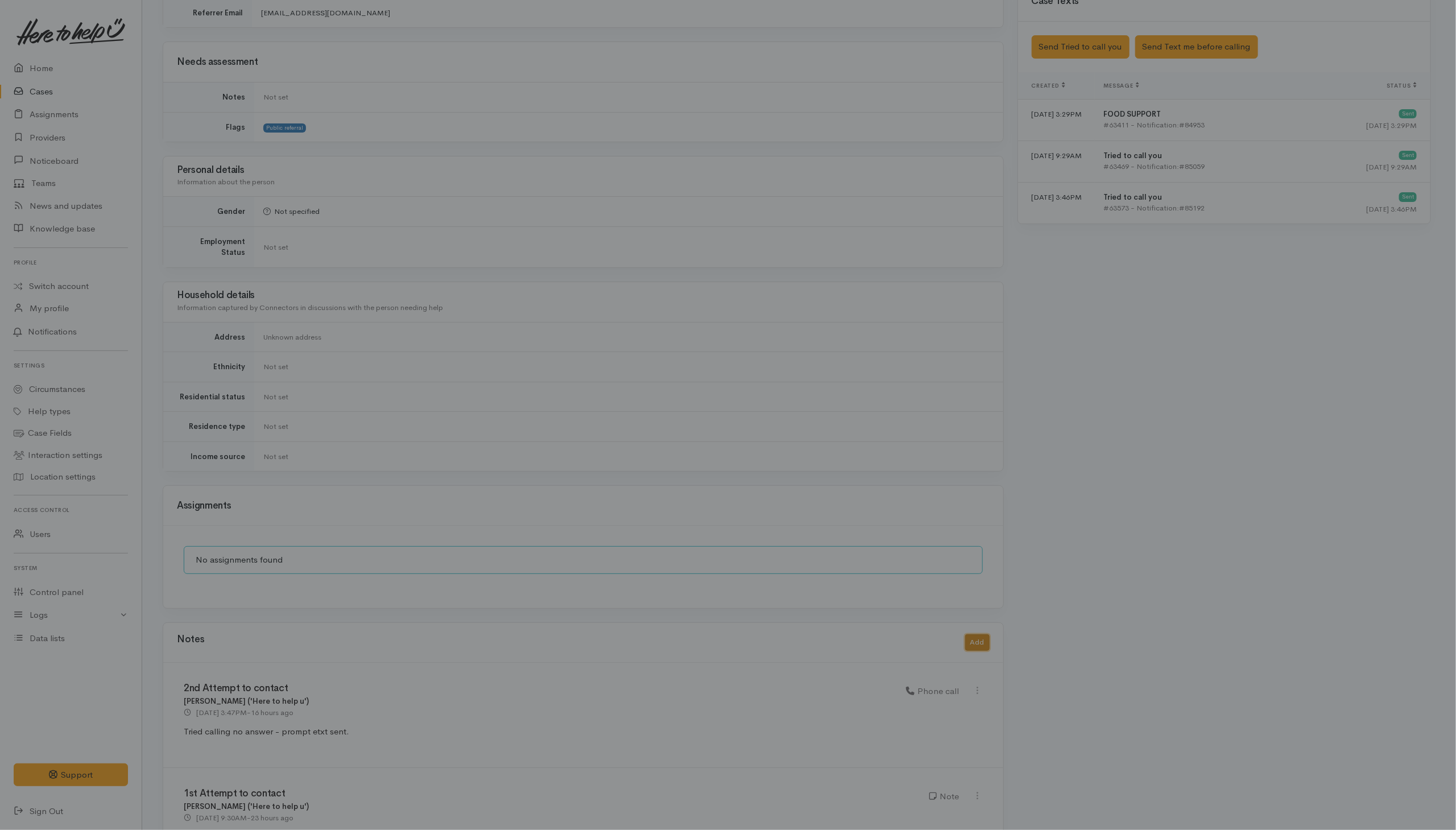
scroll to position [682, 0]
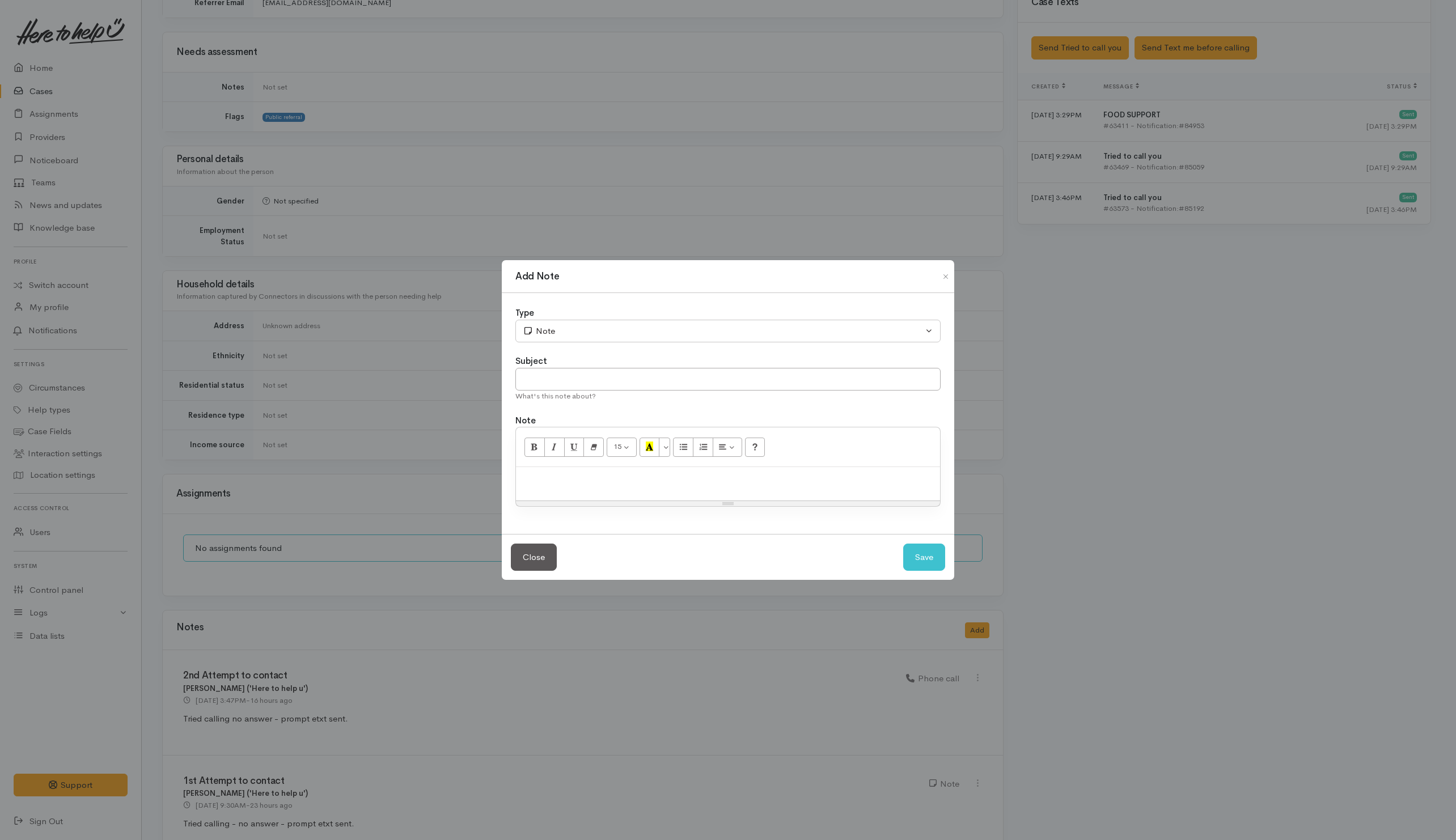
click at [600, 474] on p at bounding box center [728, 479] width 413 height 13
paste div
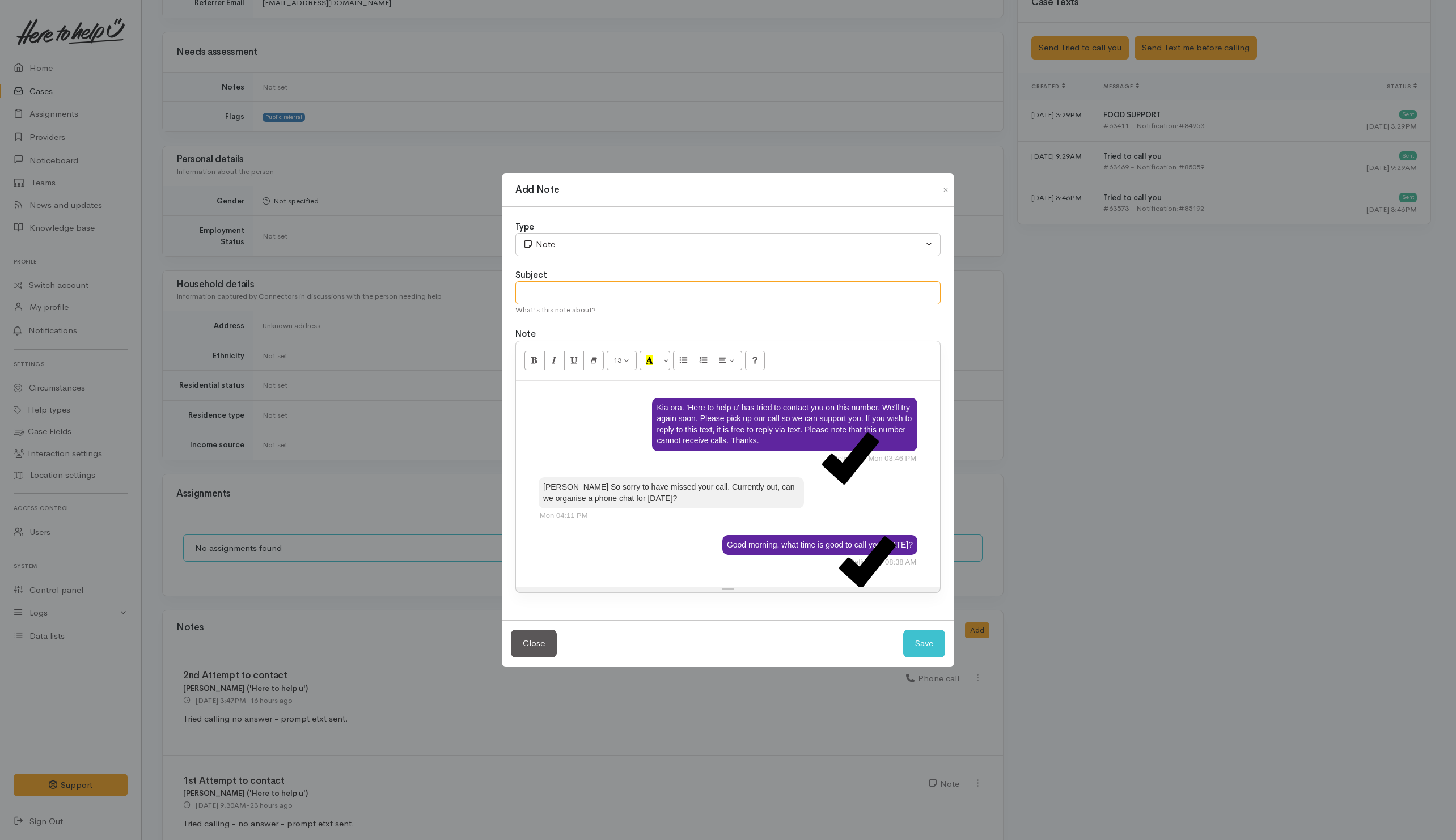
click at [554, 287] on input "text" at bounding box center [727, 293] width 425 height 24
type input "E-text"
click at [559, 234] on button "Note" at bounding box center [727, 244] width 425 height 24
click at [750, 276] on div "Subject" at bounding box center [727, 275] width 425 height 13
click at [924, 644] on button "Save" at bounding box center [924, 644] width 42 height 28
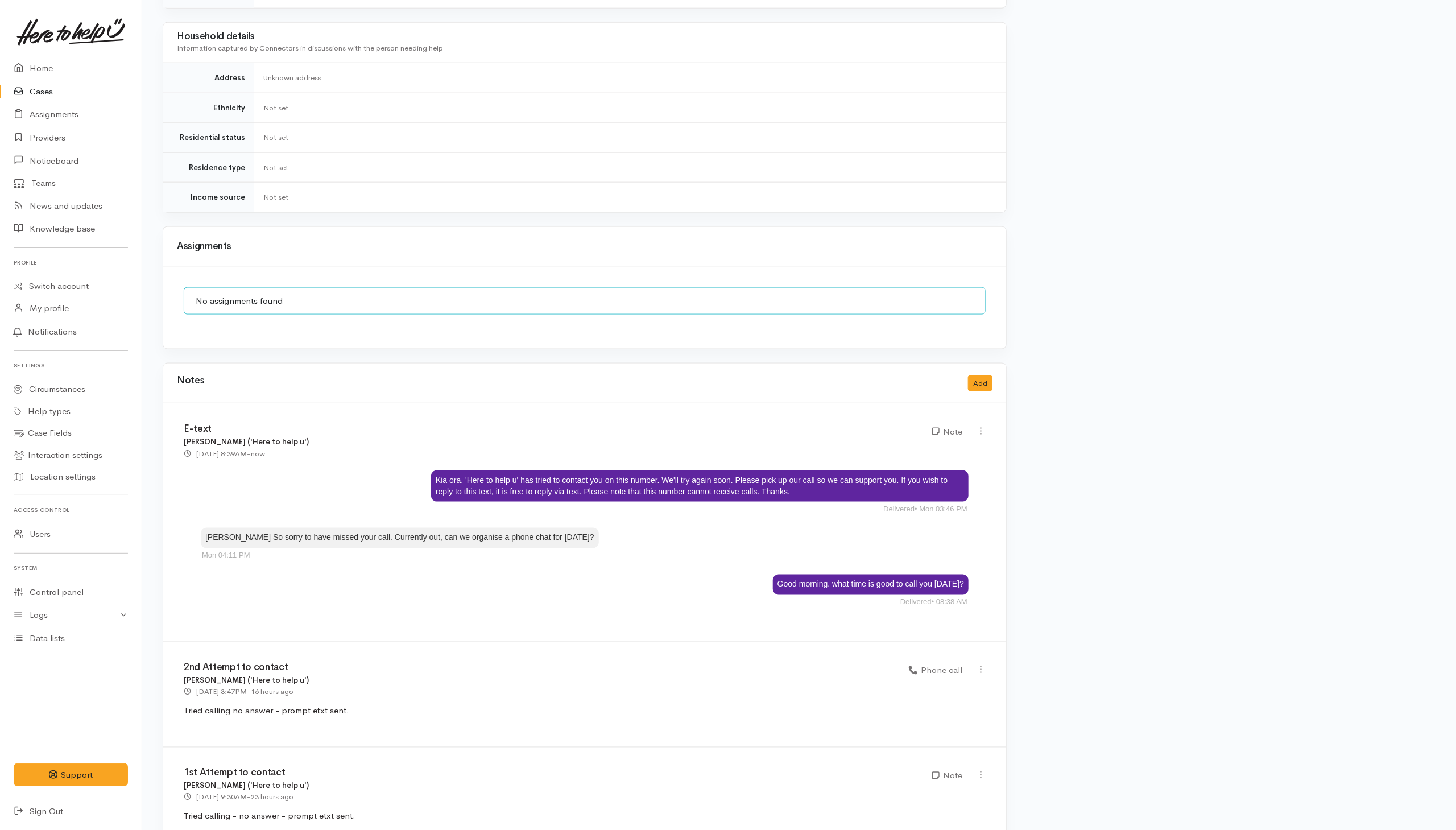
scroll to position [933, 0]
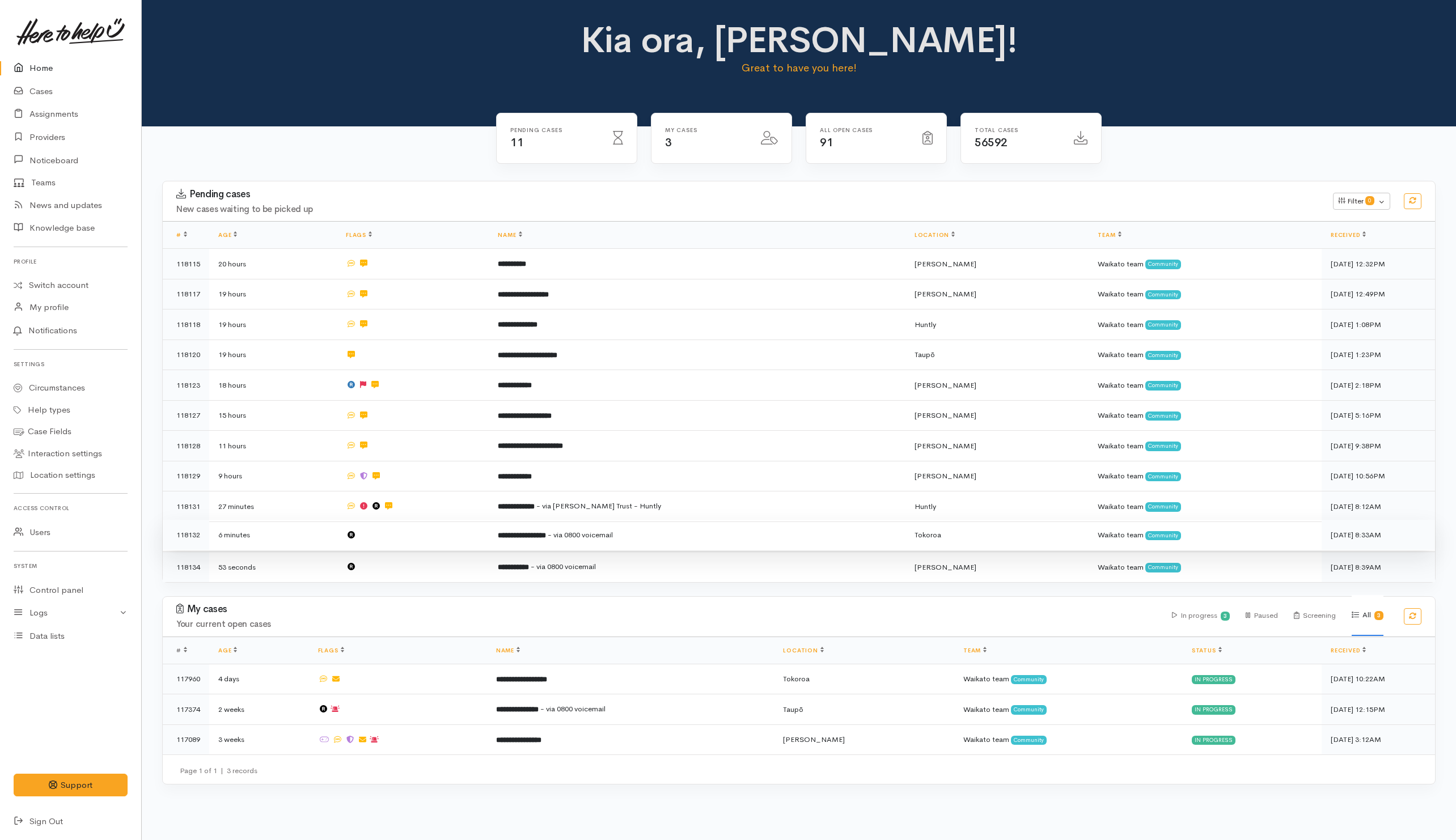
click at [457, 539] on td at bounding box center [412, 535] width 152 height 31
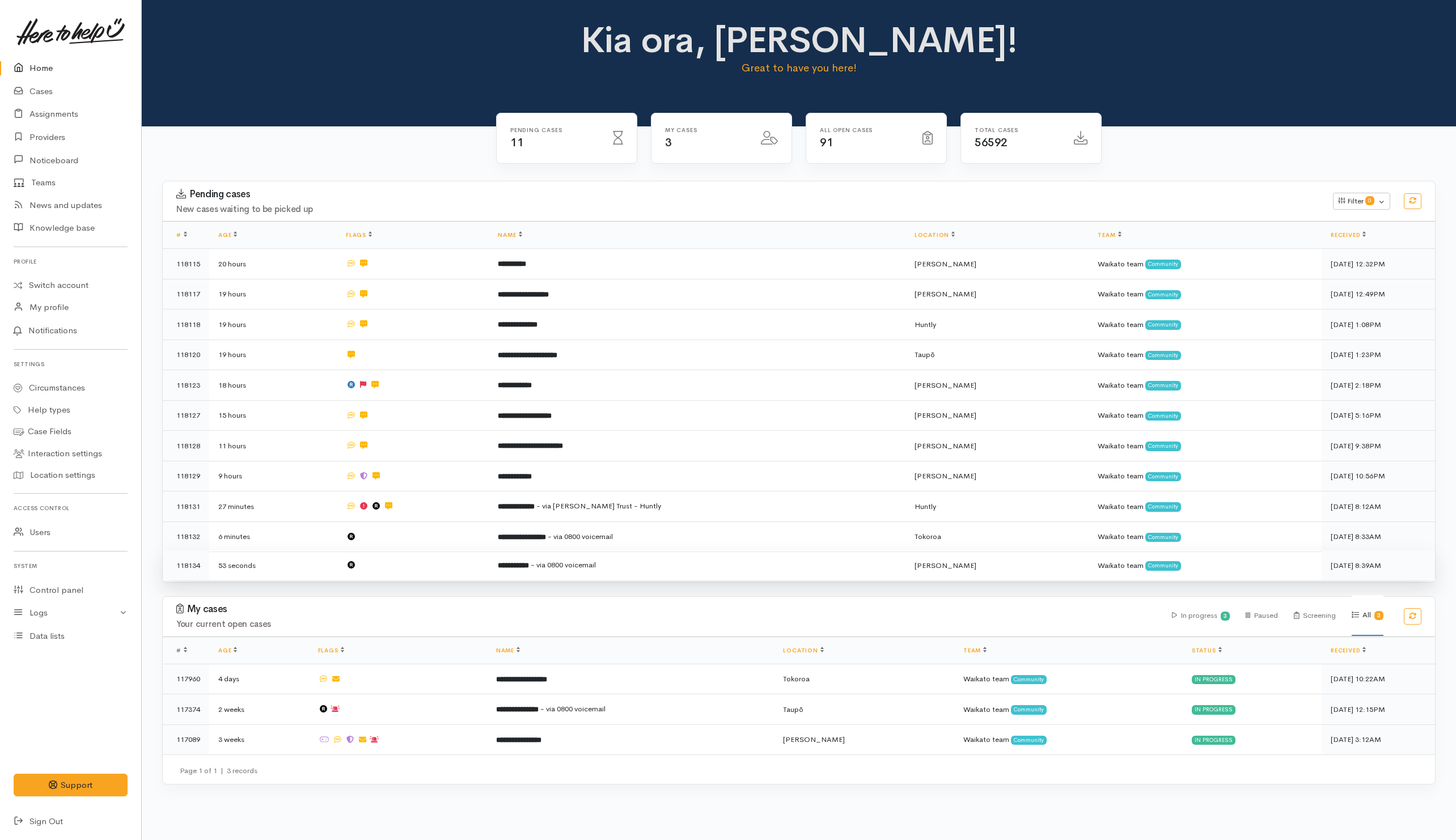
click at [451, 568] on td at bounding box center [412, 565] width 152 height 30
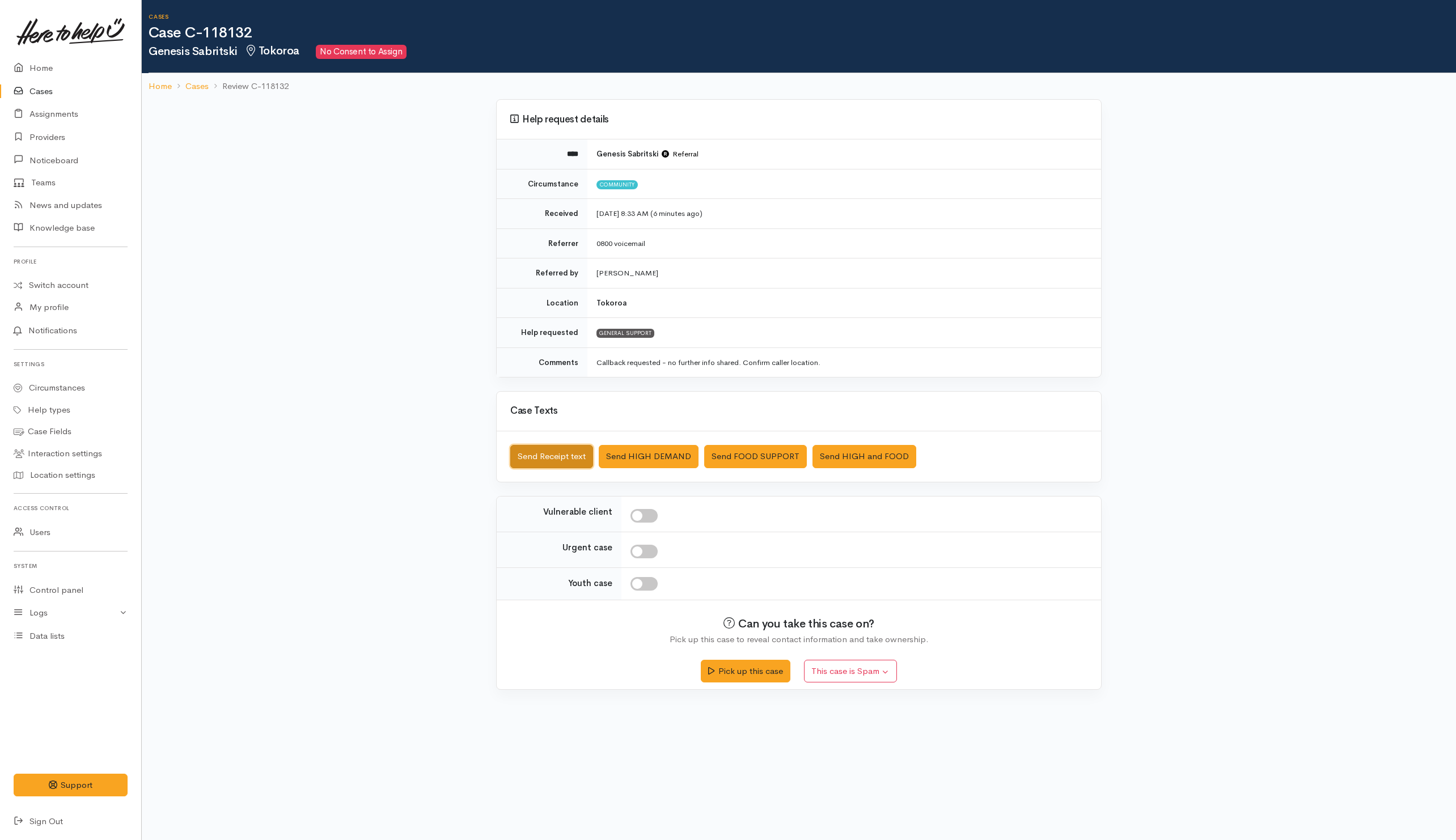
click at [562, 463] on button "Send Receipt text" at bounding box center [552, 456] width 83 height 24
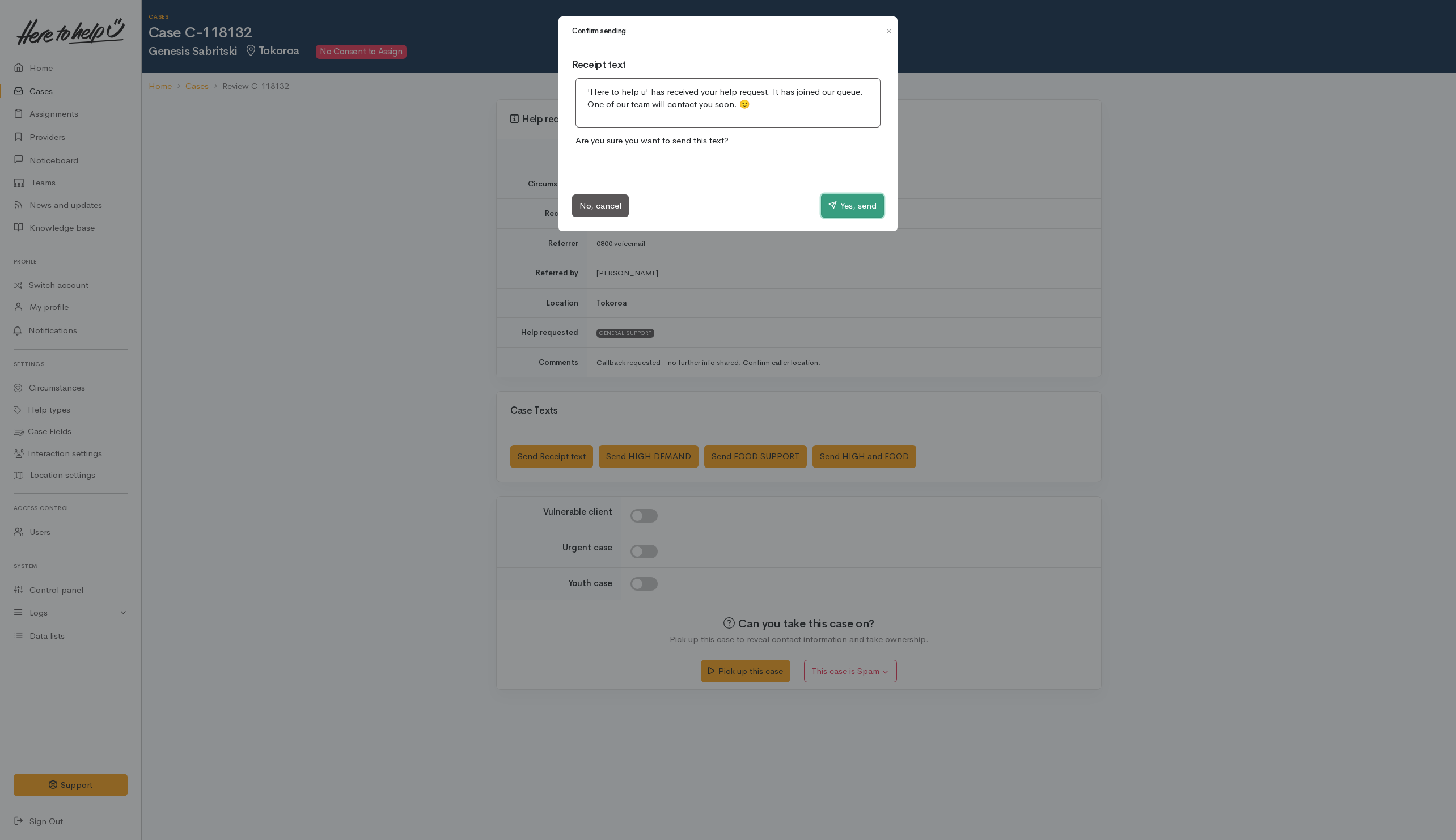
click at [849, 211] on button "Yes, send" at bounding box center [852, 205] width 63 height 24
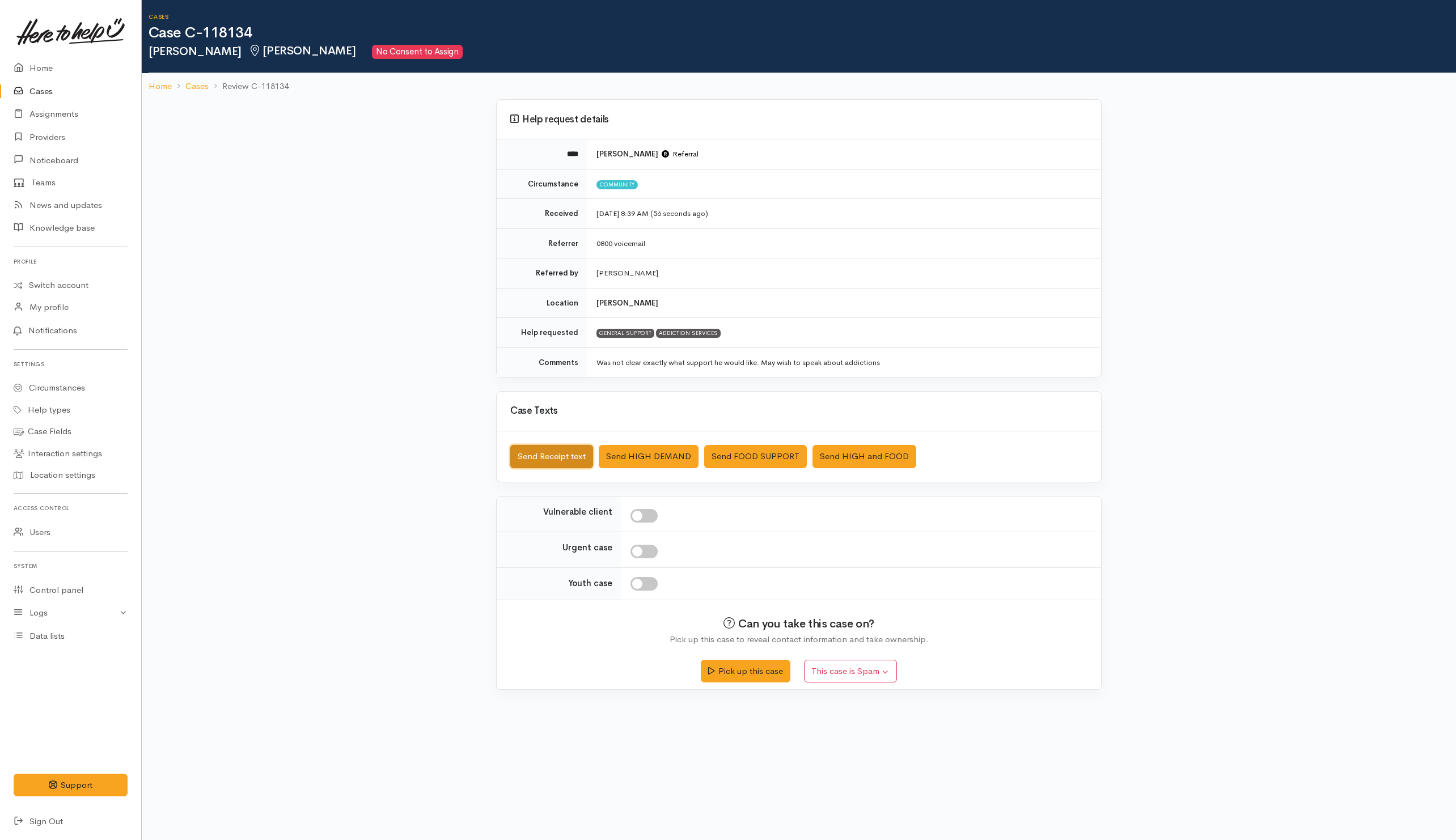
click at [539, 462] on button "Send Receipt text" at bounding box center [552, 456] width 83 height 24
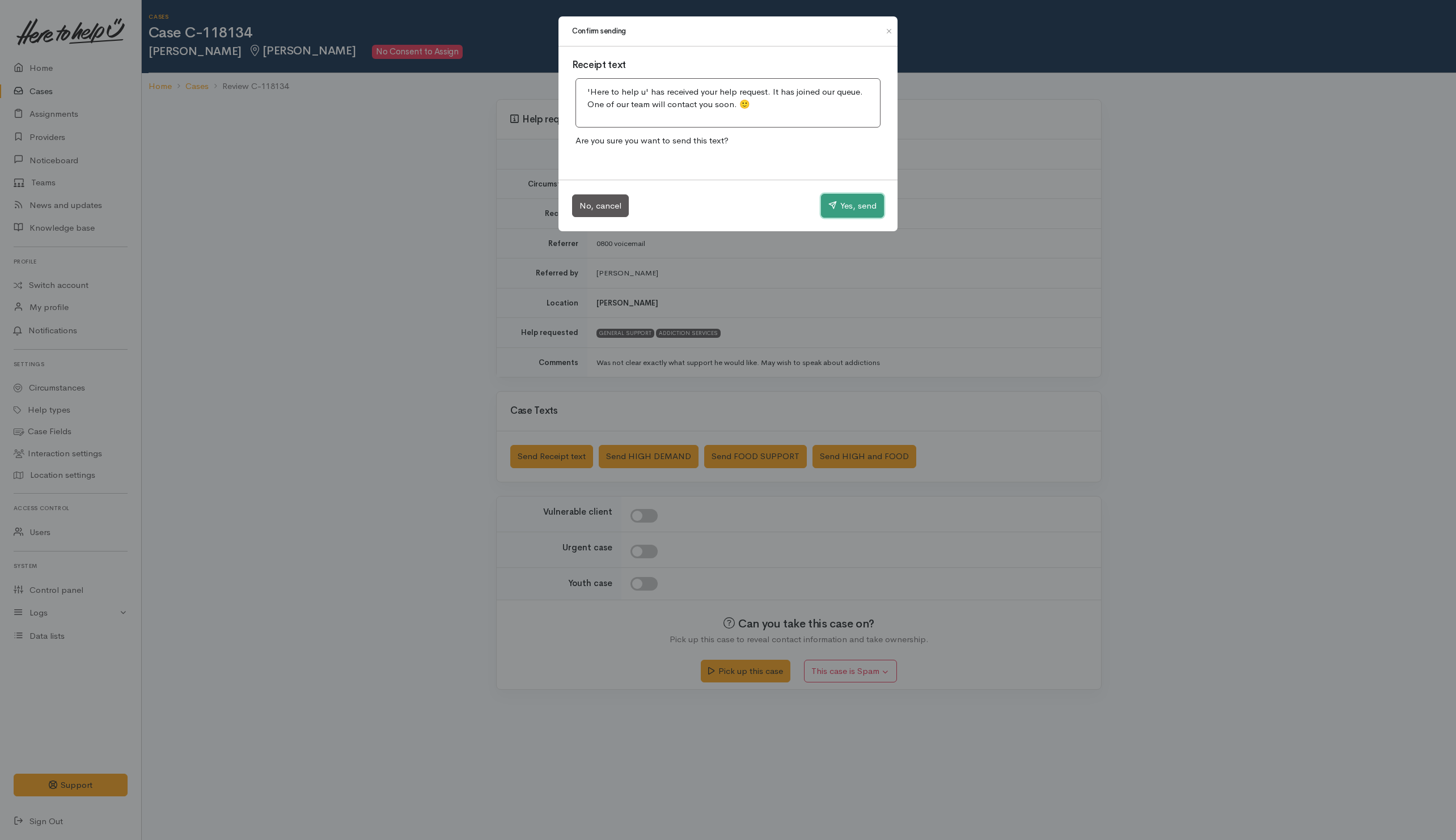
click at [844, 206] on button "Yes, send" at bounding box center [852, 205] width 63 height 24
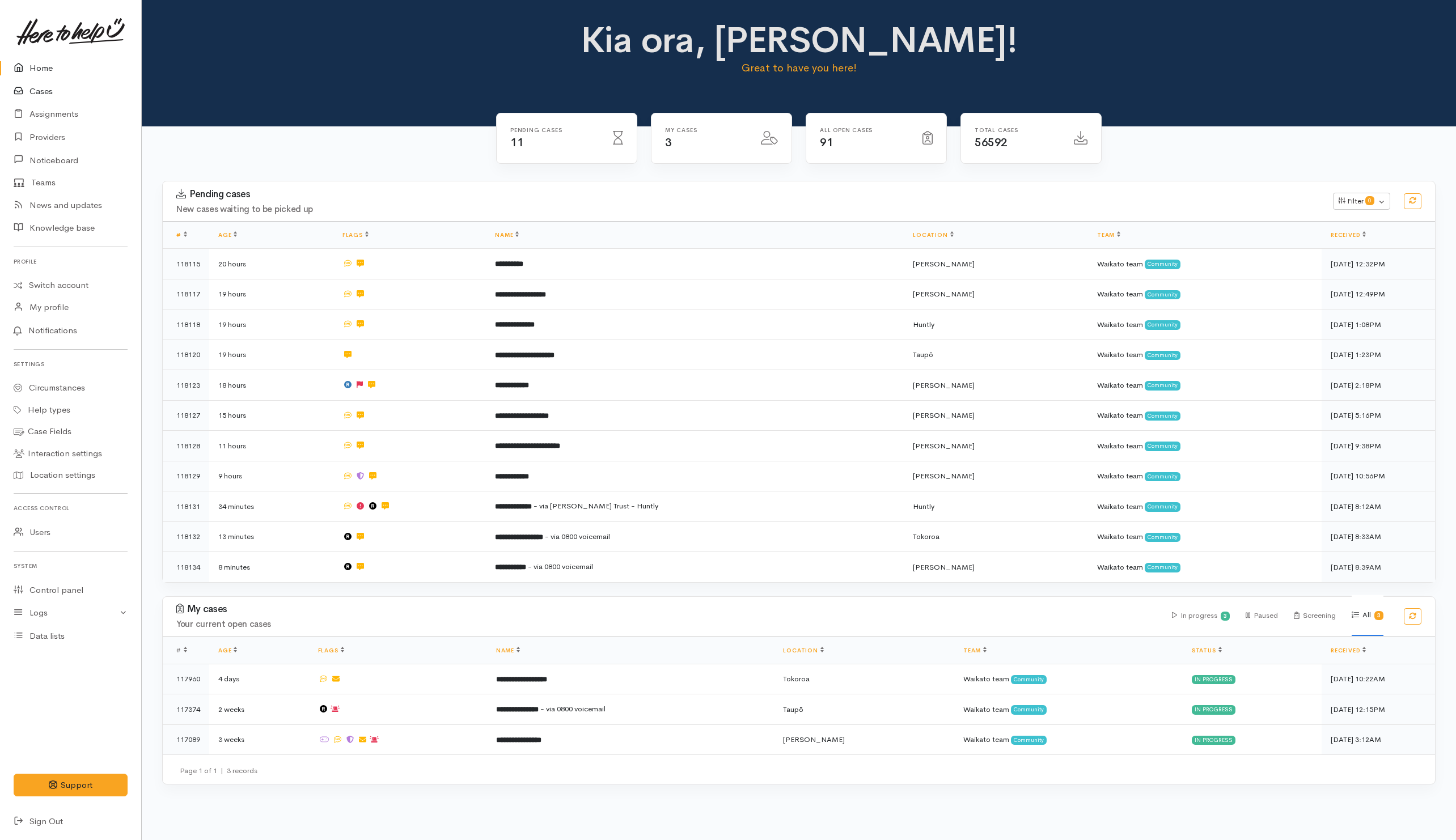
click at [50, 91] on link "Cases" at bounding box center [71, 91] width 141 height 24
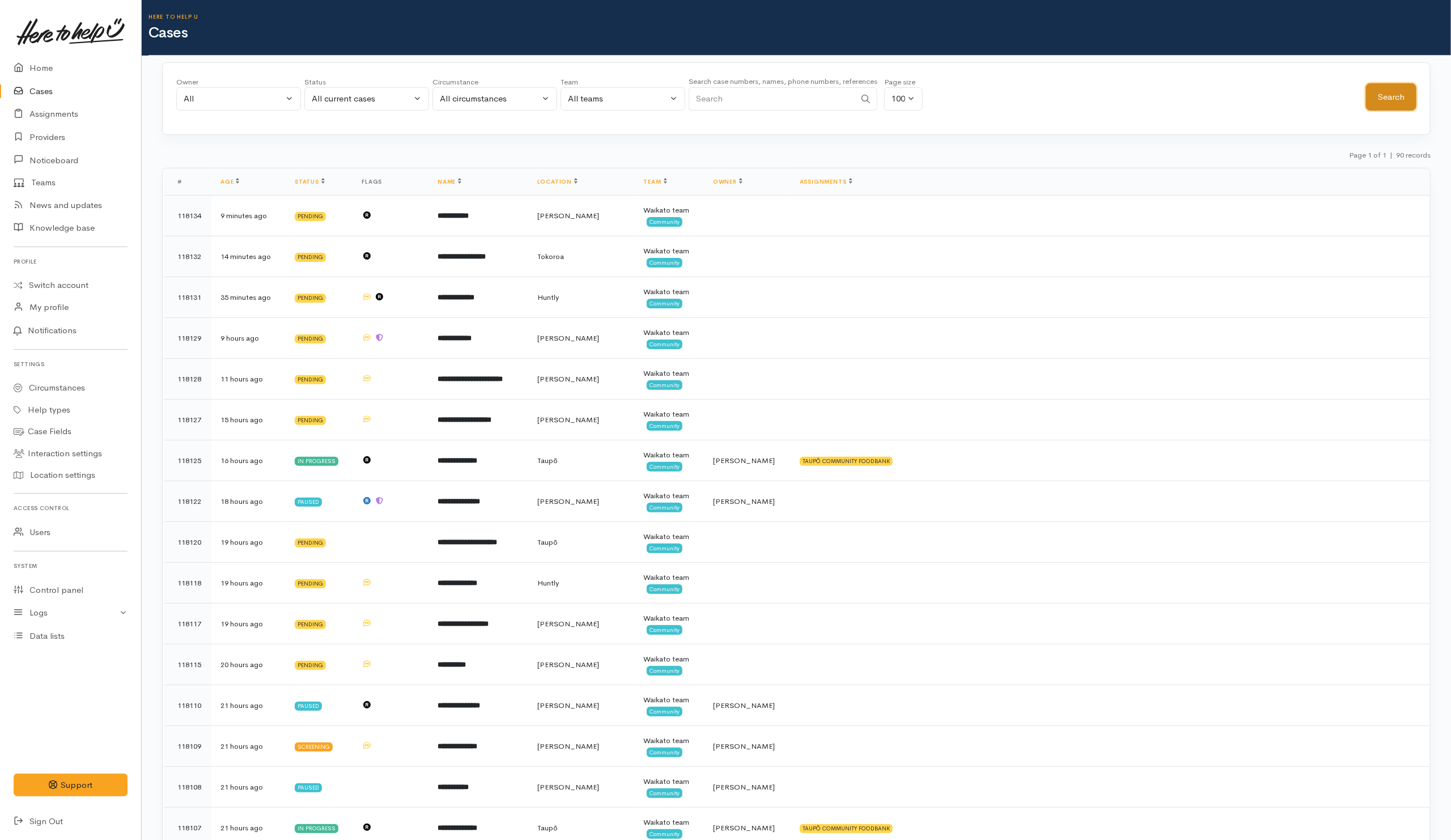
click at [1382, 94] on button "Search" at bounding box center [1391, 97] width 51 height 28
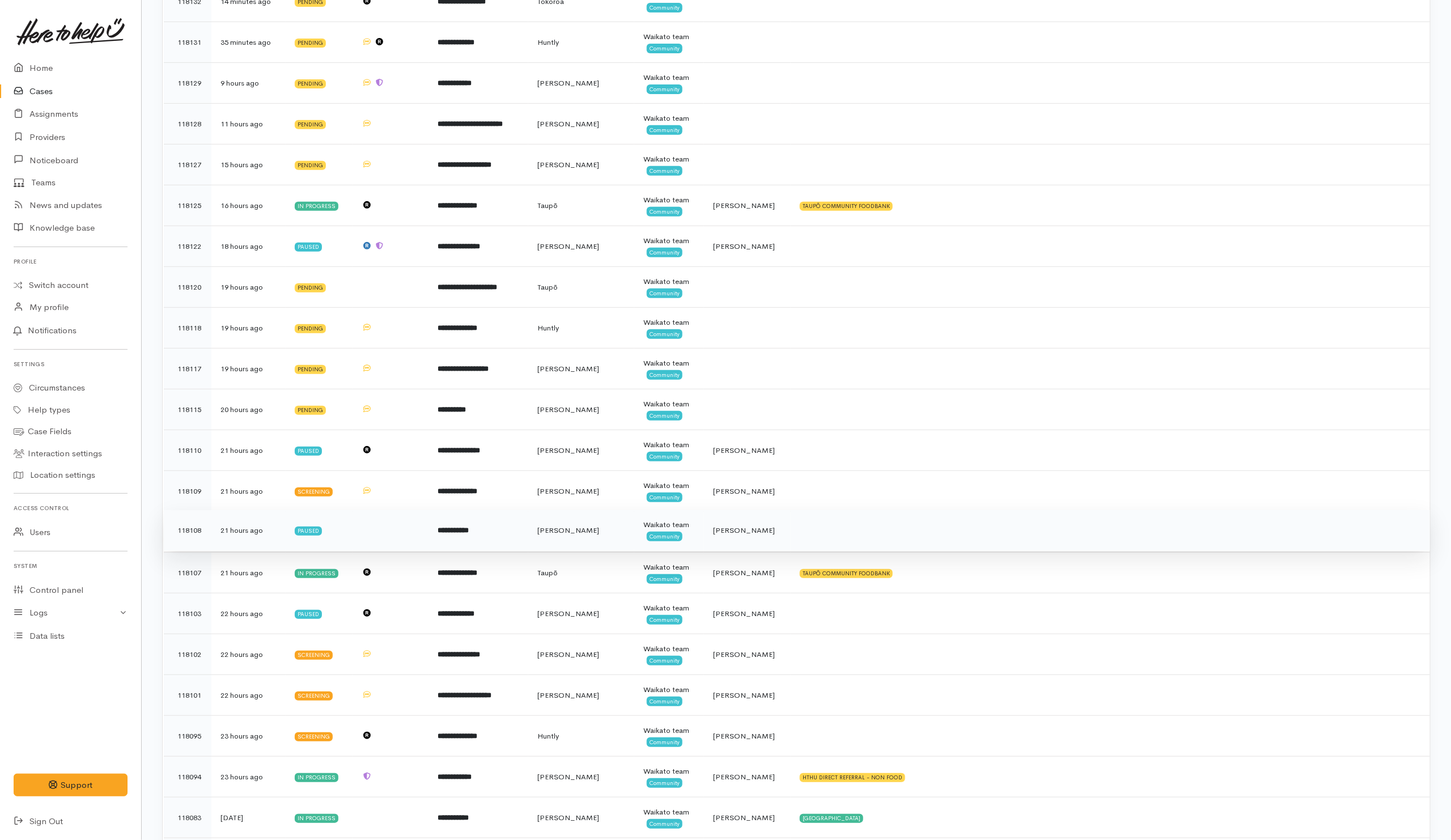
scroll to position [340, 0]
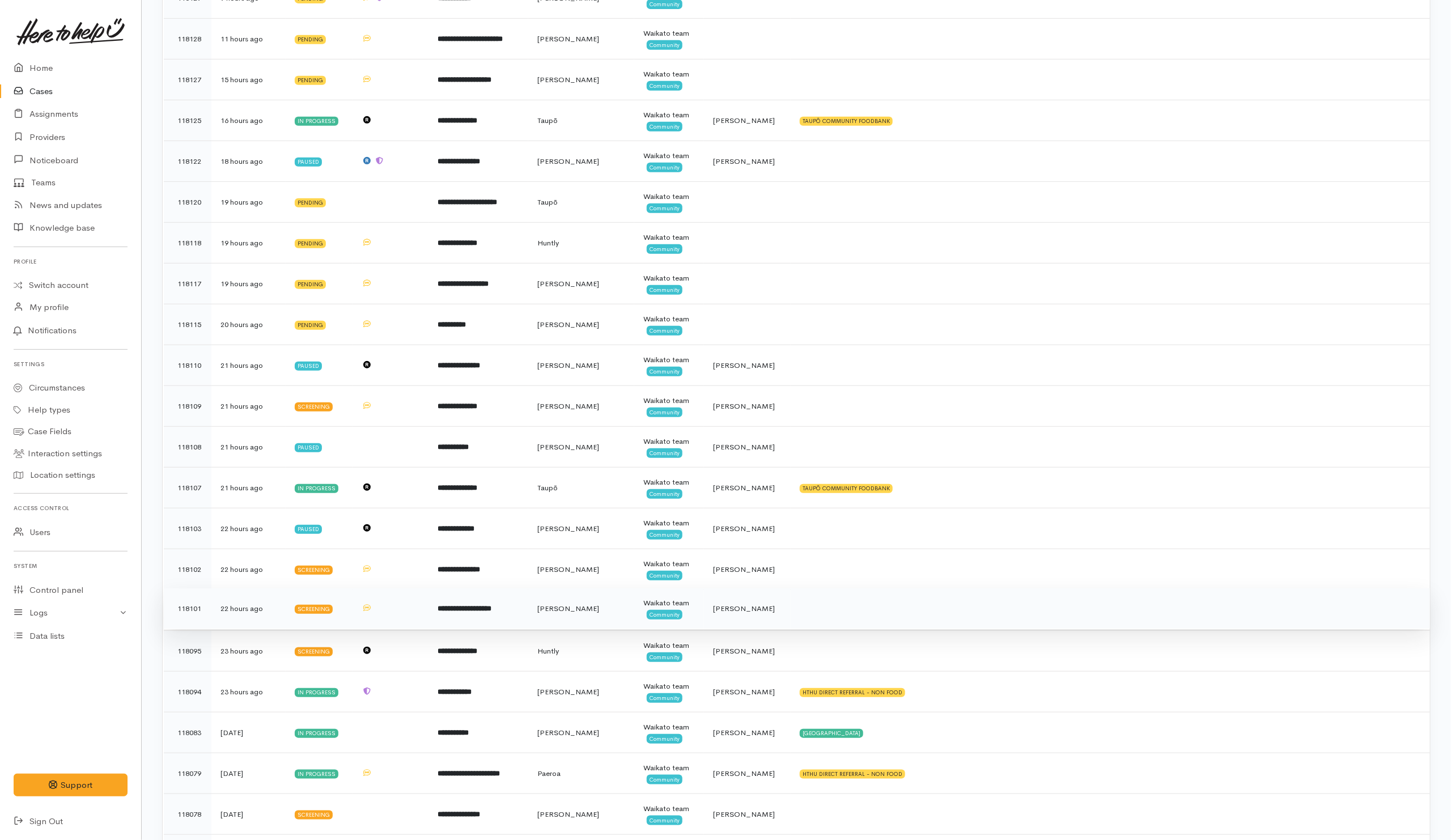
click at [791, 621] on td at bounding box center [1110, 609] width 639 height 41
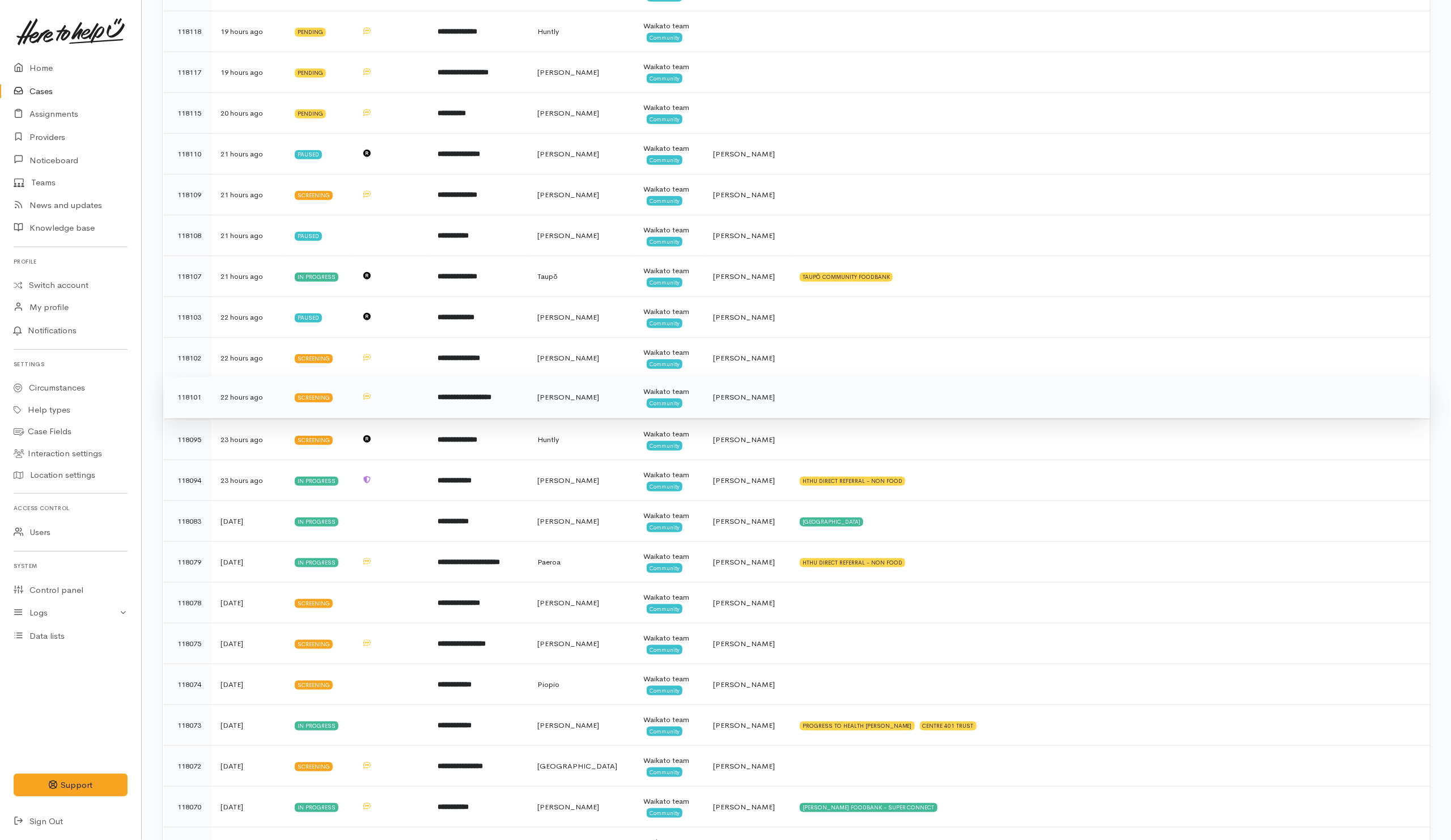
scroll to position [595, 0]
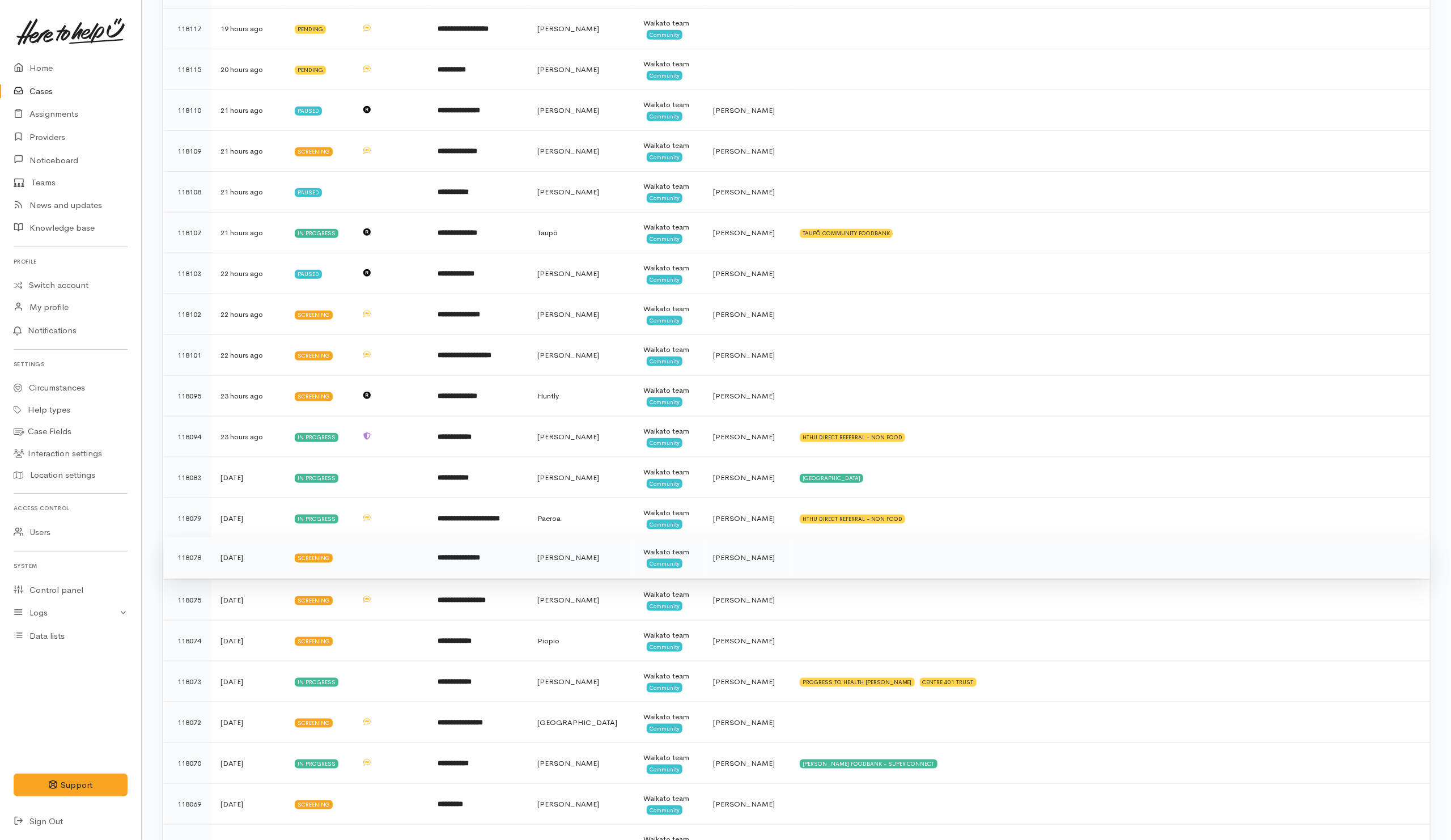
click at [791, 578] on td at bounding box center [1110, 557] width 639 height 41
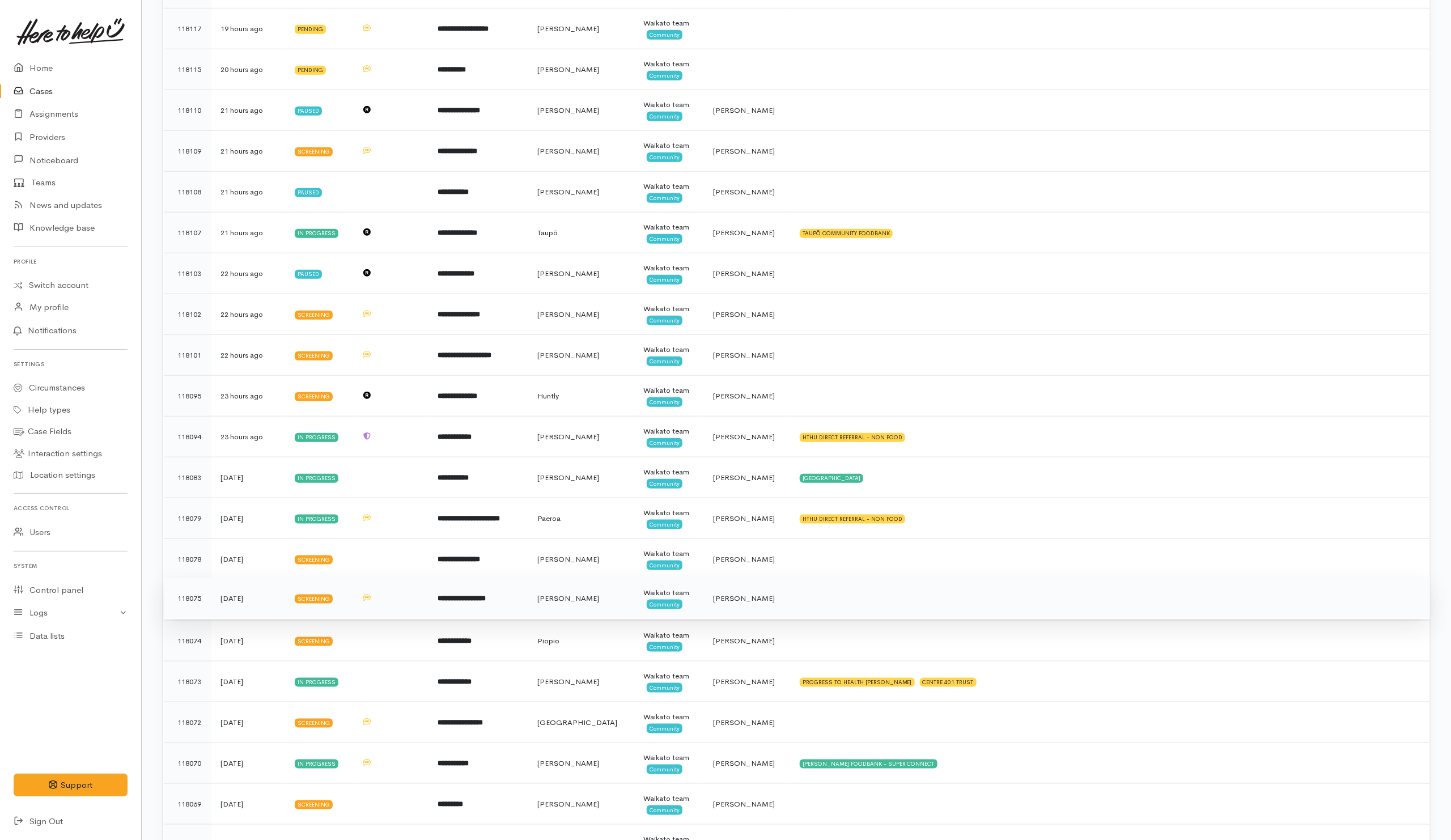
click at [791, 602] on td at bounding box center [1110, 598] width 639 height 41
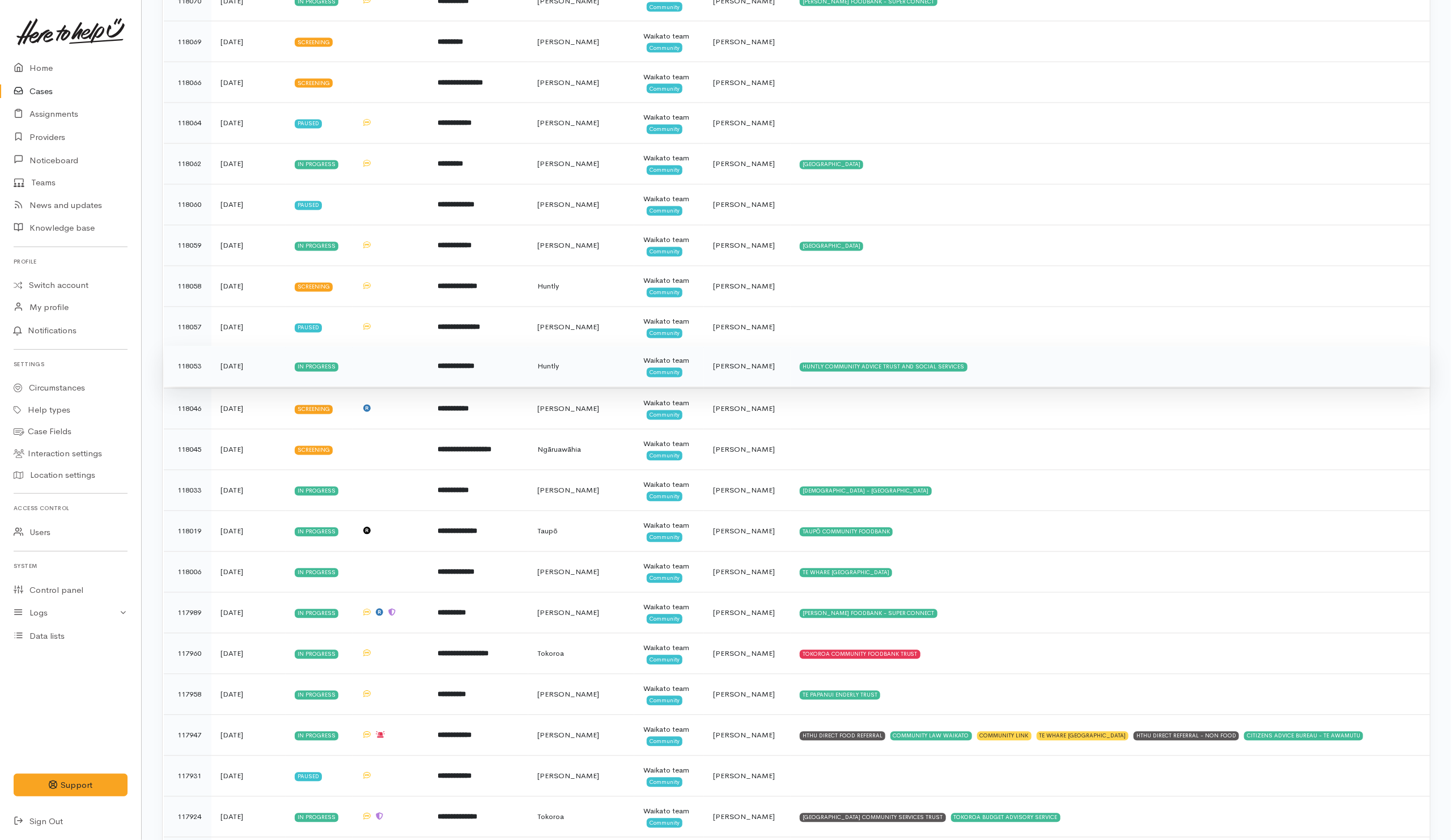
scroll to position [1360, 0]
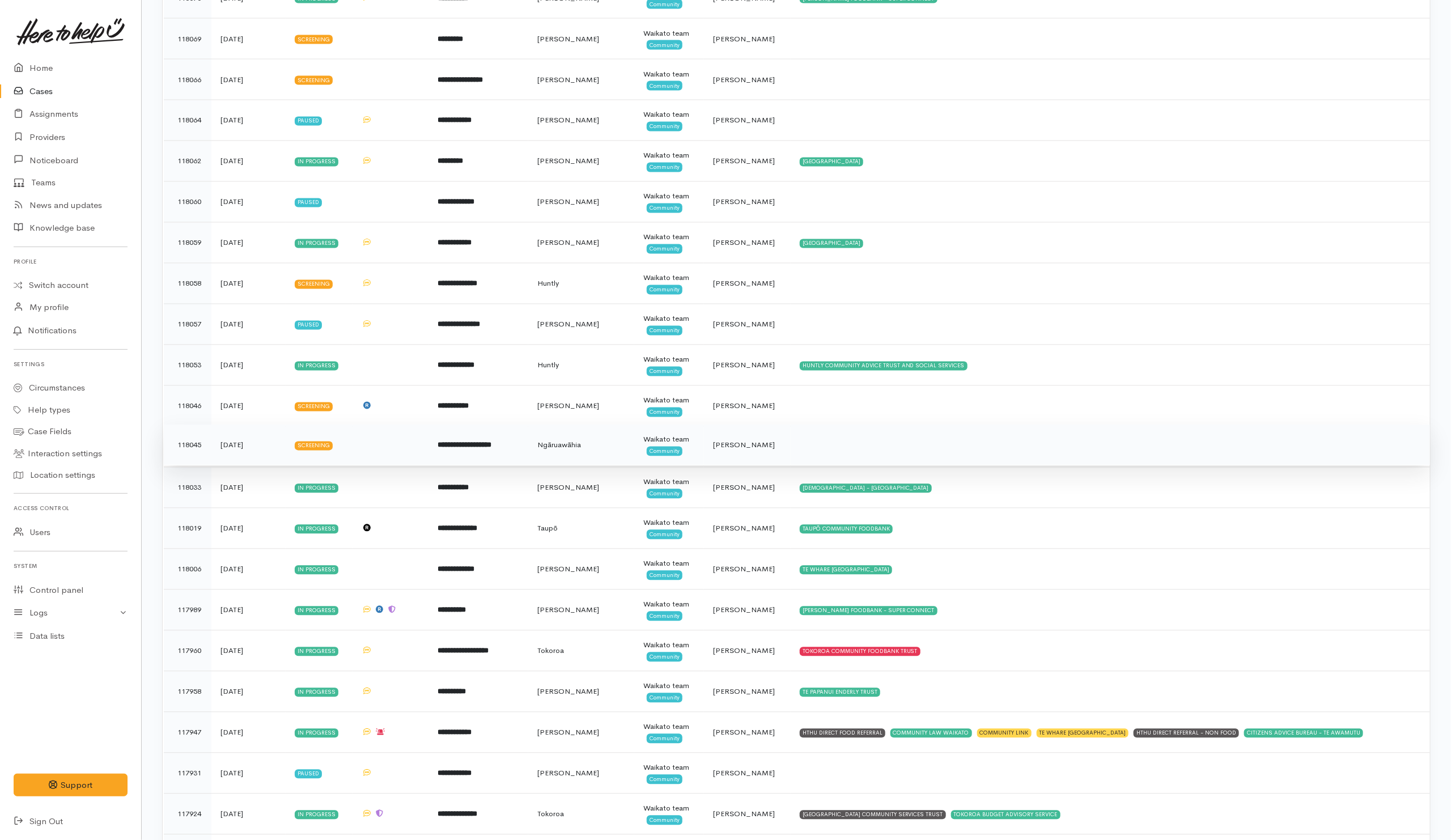
click at [803, 466] on td at bounding box center [1110, 445] width 639 height 41
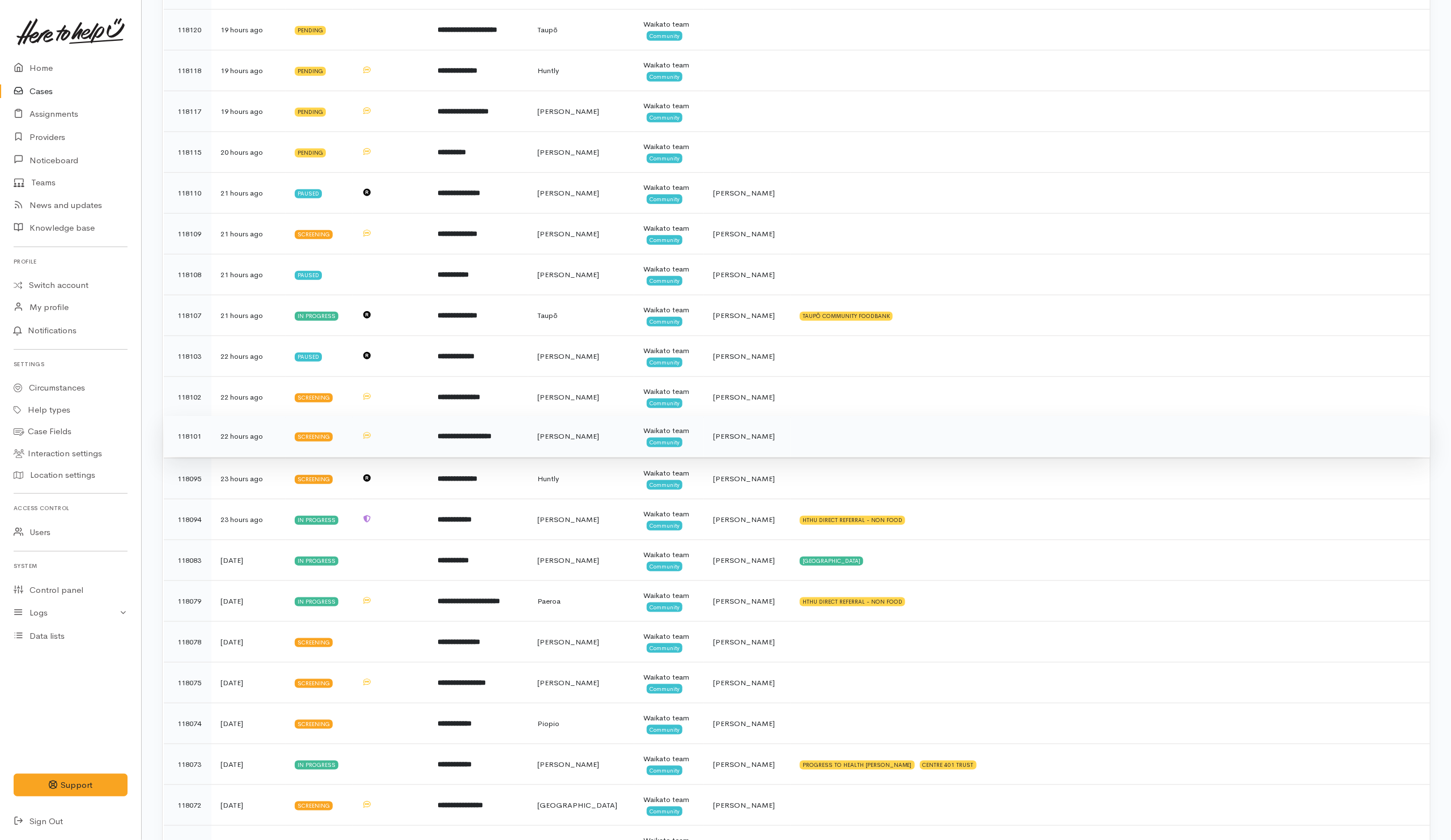
scroll to position [510, 0]
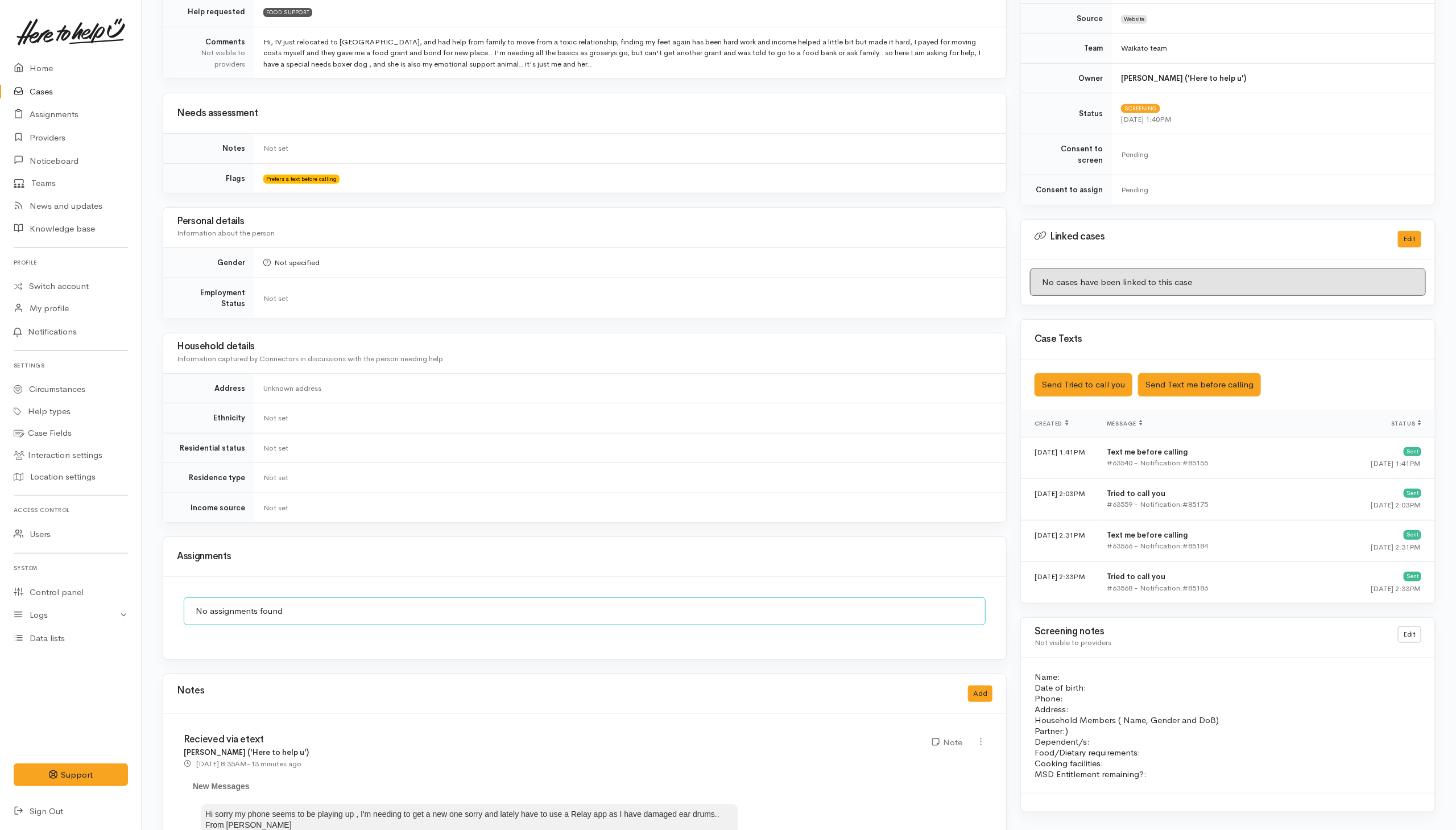
scroll to position [108, 0]
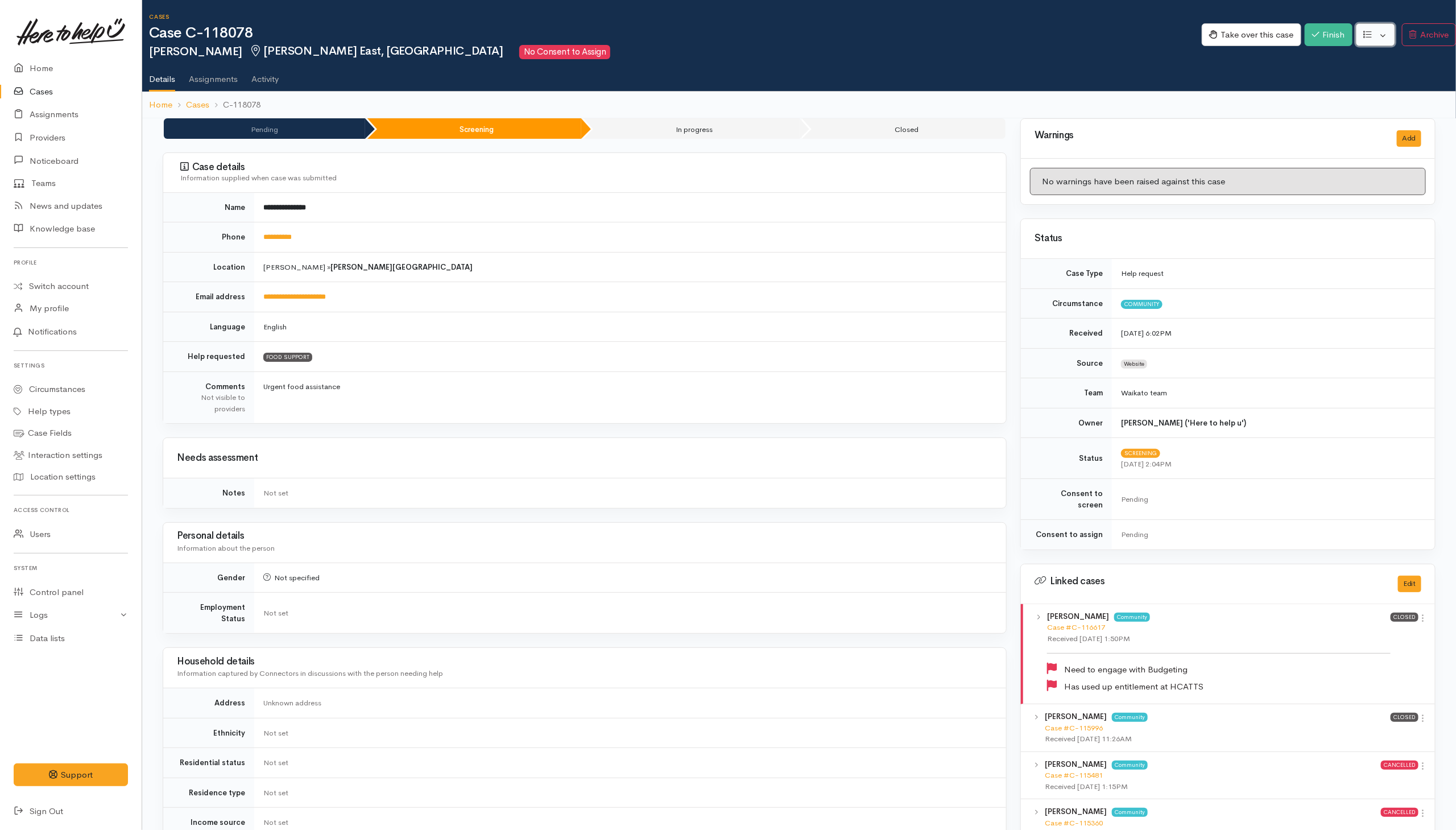
click at [969, 36] on button "button" at bounding box center [1376, 35] width 39 height 24
click at [969, 100] on link "Re-assign team" at bounding box center [1334, 96] width 122 height 18
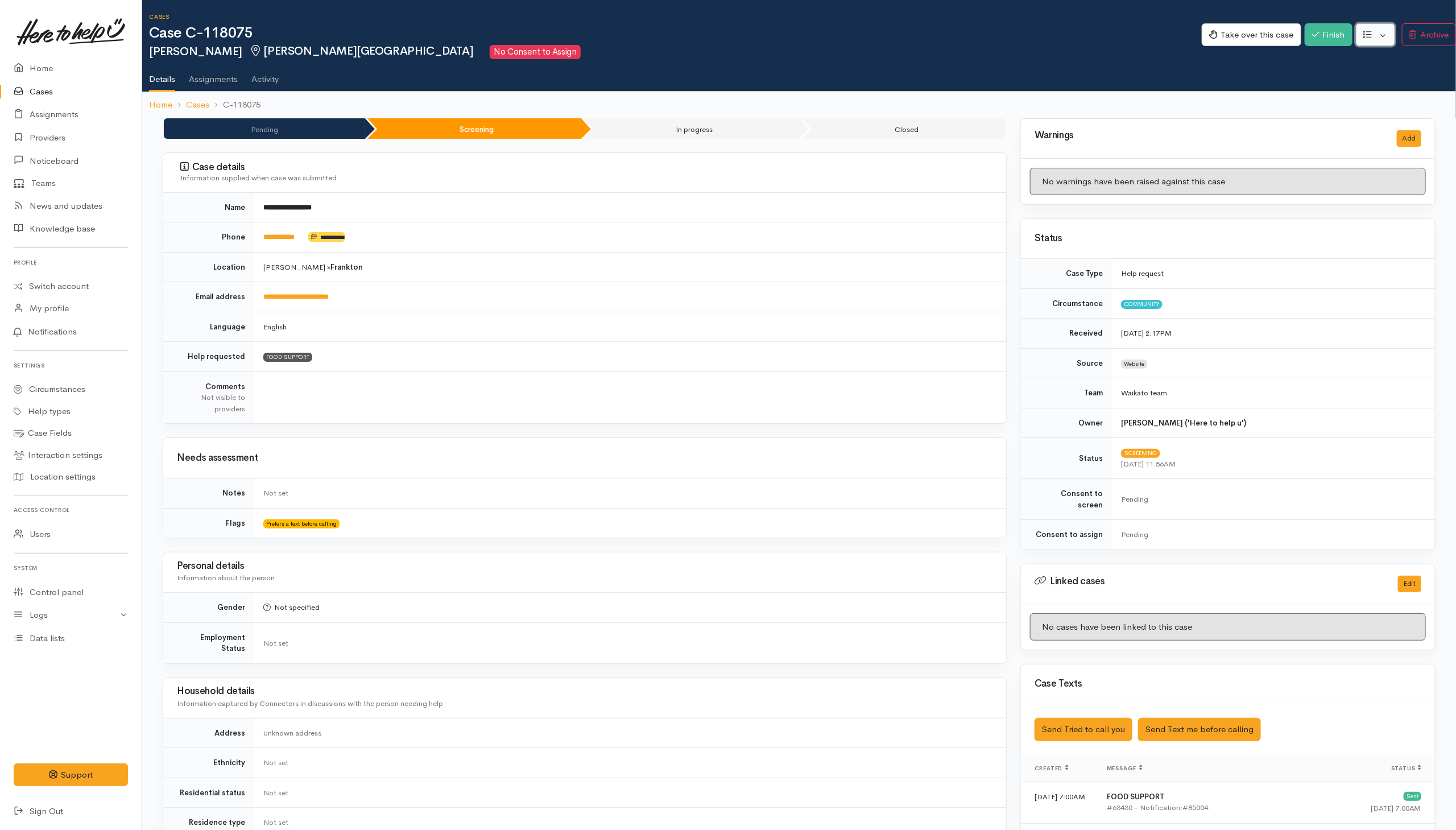
click at [969, 36] on button "button" at bounding box center [1376, 35] width 39 height 24
click at [969, 97] on link "Re-assign team" at bounding box center [1334, 96] width 122 height 18
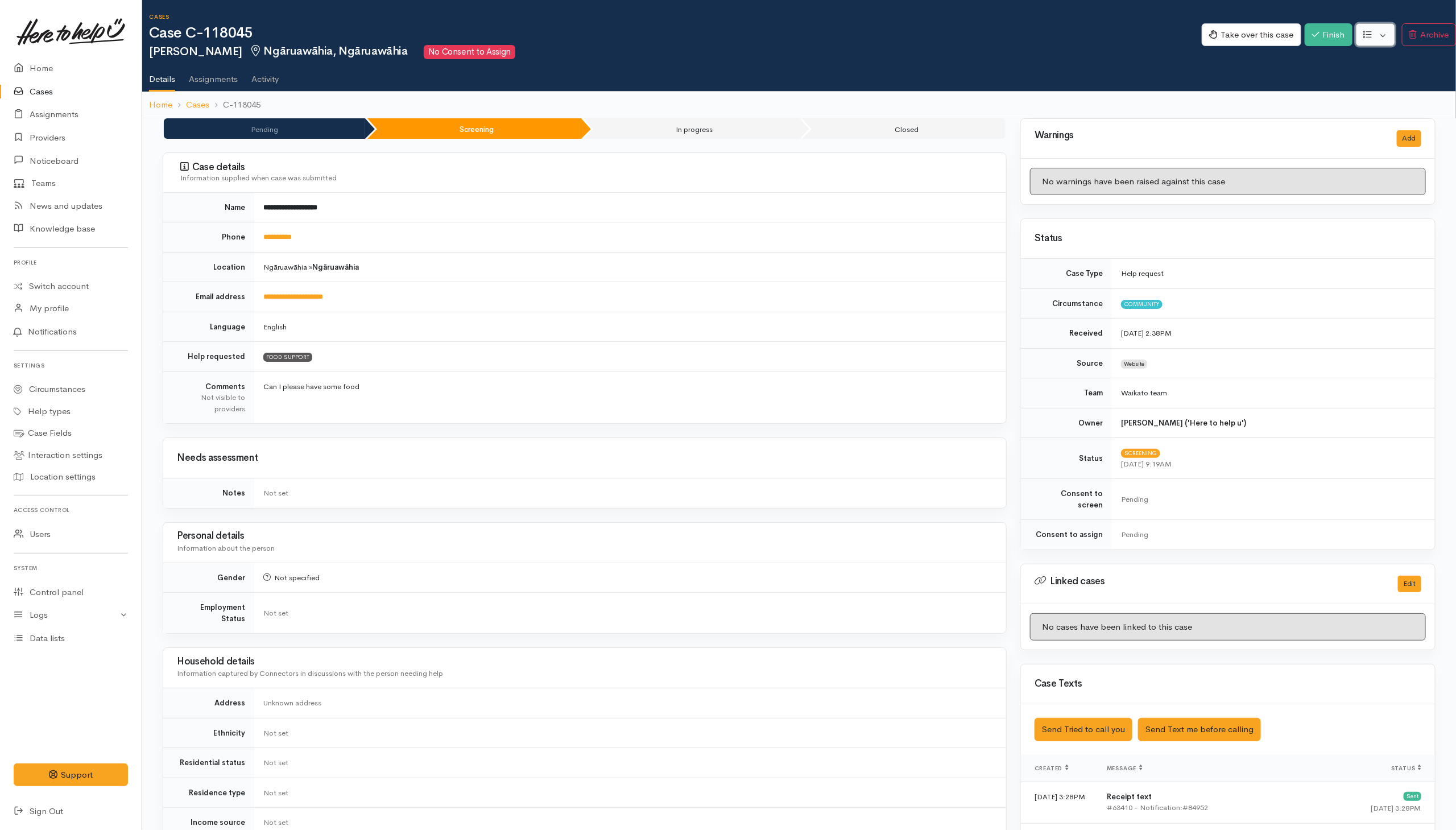
click at [969, 31] on button "button" at bounding box center [1376, 35] width 39 height 24
click at [969, 92] on link "Re-assign team" at bounding box center [1334, 96] width 122 height 18
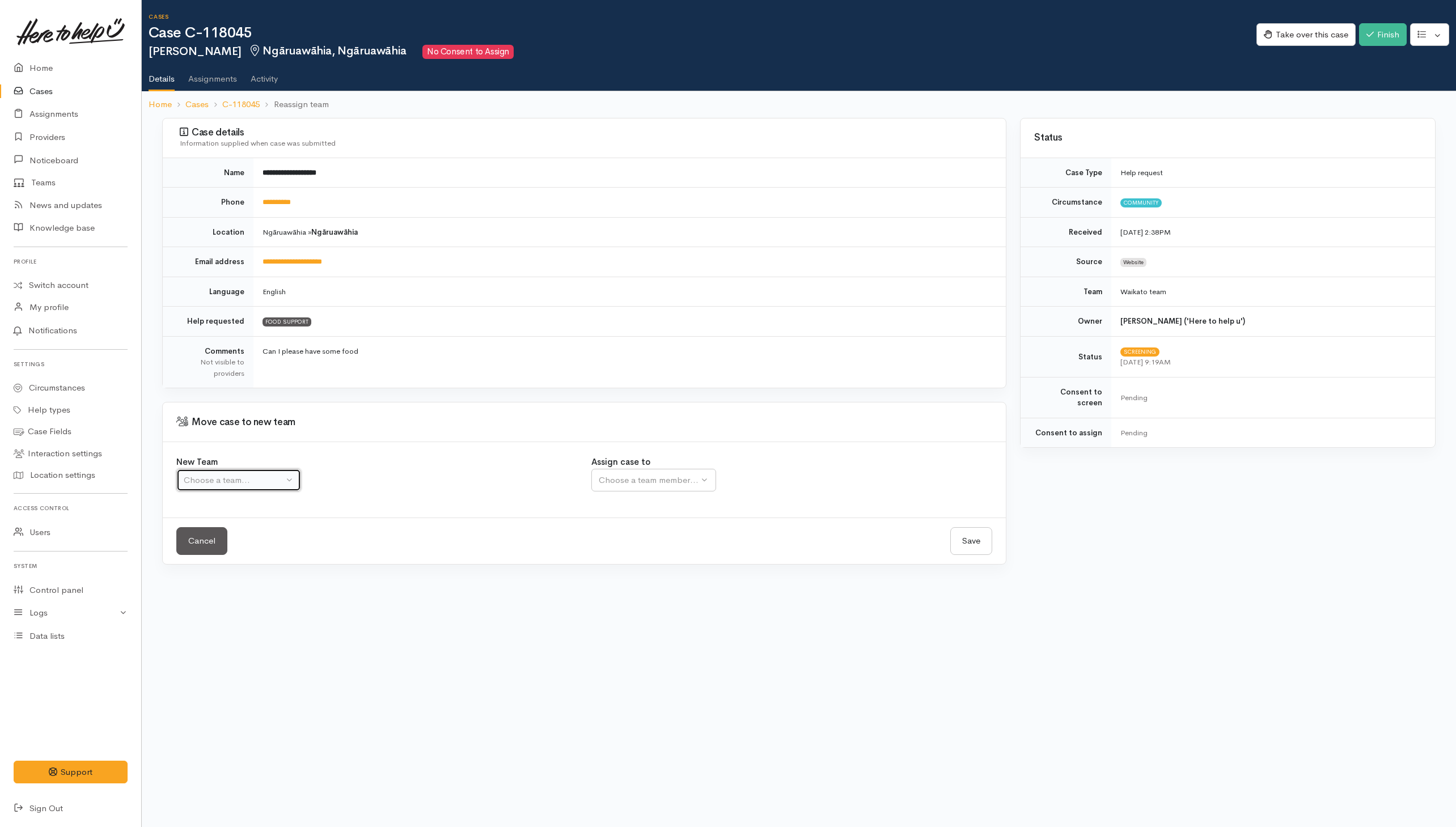
drag, startPoint x: 283, startPoint y: 484, endPoint x: 194, endPoint y: 476, distance: 89.4
click at [283, 485] on div "Choose a team..." at bounding box center [234, 480] width 100 height 13
click at [228, 536] on span "Waikato team" at bounding box center [216, 534] width 52 height 13
select select "1"
click at [616, 487] on div "Choose a team member..." at bounding box center [649, 480] width 100 height 13
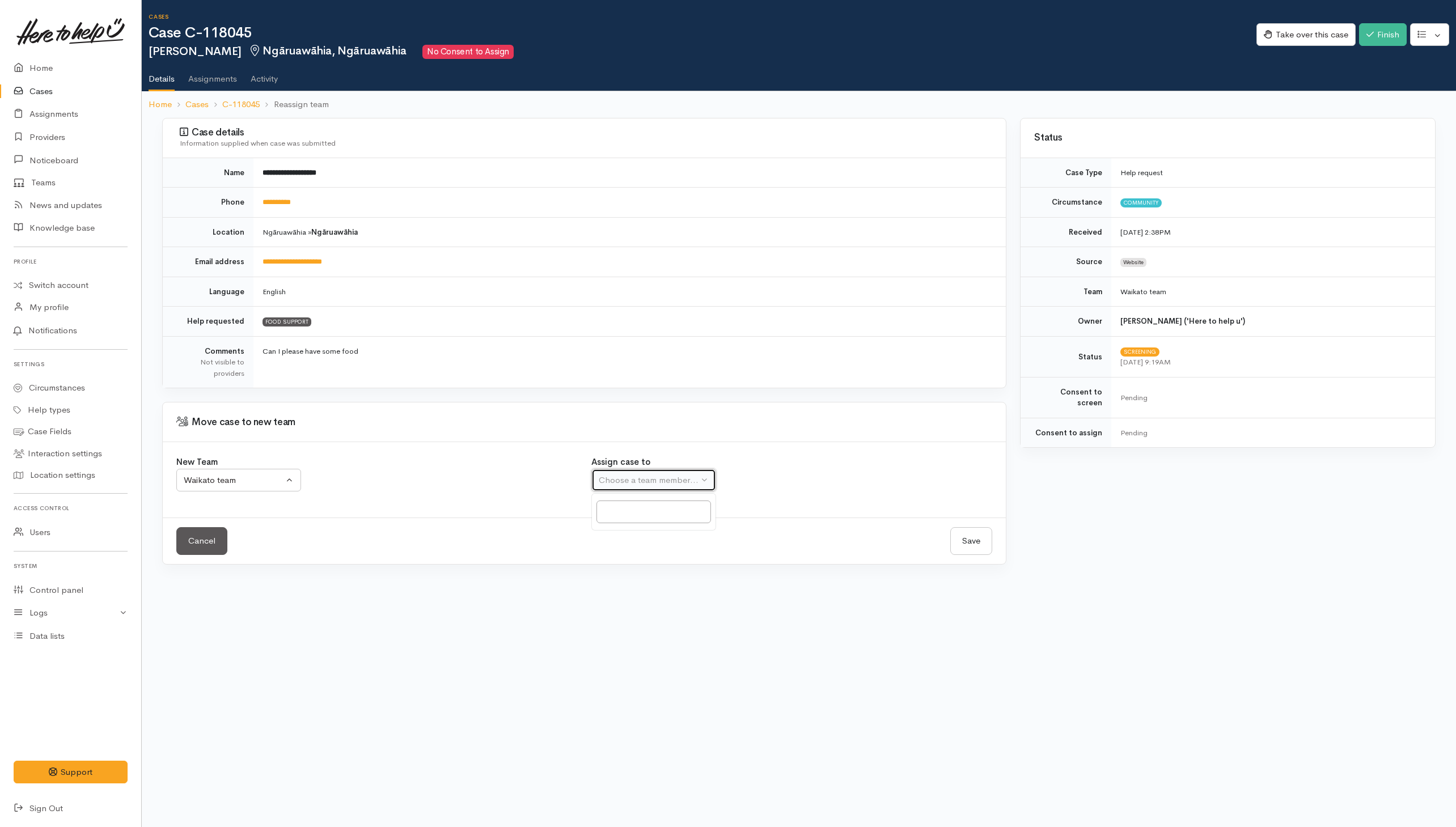
click at [616, 490] on button "Choose a team member..." at bounding box center [654, 480] width 125 height 24
click at [377, 501] on div "New Team Waikato team Tokoroa Tauranga team Auckland WG Sth Waikato Self [GEOGR…" at bounding box center [377, 479] width 415 height 48
click at [662, 487] on div "Choose a team member..." at bounding box center [685, 480] width 174 height 13
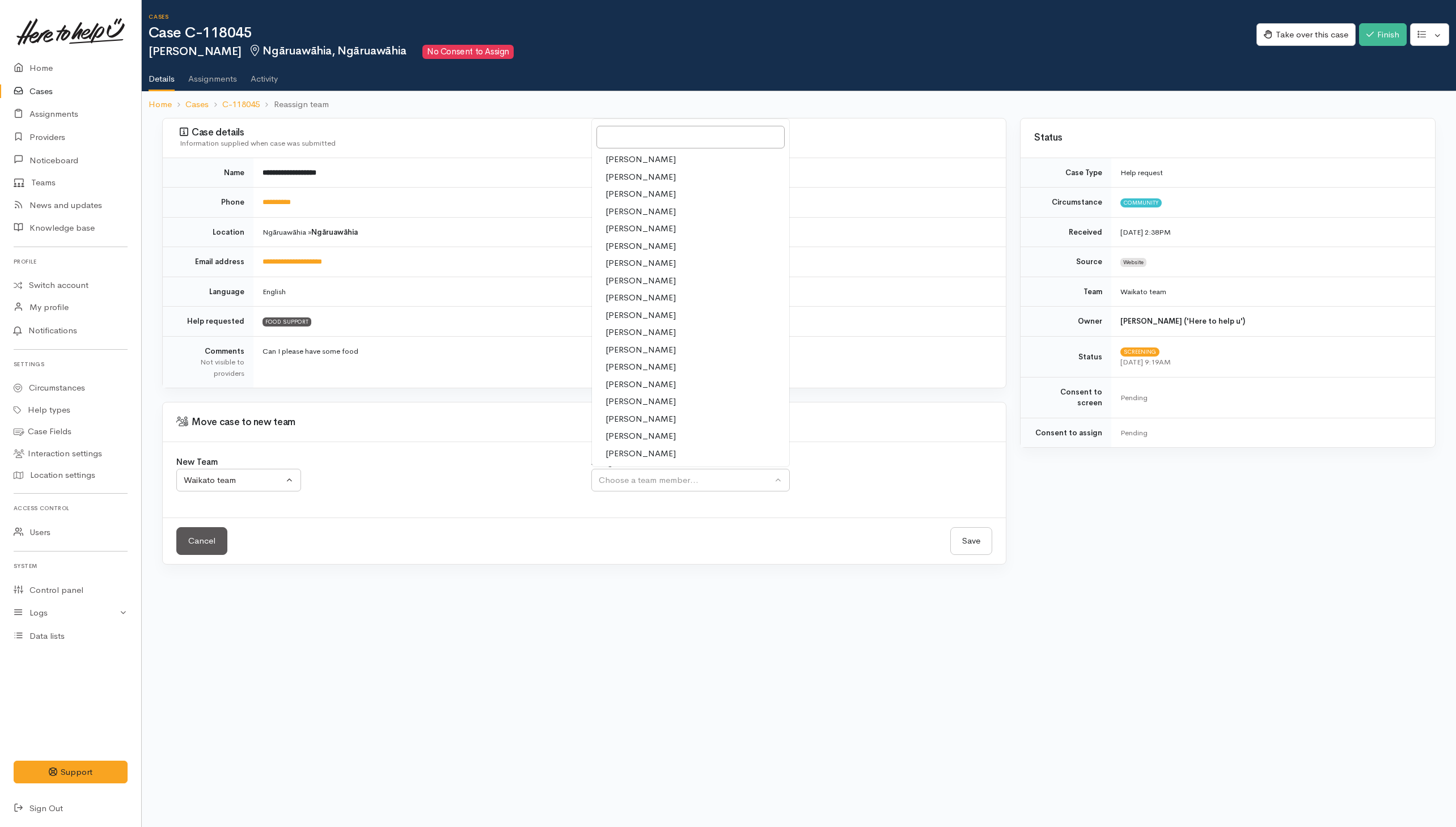
click at [619, 334] on span "[PERSON_NAME]" at bounding box center [640, 332] width 70 height 13
select select "1759"
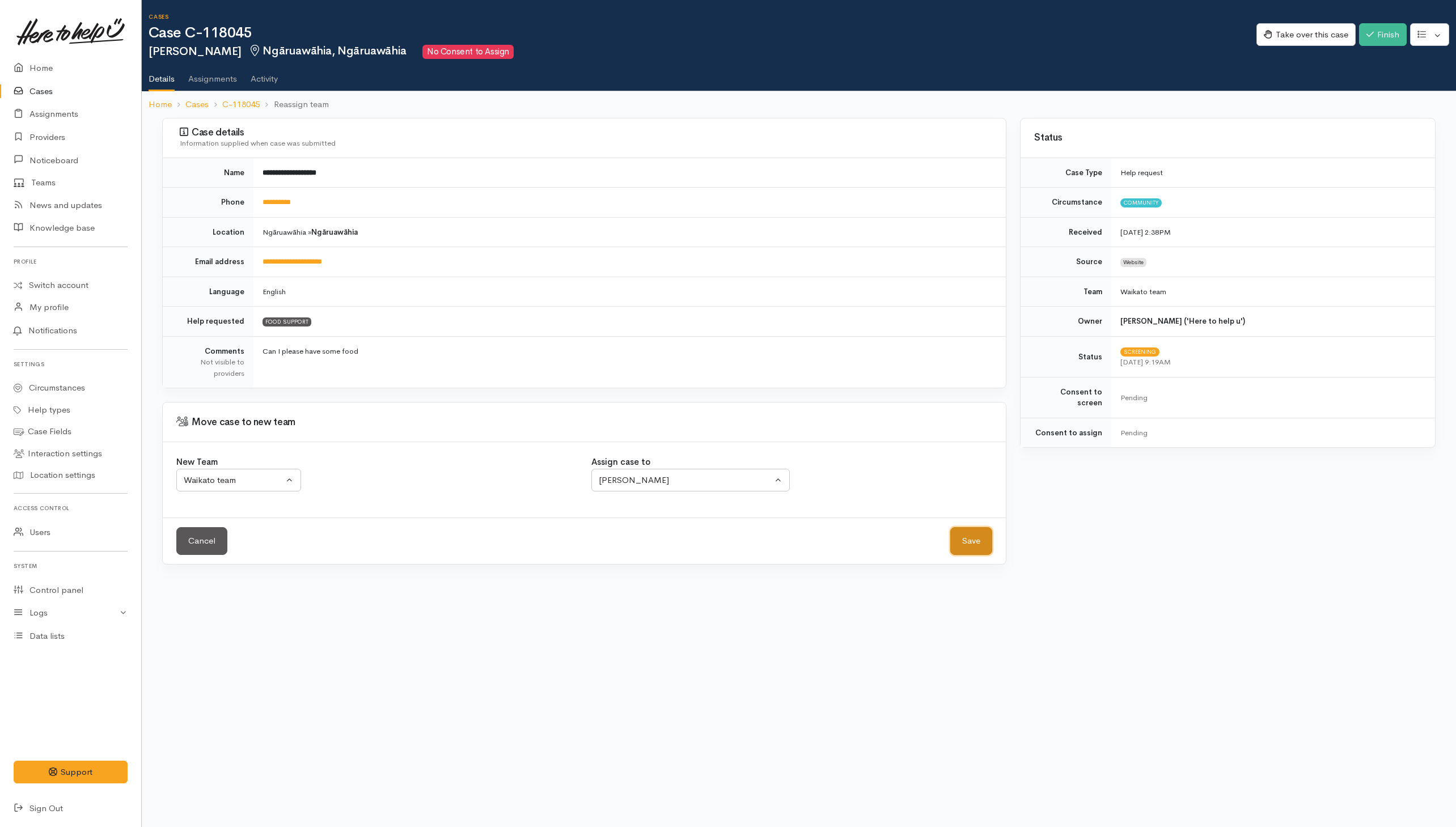
drag, startPoint x: 967, startPoint y: 546, endPoint x: 889, endPoint y: 541, distance: 78.2
click at [967, 544] on button "Save" at bounding box center [971, 541] width 42 height 28
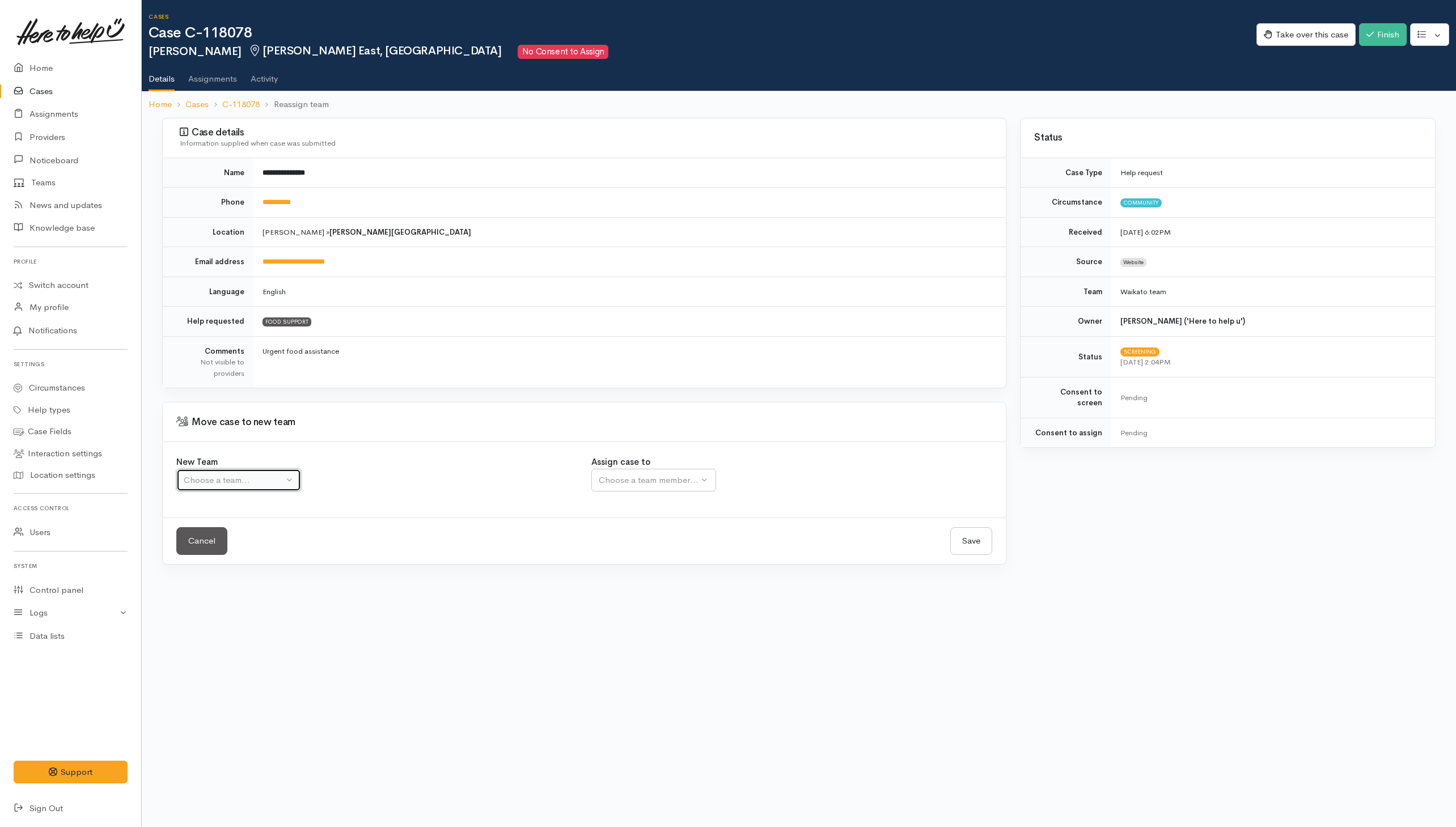
click at [223, 479] on div "Choose a team..." at bounding box center [234, 480] width 100 height 13
click at [207, 531] on span "Waikato team" at bounding box center [216, 534] width 52 height 13
select select "1"
click at [640, 480] on div "Choose a team member..." at bounding box center [685, 480] width 174 height 13
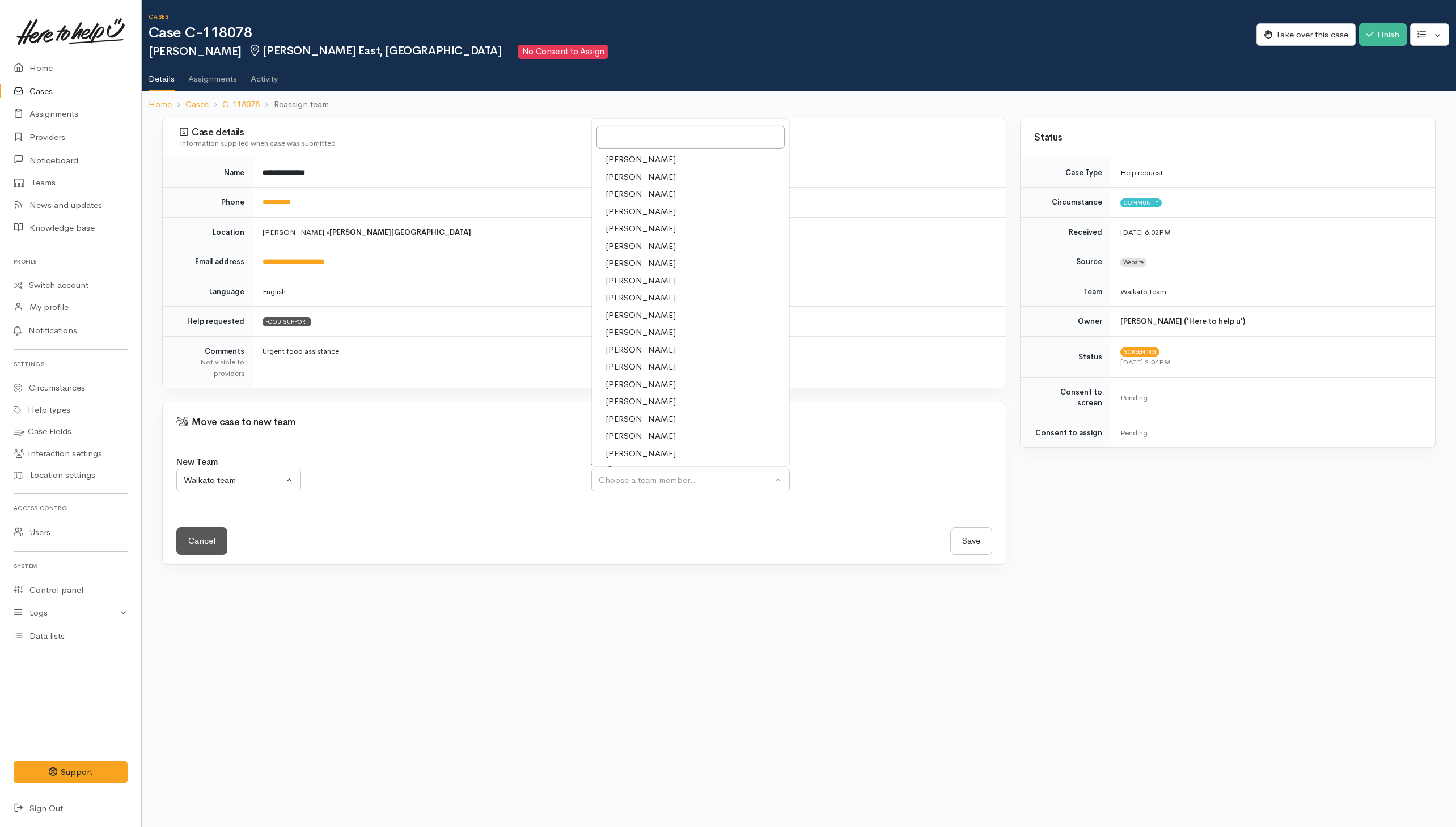
click at [622, 334] on span "[PERSON_NAME]" at bounding box center [640, 332] width 70 height 13
select select "1759"
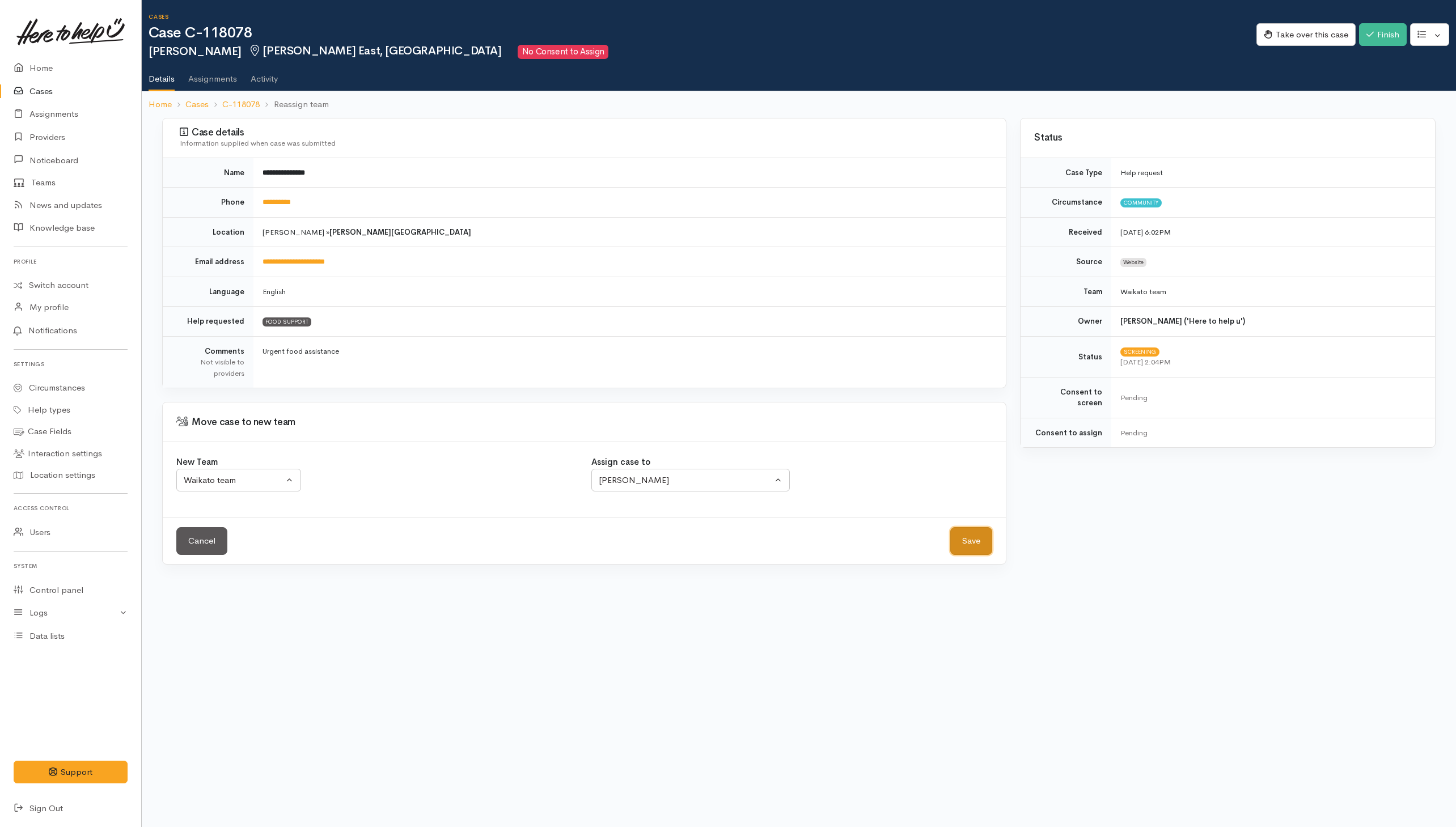
click at [964, 539] on button "Save" at bounding box center [971, 541] width 42 height 28
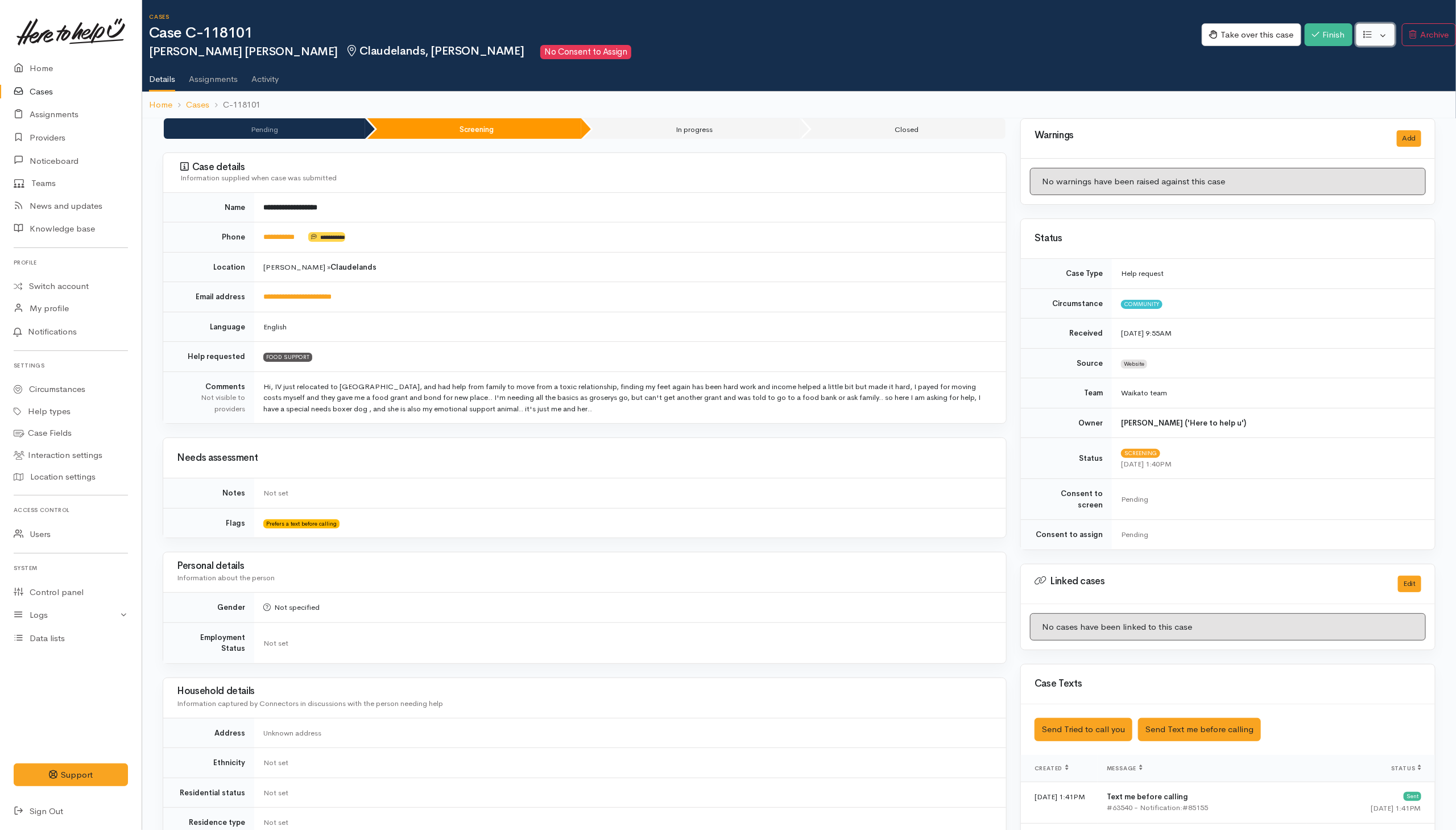
click at [1379, 29] on button "button" at bounding box center [1376, 35] width 39 height 24
click at [1331, 100] on link "Re-assign team" at bounding box center [1334, 96] width 122 height 18
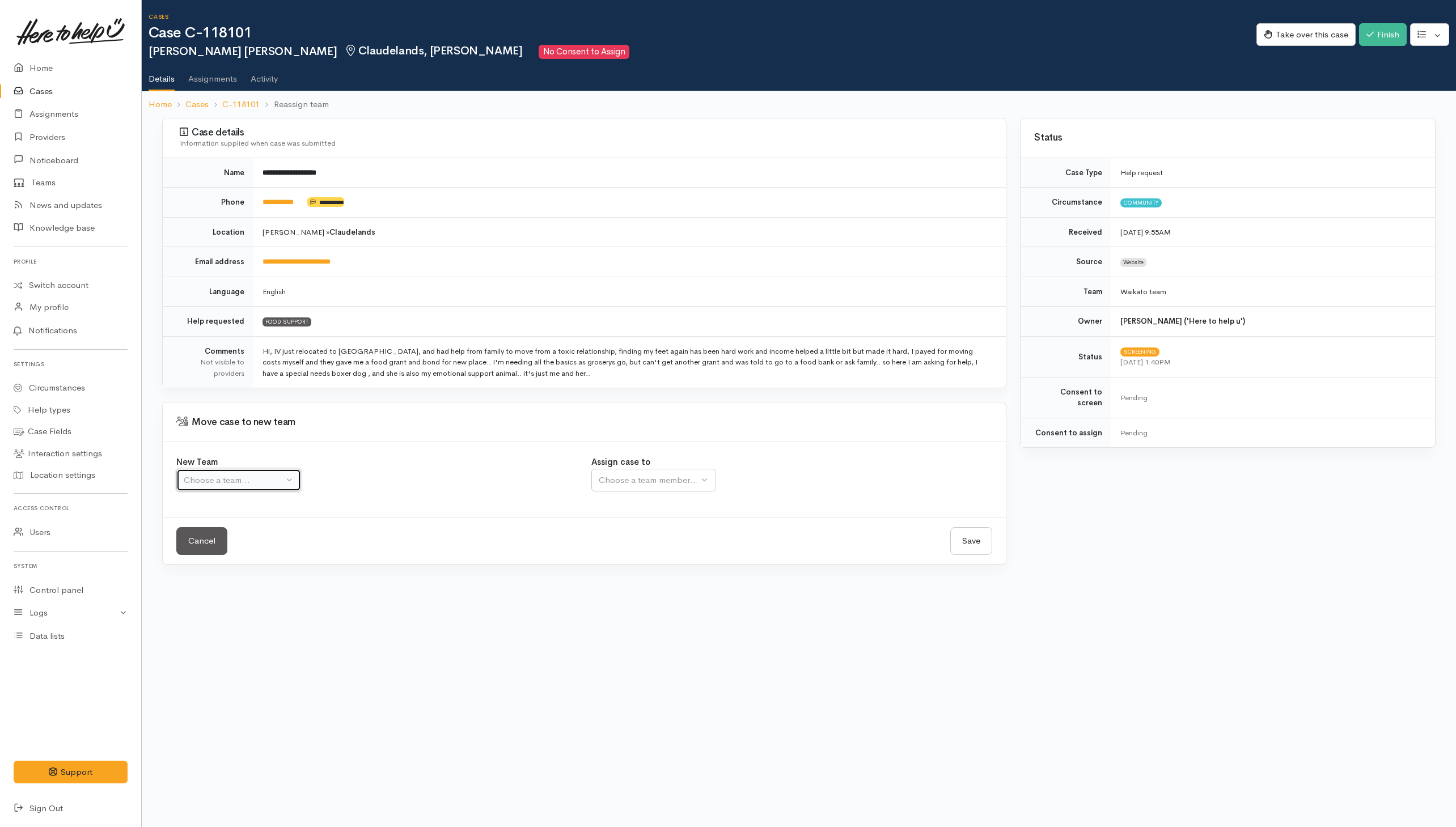
click at [272, 485] on div "Choose a team..." at bounding box center [234, 480] width 100 height 13
click at [224, 538] on span "Waikato team" at bounding box center [216, 534] width 52 height 13
select select "1"
click at [629, 492] on button "Choose a team member..." at bounding box center [691, 480] width 199 height 24
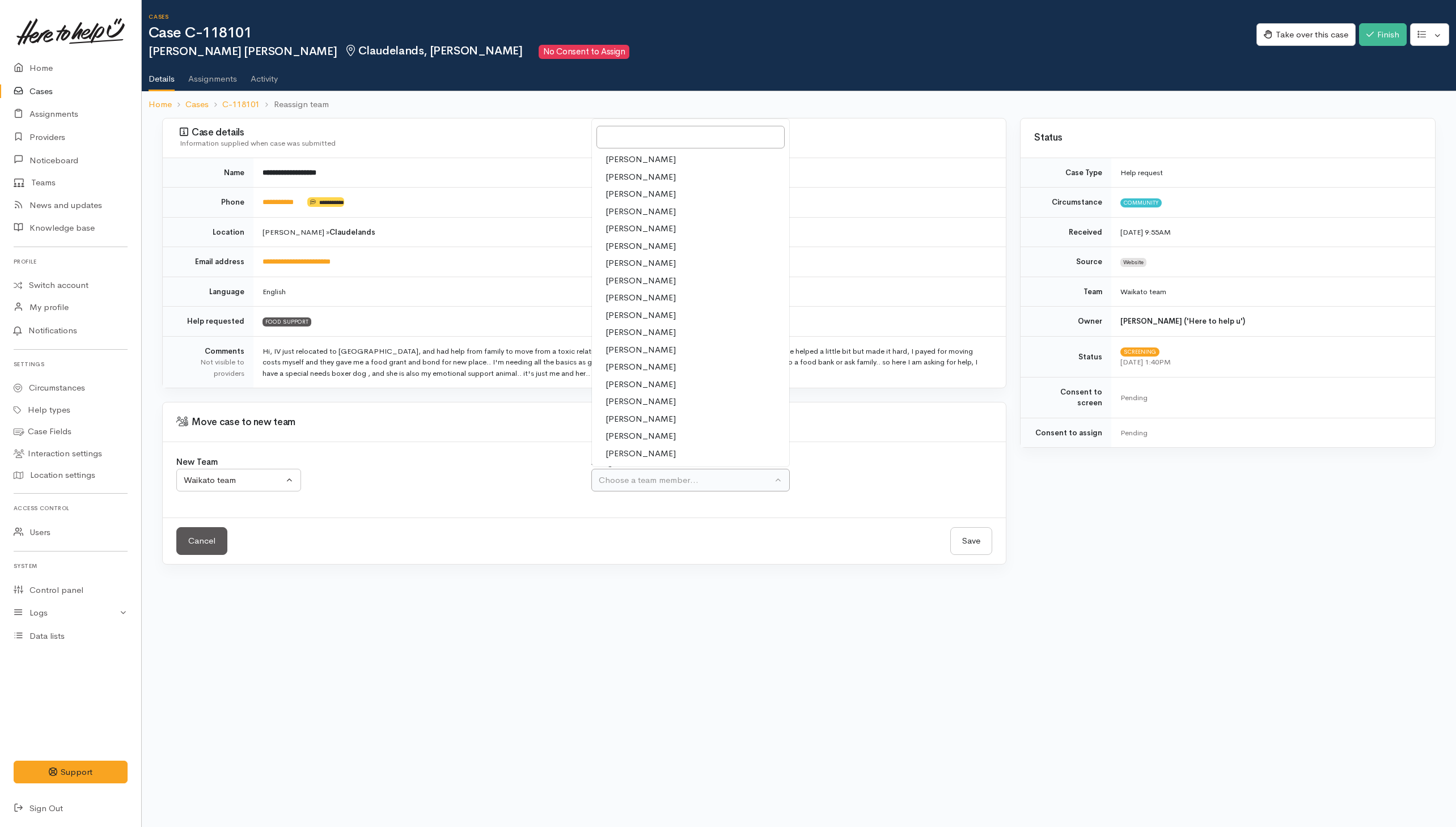
drag, startPoint x: 624, startPoint y: 457, endPoint x: 784, endPoint y: 491, distance: 163.6
click at [662, 459] on span "[PERSON_NAME]" at bounding box center [640, 453] width 70 height 13
select select "1463"
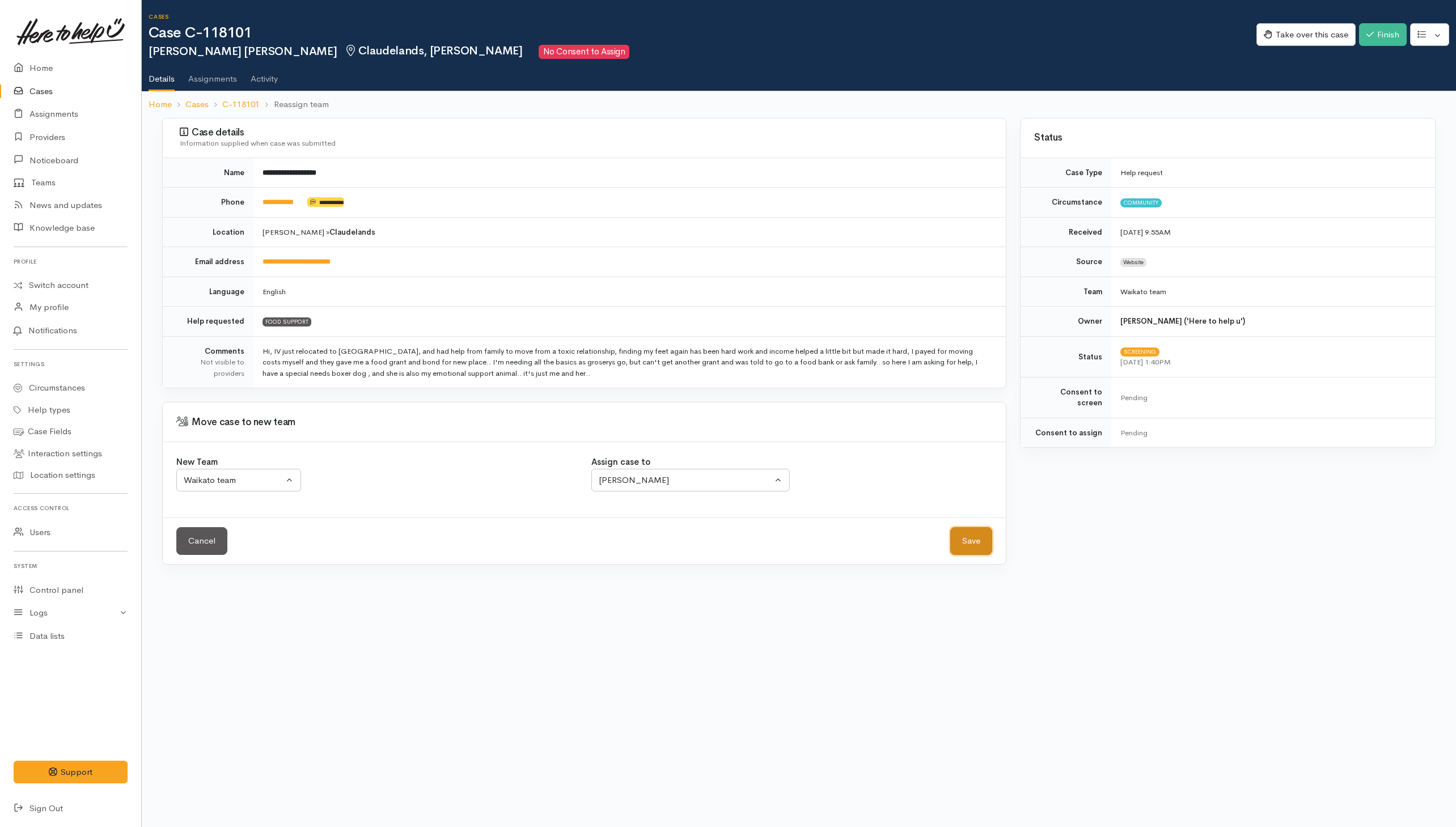
click at [976, 551] on button "Save" at bounding box center [971, 541] width 42 height 28
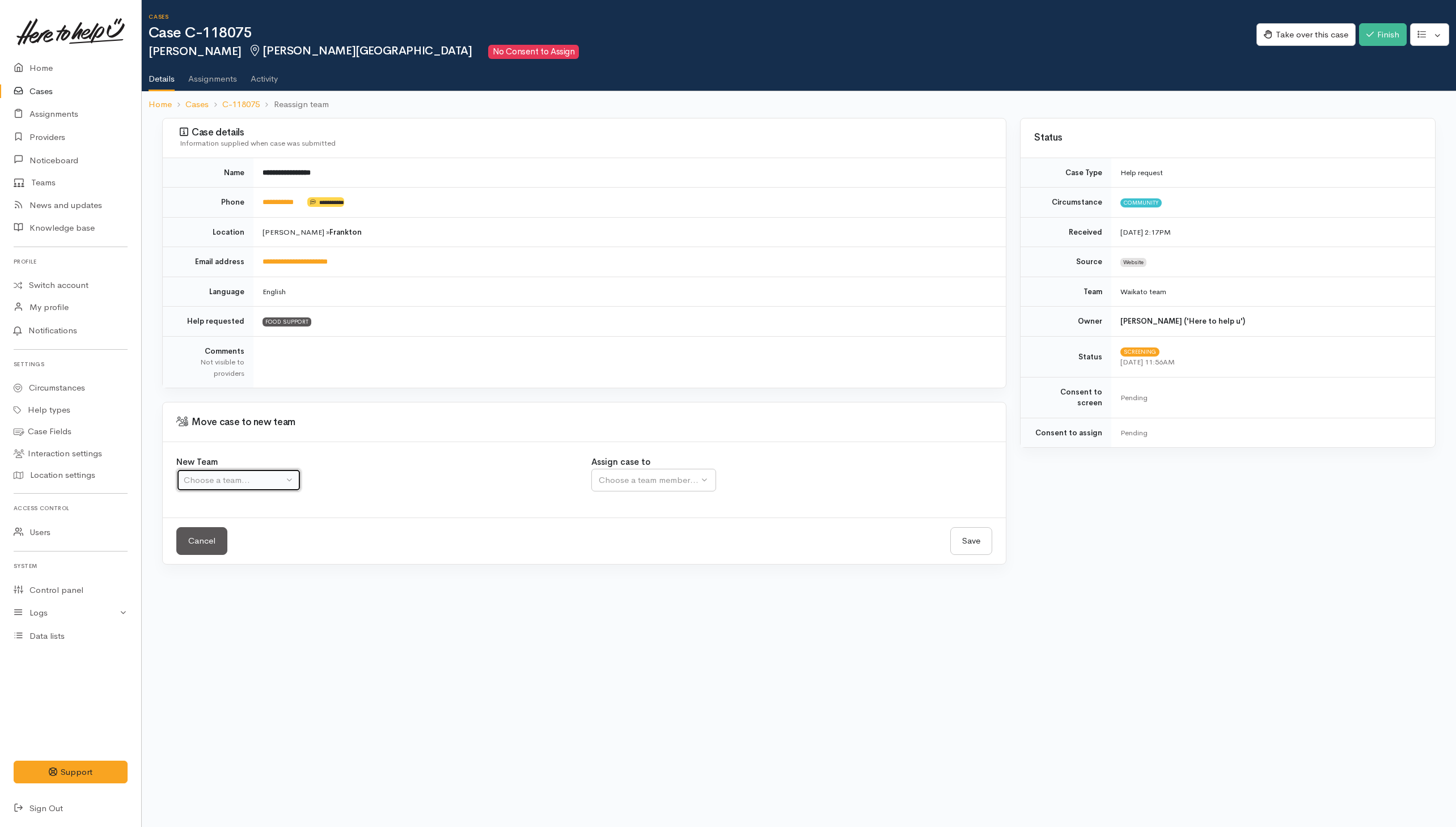
click at [268, 476] on div "Choose a team..." at bounding box center [234, 480] width 100 height 13
click at [242, 541] on span "Waikato team" at bounding box center [216, 534] width 52 height 13
select select "1"
click at [697, 466] on div "Assign case to [PERSON_NAME] [PERSON_NAME] [PERSON_NAME] [PERSON_NAME] [PERSON_…" at bounding box center [792, 473] width 402 height 36
click at [694, 480] on div "Choose a team member..." at bounding box center [685, 480] width 174 height 13
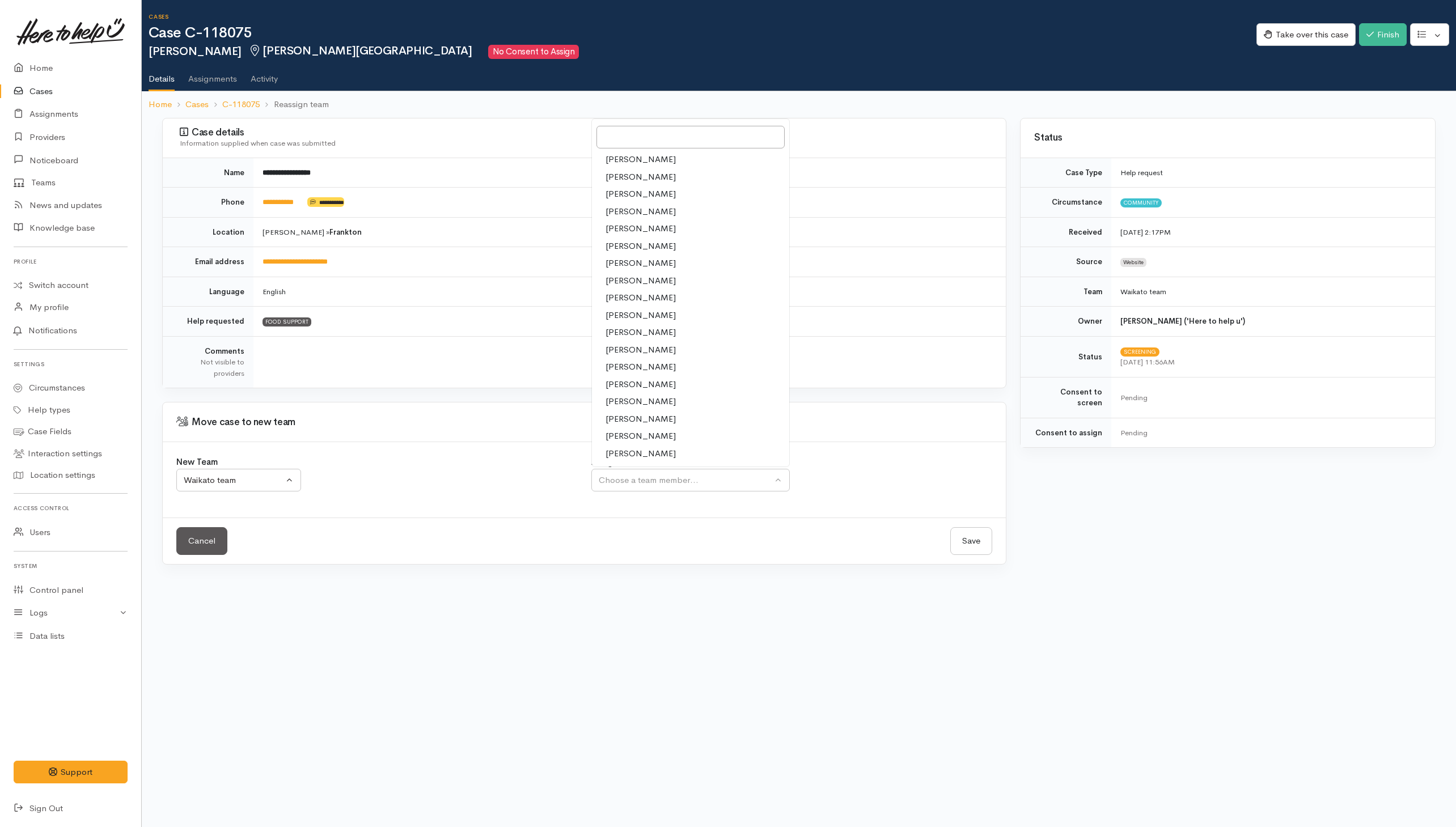
click at [637, 453] on span "[PERSON_NAME]" at bounding box center [640, 453] width 70 height 13
select select "1463"
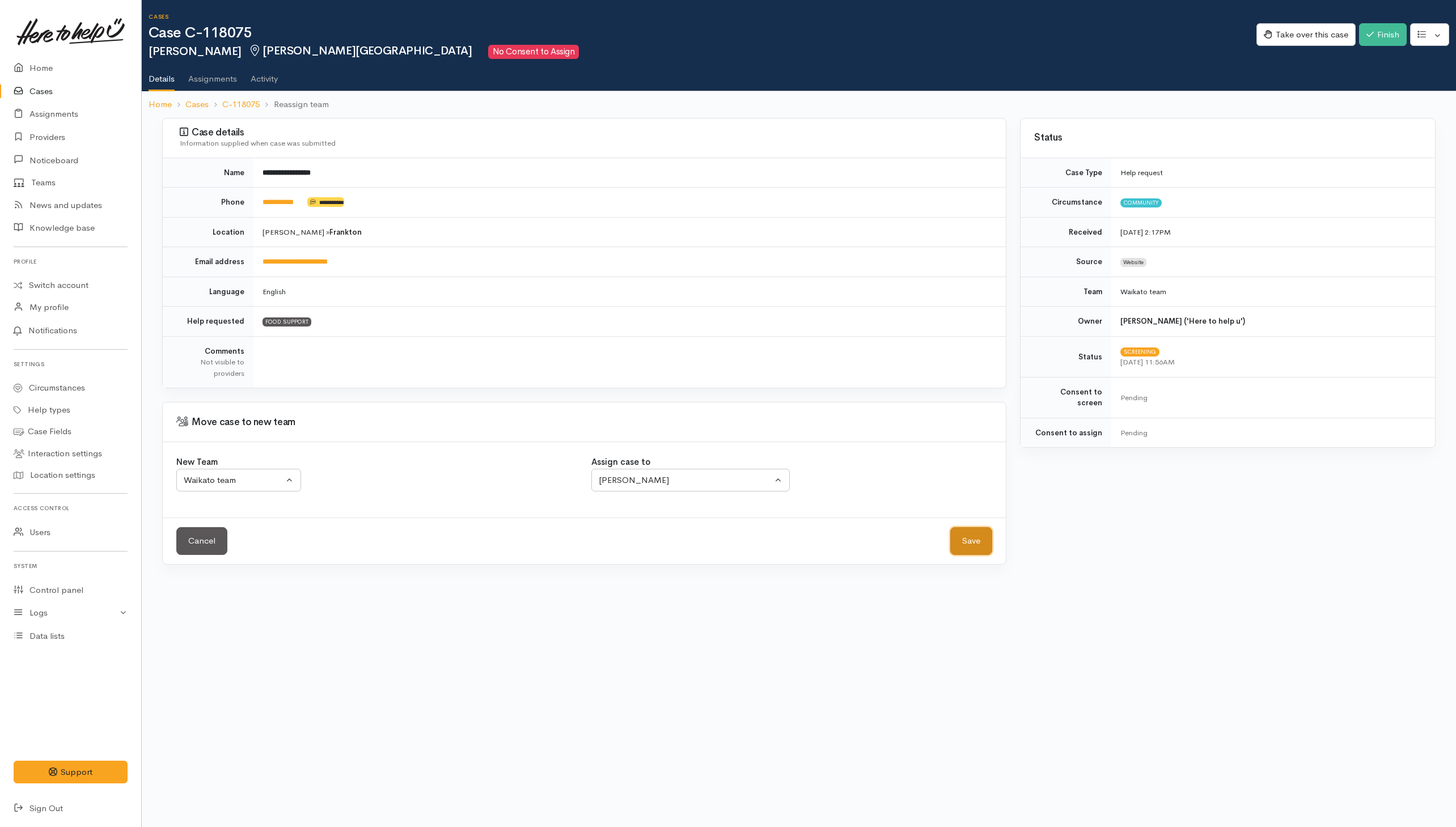
click at [959, 541] on button "Save" at bounding box center [971, 541] width 42 height 28
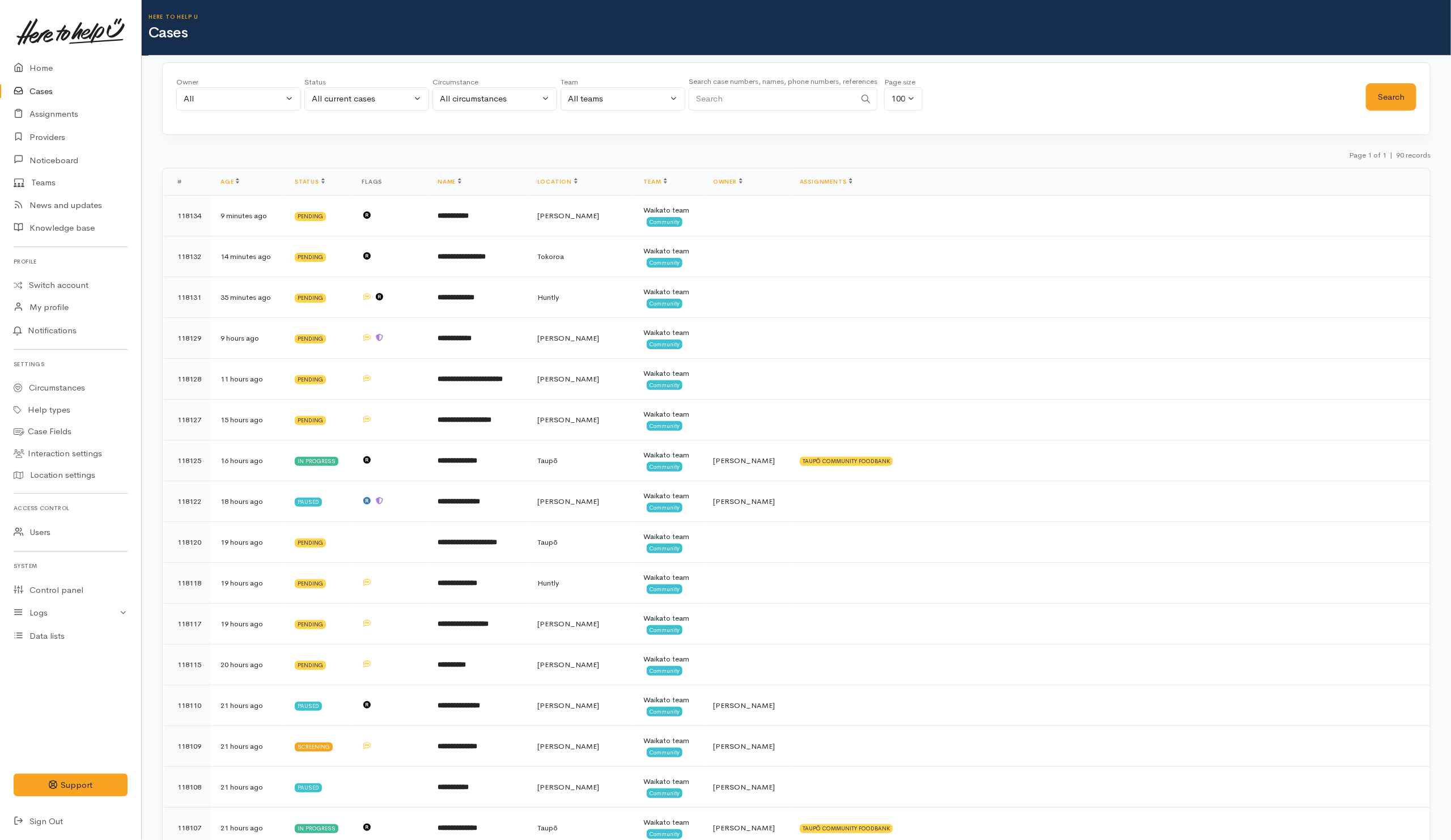
click at [738, 99] on input "Search" at bounding box center [772, 99] width 166 height 24
paste input "21512195"
type input "21512195"
click at [1370, 97] on button "Search" at bounding box center [1391, 97] width 51 height 28
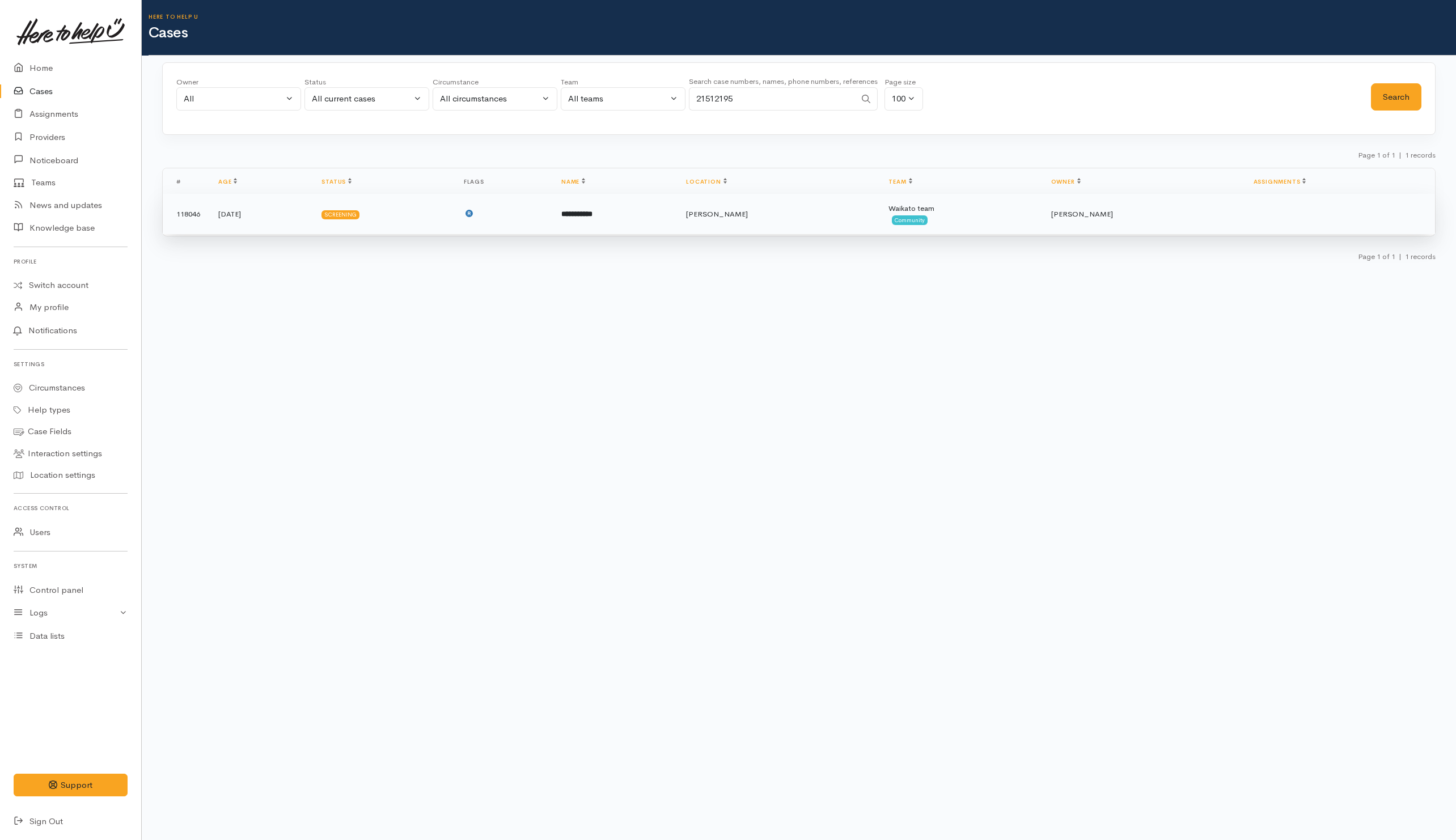
click at [454, 225] on td "Screening" at bounding box center [383, 214] width 141 height 41
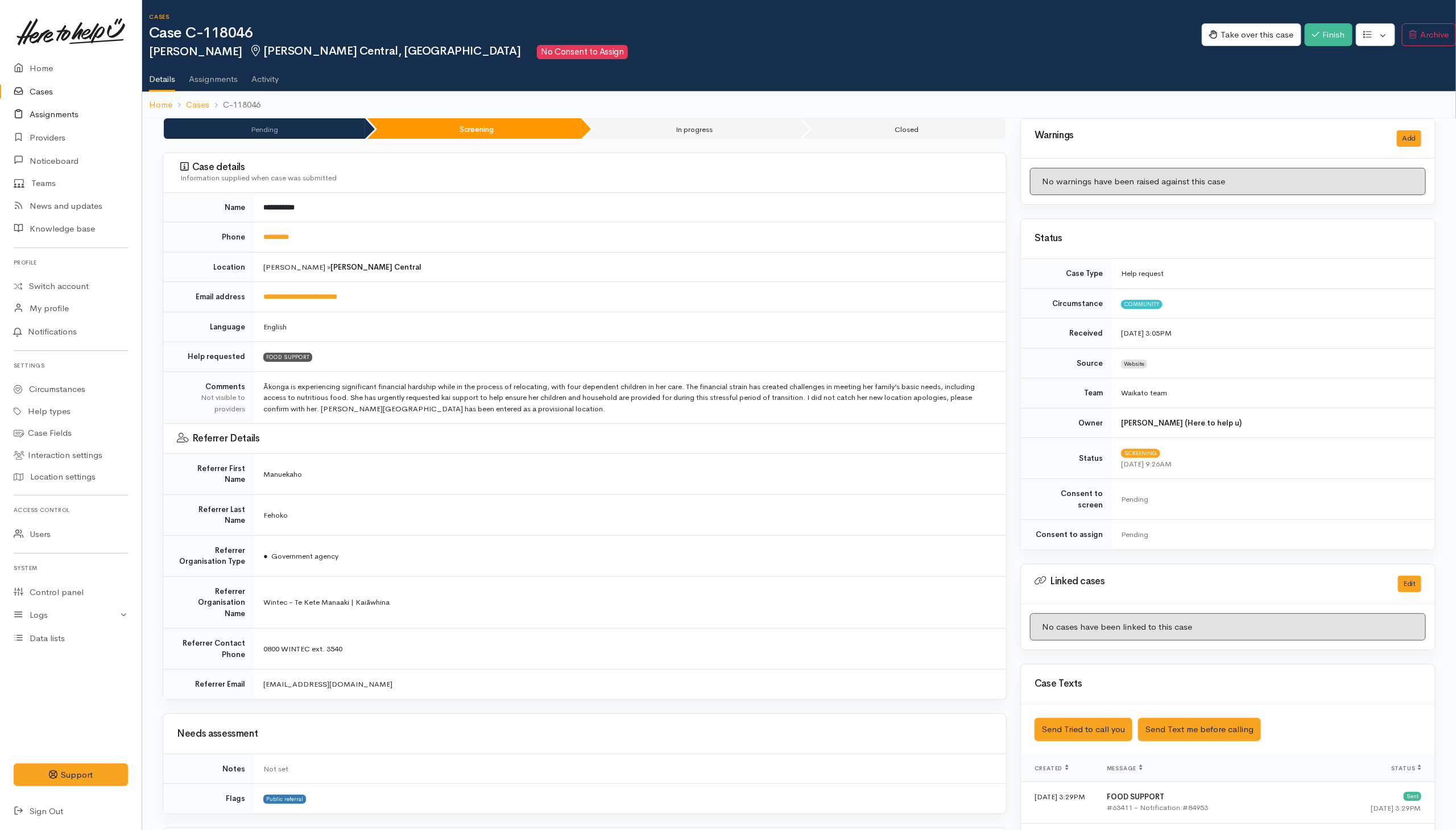
drag, startPoint x: 29, startPoint y: 87, endPoint x: 40, endPoint y: 118, distance: 32.9
click at [29, 87] on link "Cases" at bounding box center [71, 92] width 142 height 24
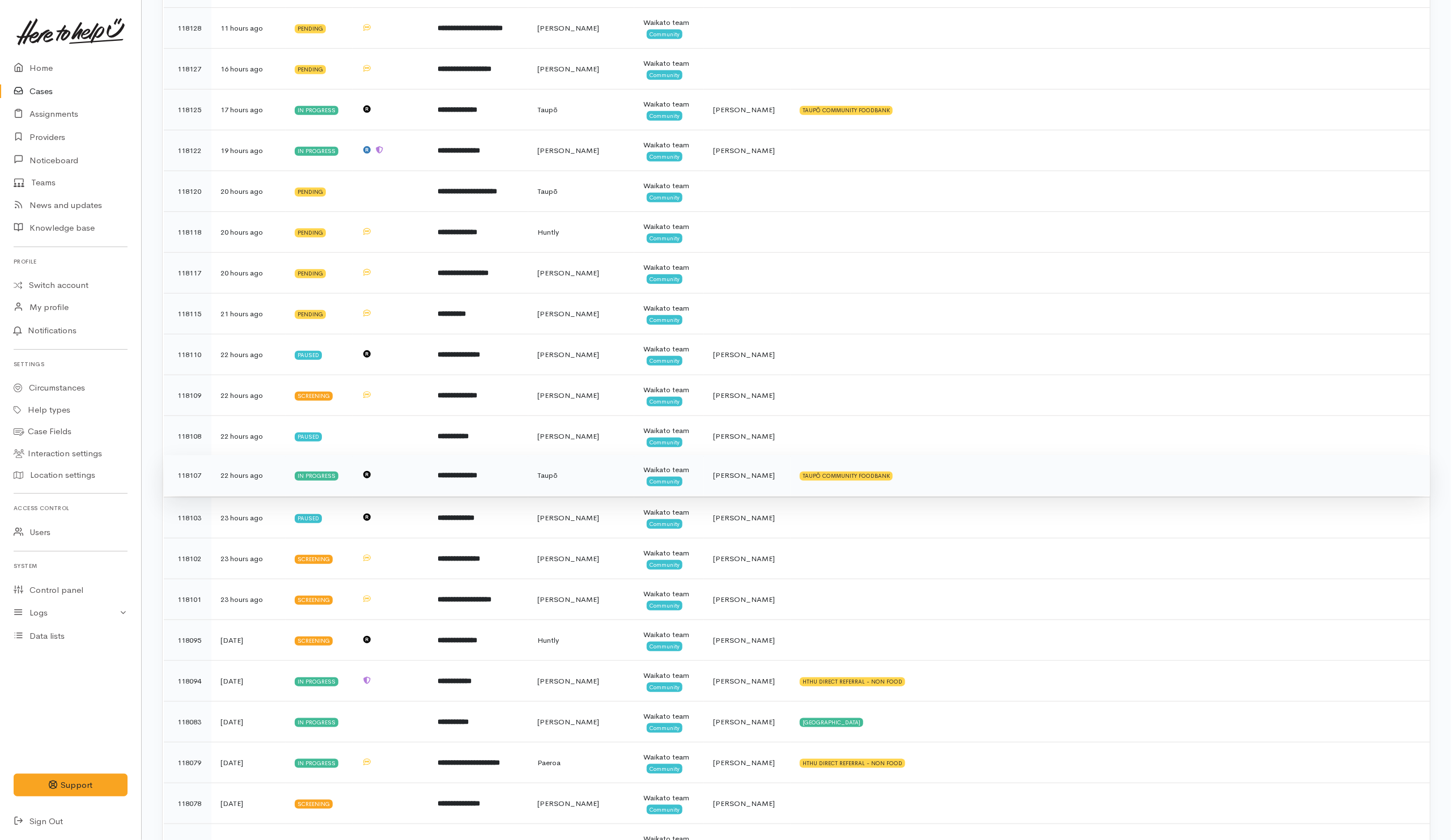
scroll to position [425, 0]
